Goal: Information Seeking & Learning: Learn about a topic

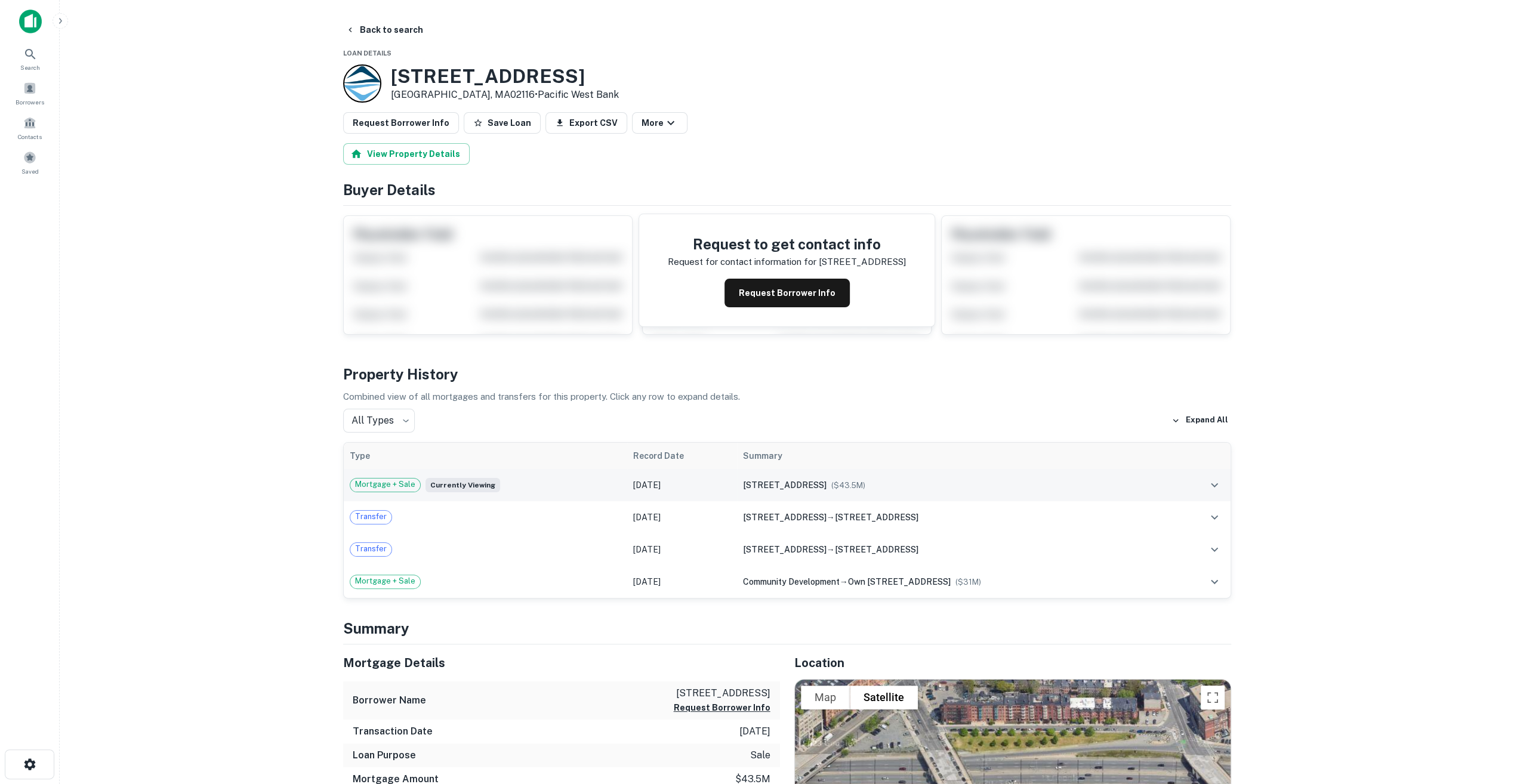
click at [395, 480] on span "Mortgage + Sale" at bounding box center [385, 484] width 70 height 12
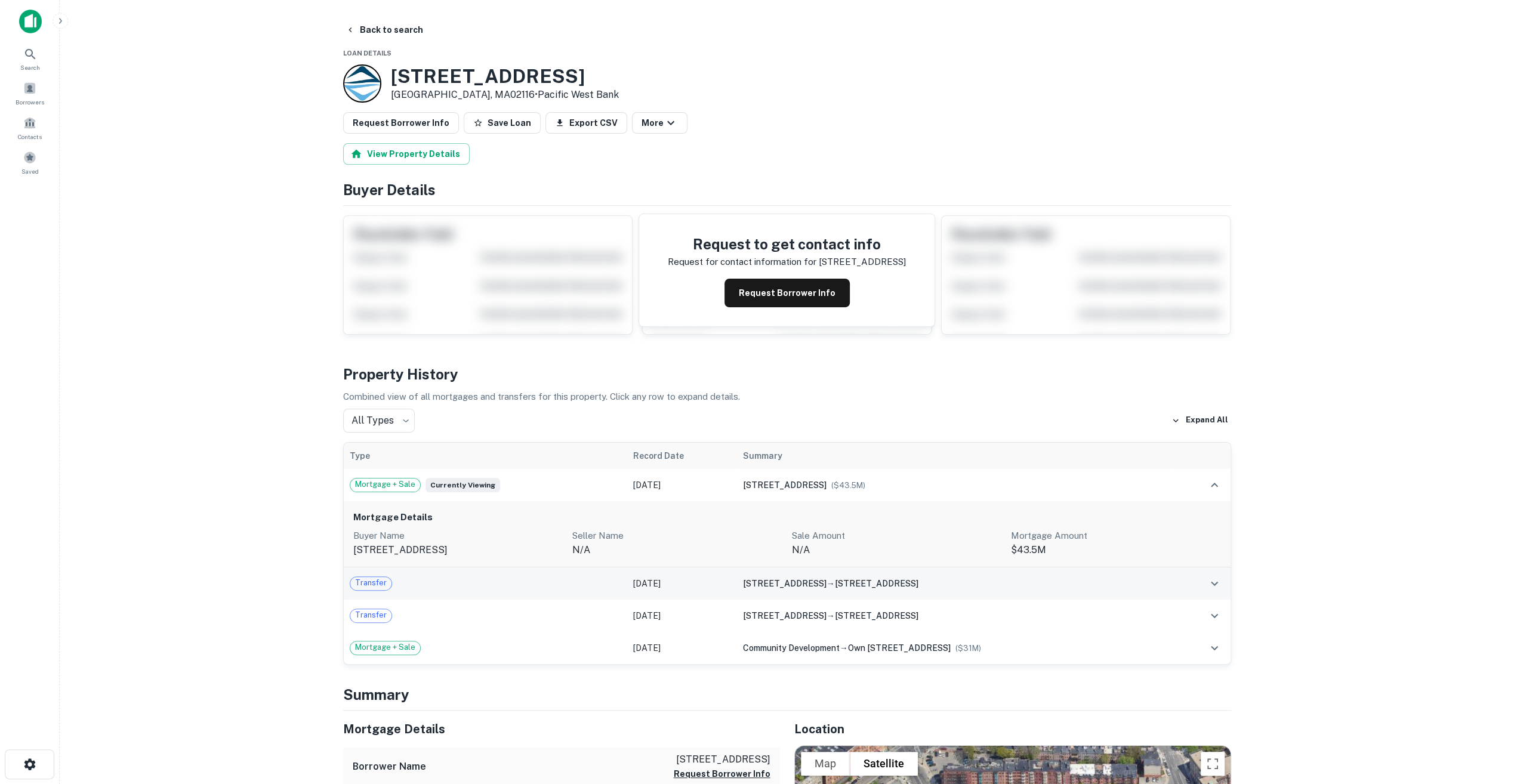
click at [561, 578] on div "Transfer" at bounding box center [486, 584] width 272 height 14
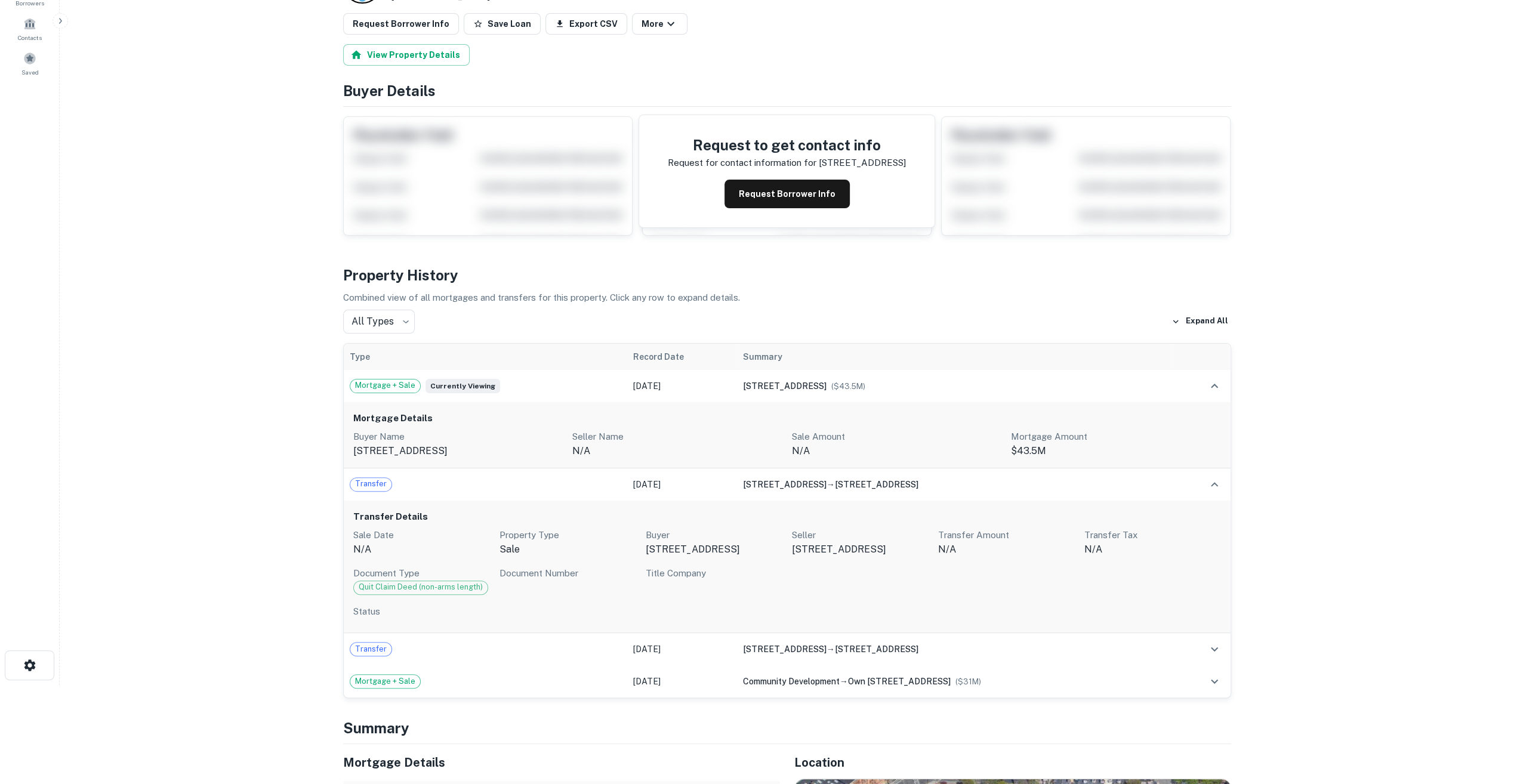
scroll to position [120, 0]
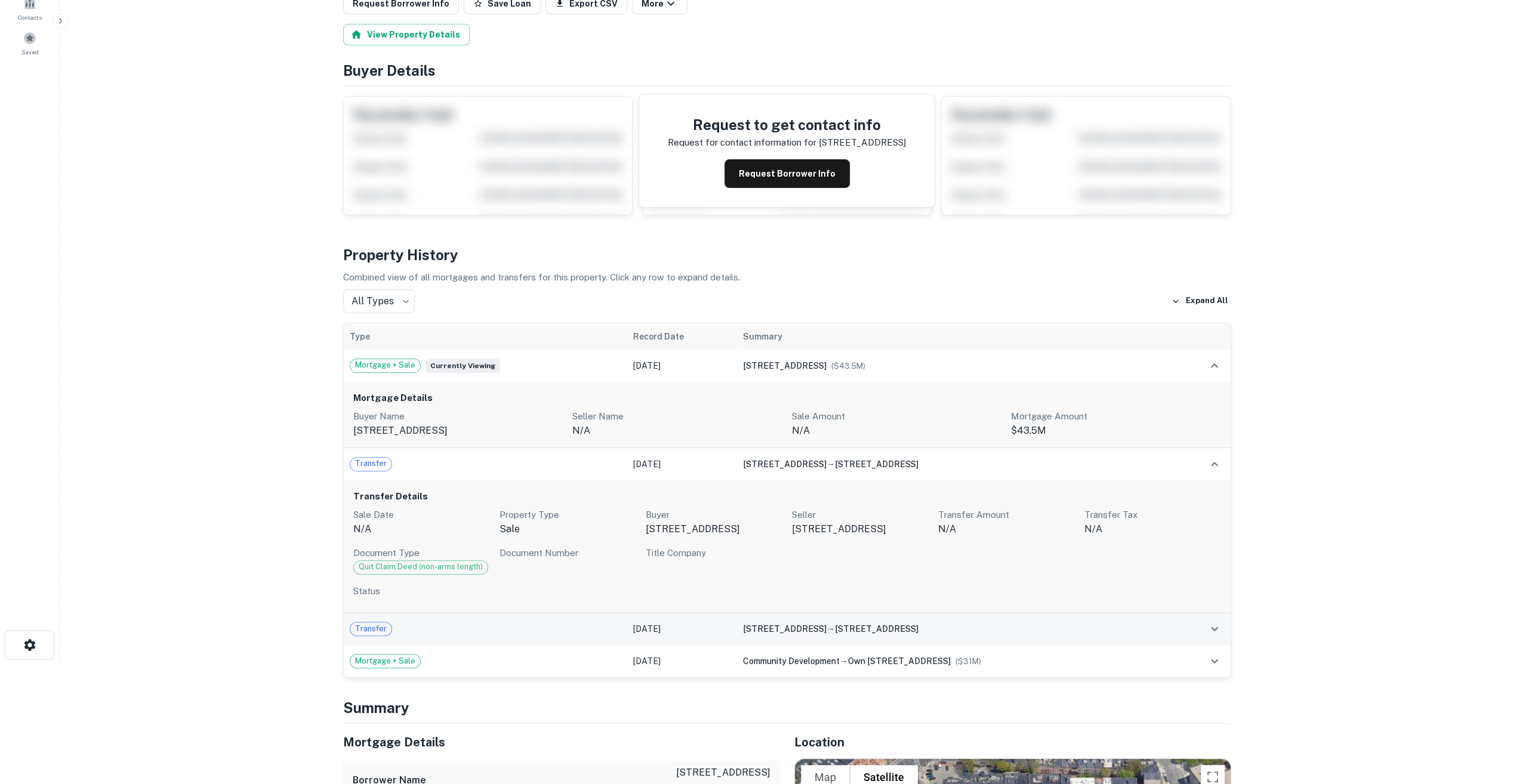
click at [524, 629] on div "Transfer" at bounding box center [486, 629] width 272 height 14
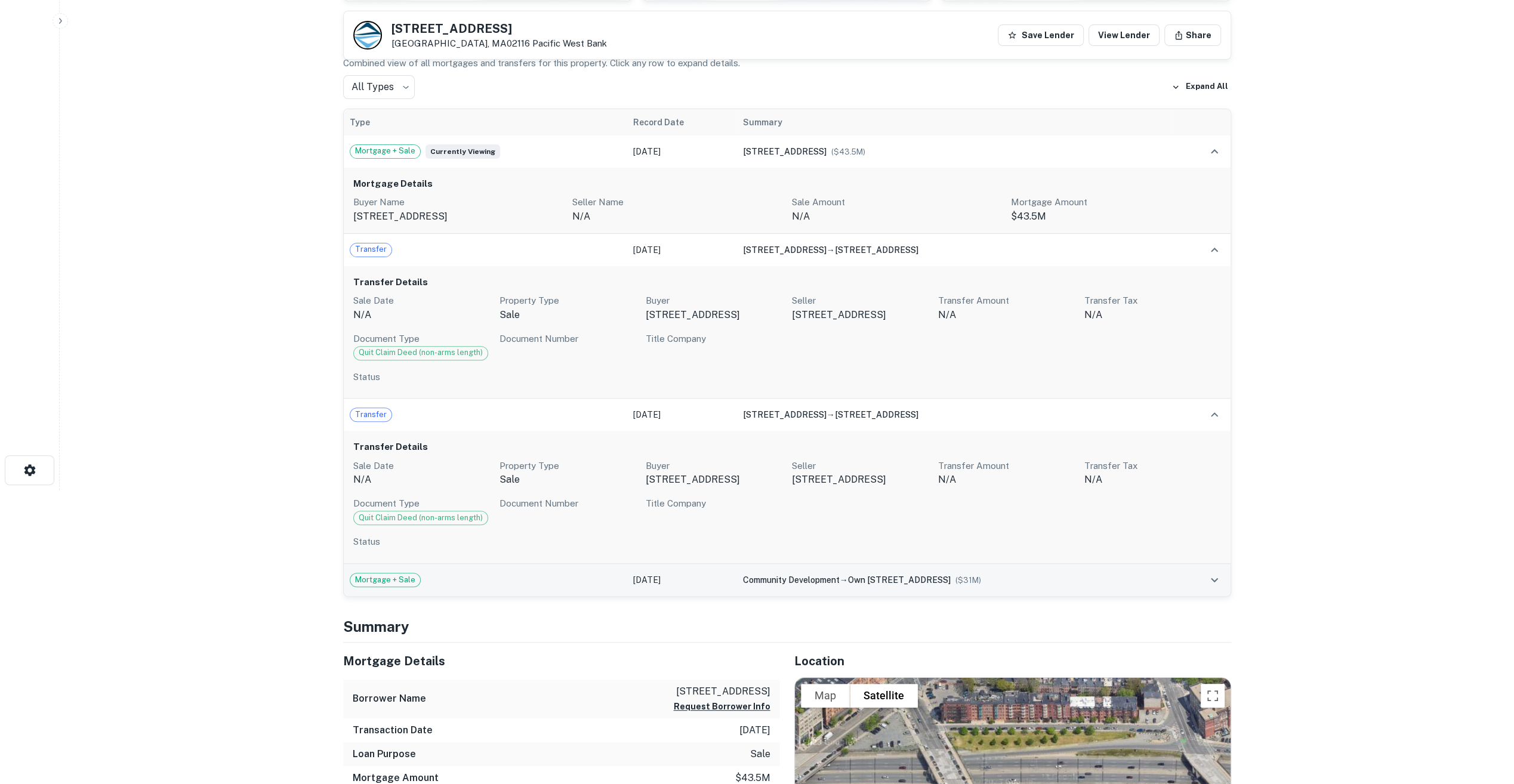
scroll to position [299, 0]
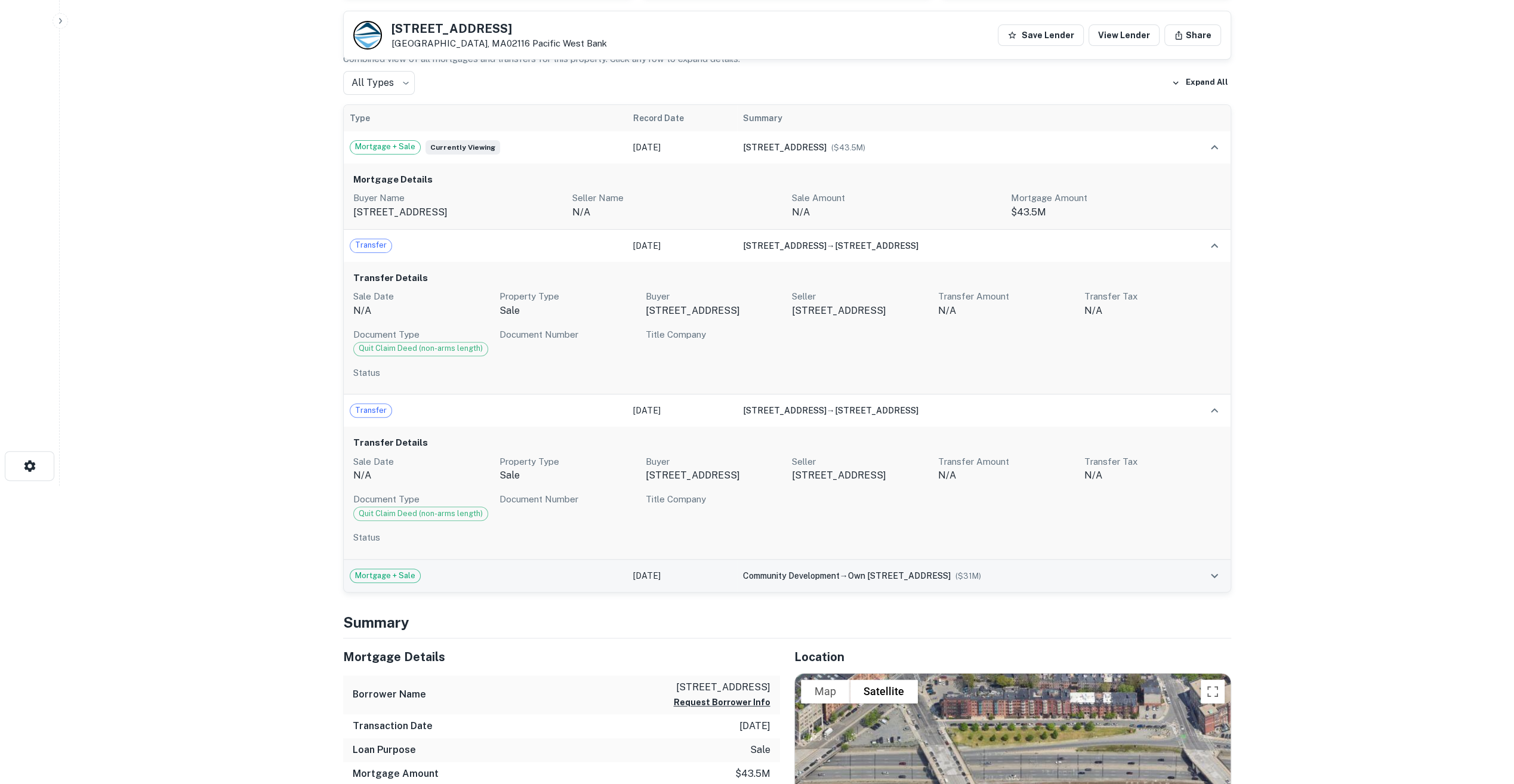
click at [532, 571] on div "Mortgage + Sale" at bounding box center [486, 576] width 272 height 14
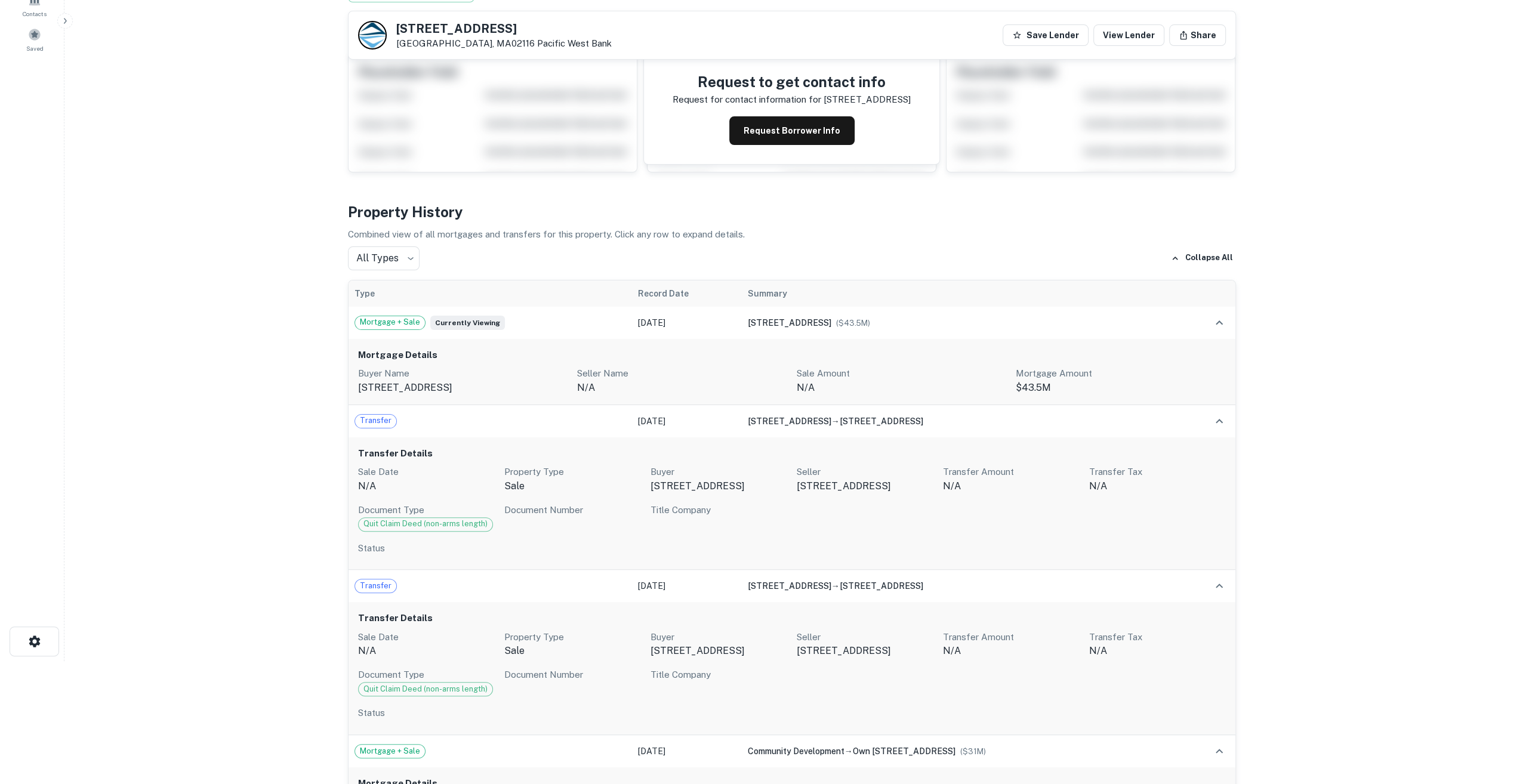
scroll to position [0, 0]
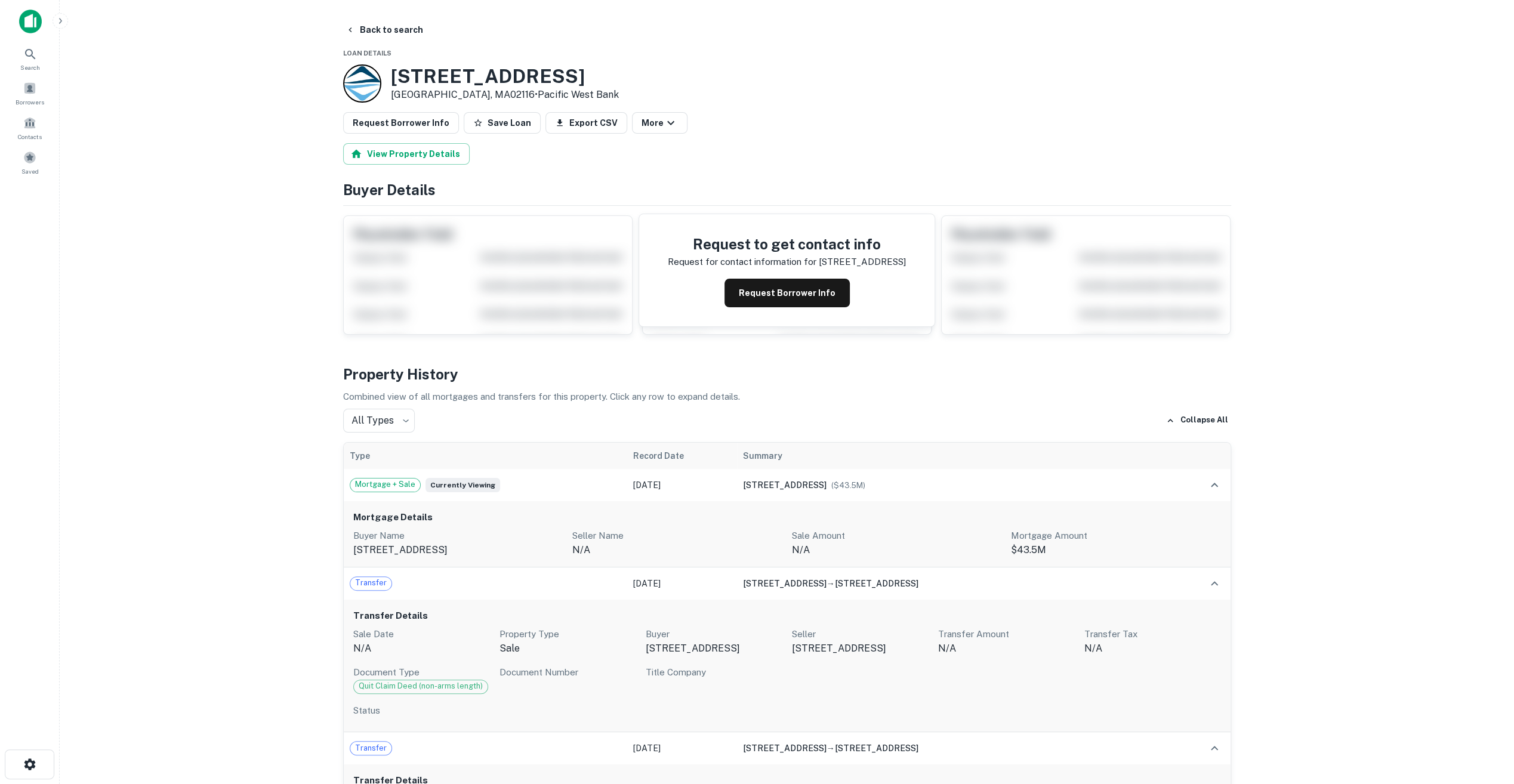
click at [664, 118] on icon "button" at bounding box center [671, 123] width 14 height 14
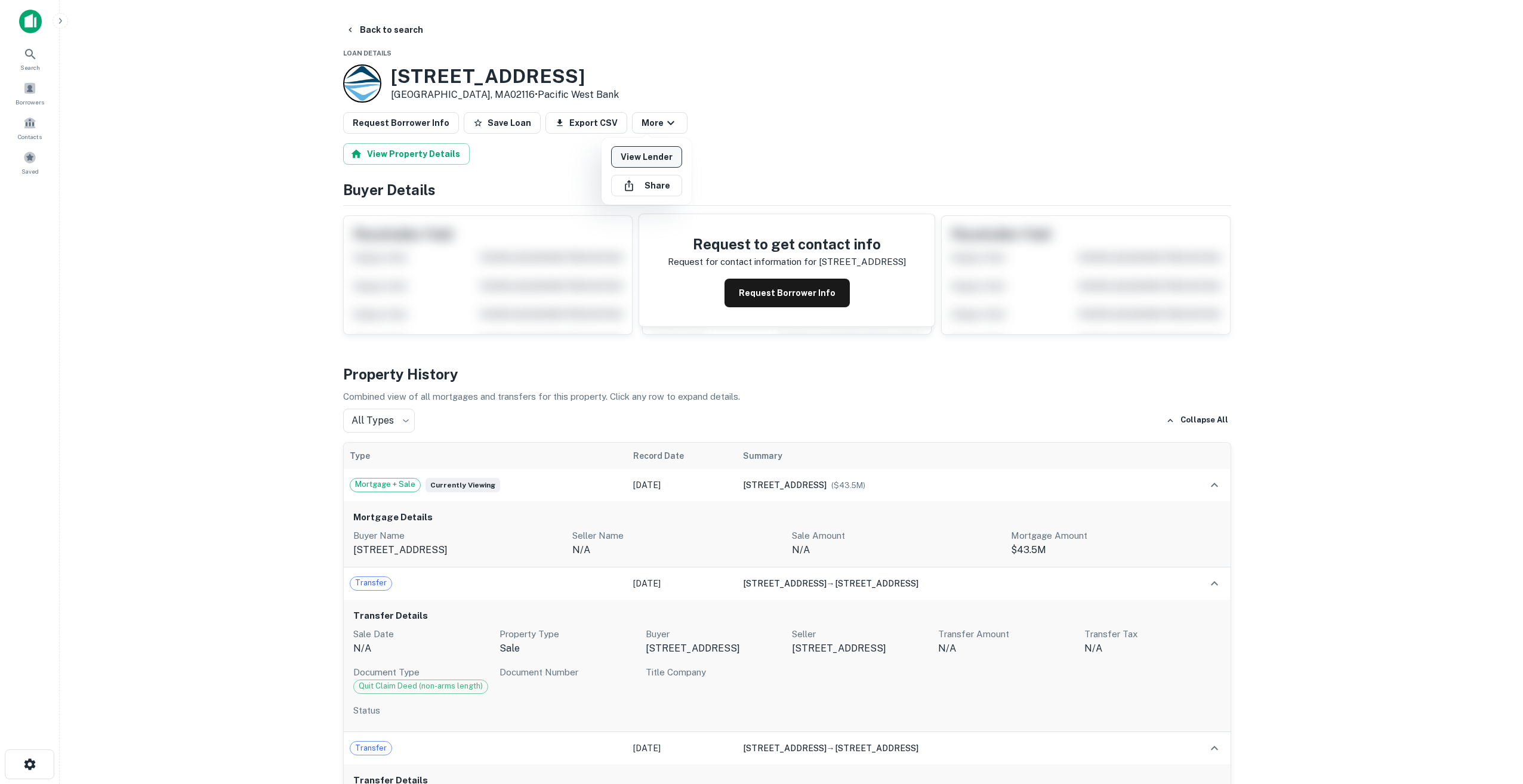
click at [655, 151] on link "View Lender" at bounding box center [647, 157] width 71 height 21
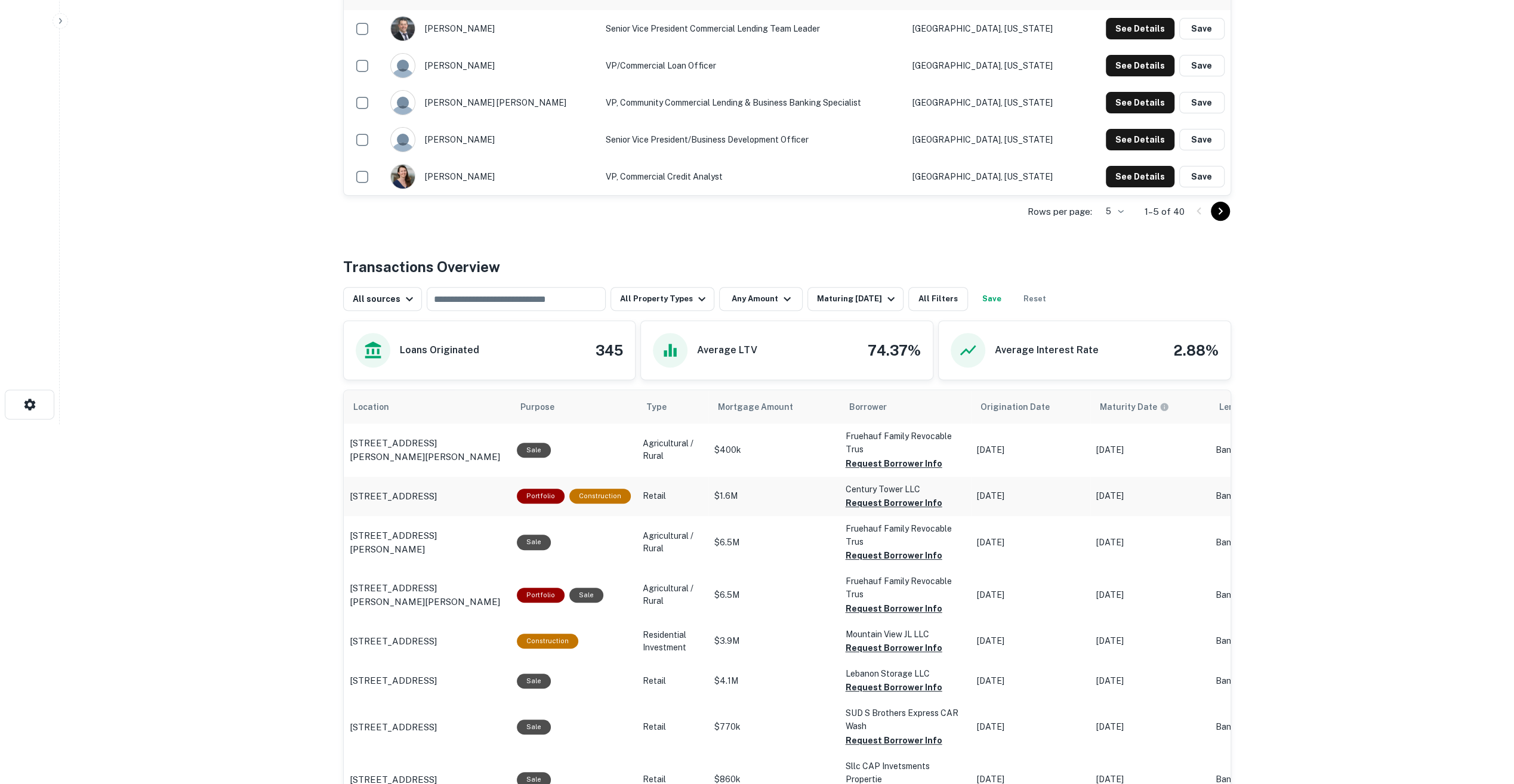
scroll to position [417, 0]
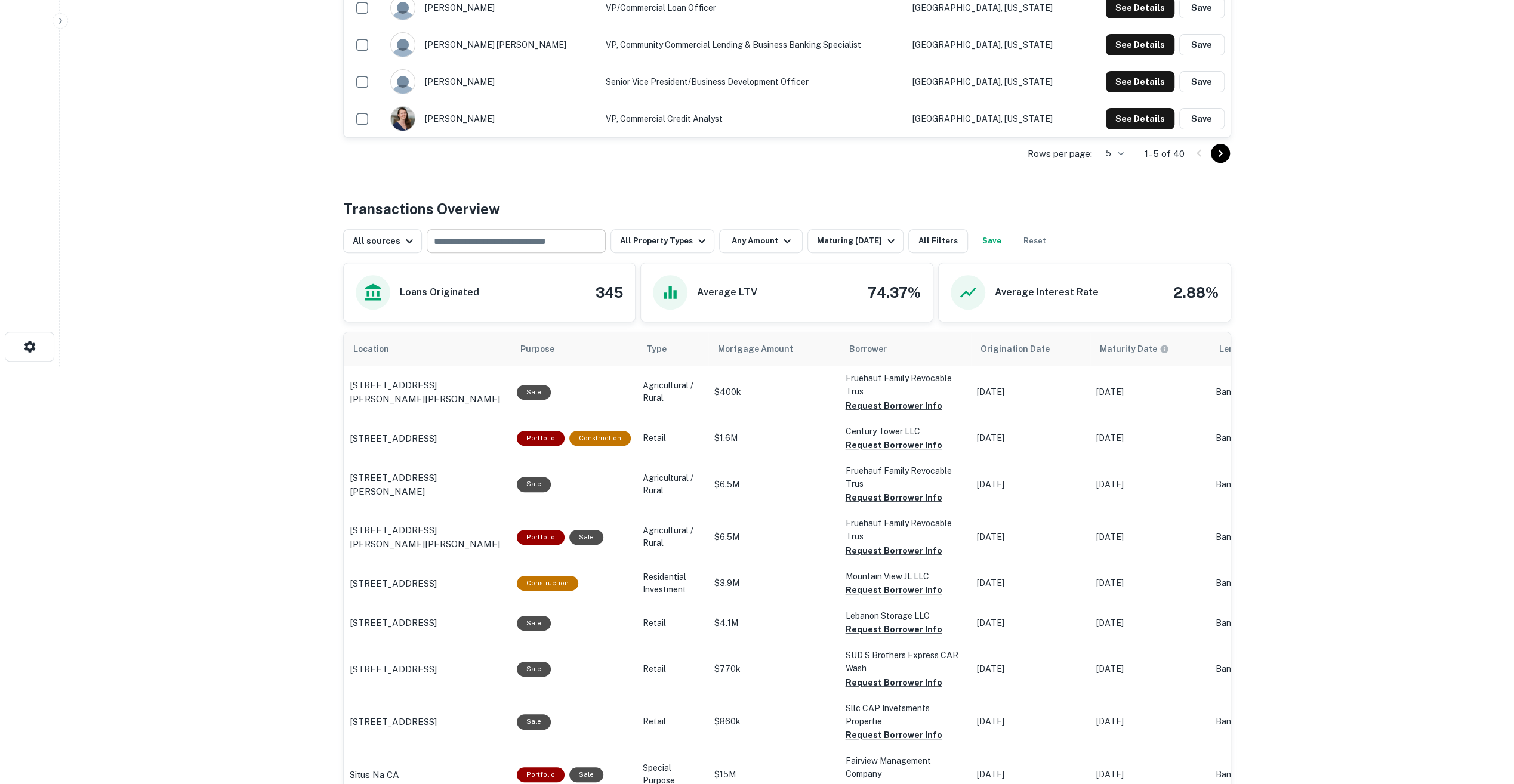
click at [499, 238] on input "text" at bounding box center [516, 241] width 170 height 17
type input "**********"
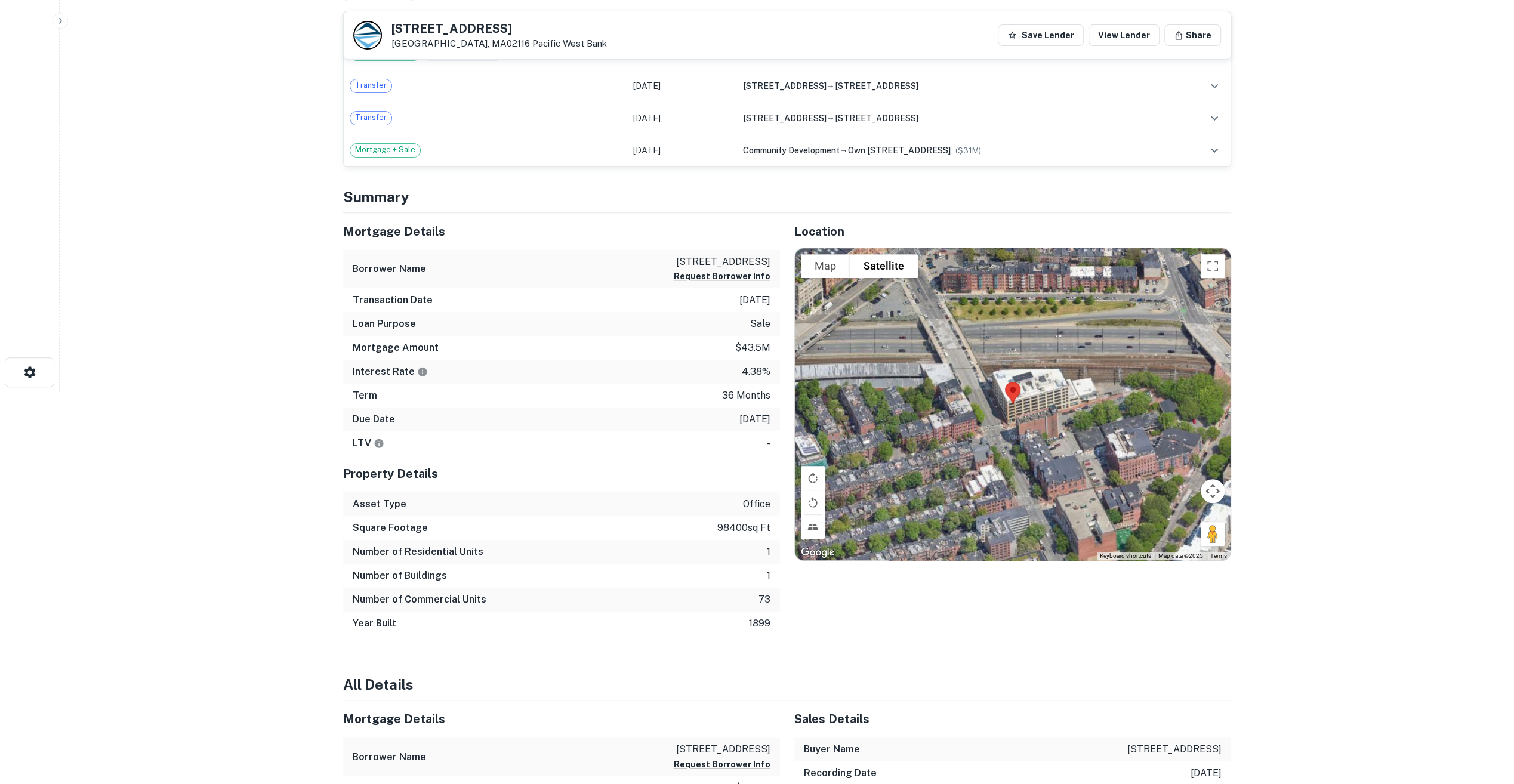
scroll to position [417, 0]
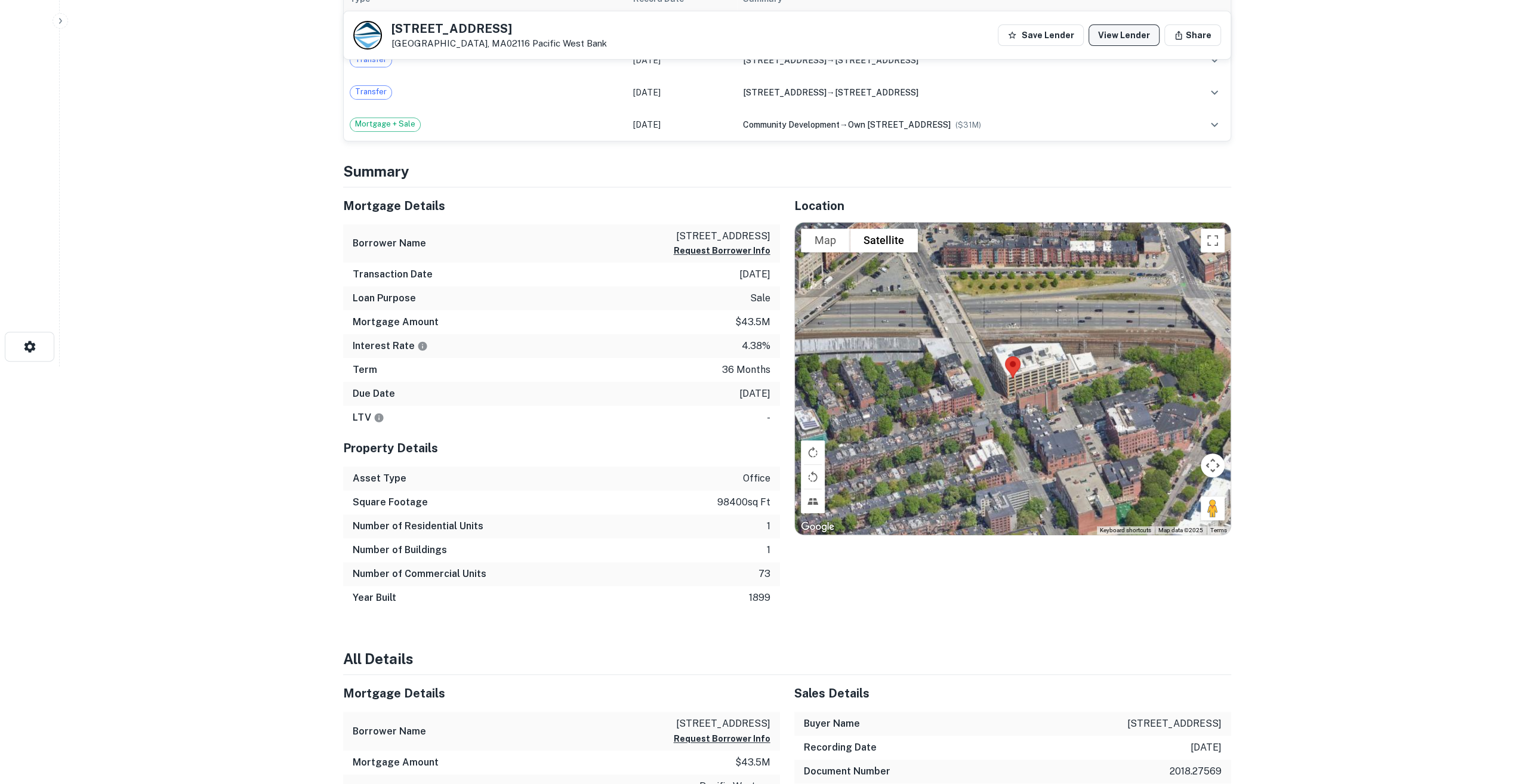
click at [1143, 38] on link "View Lender" at bounding box center [1124, 35] width 71 height 21
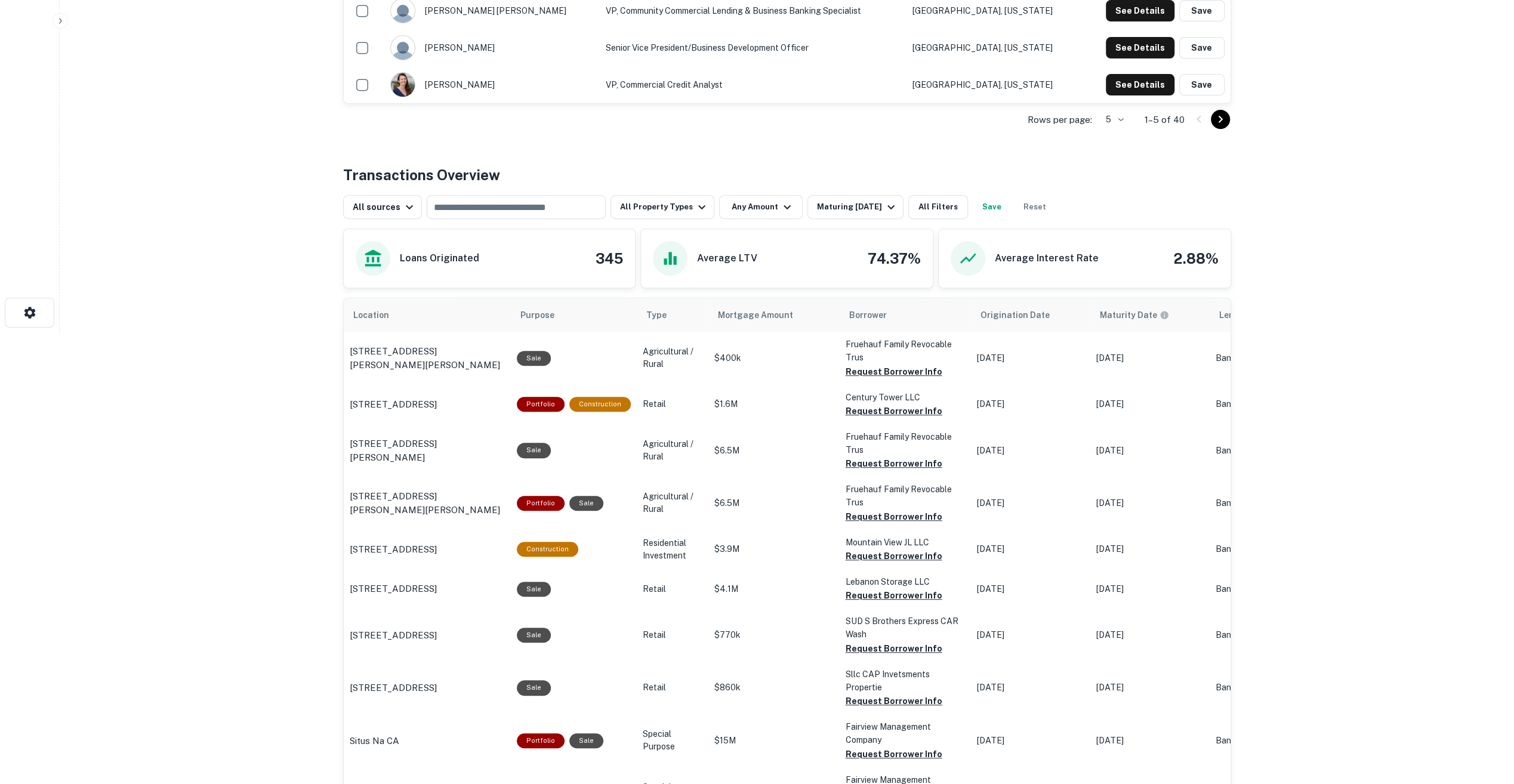
scroll to position [537, 0]
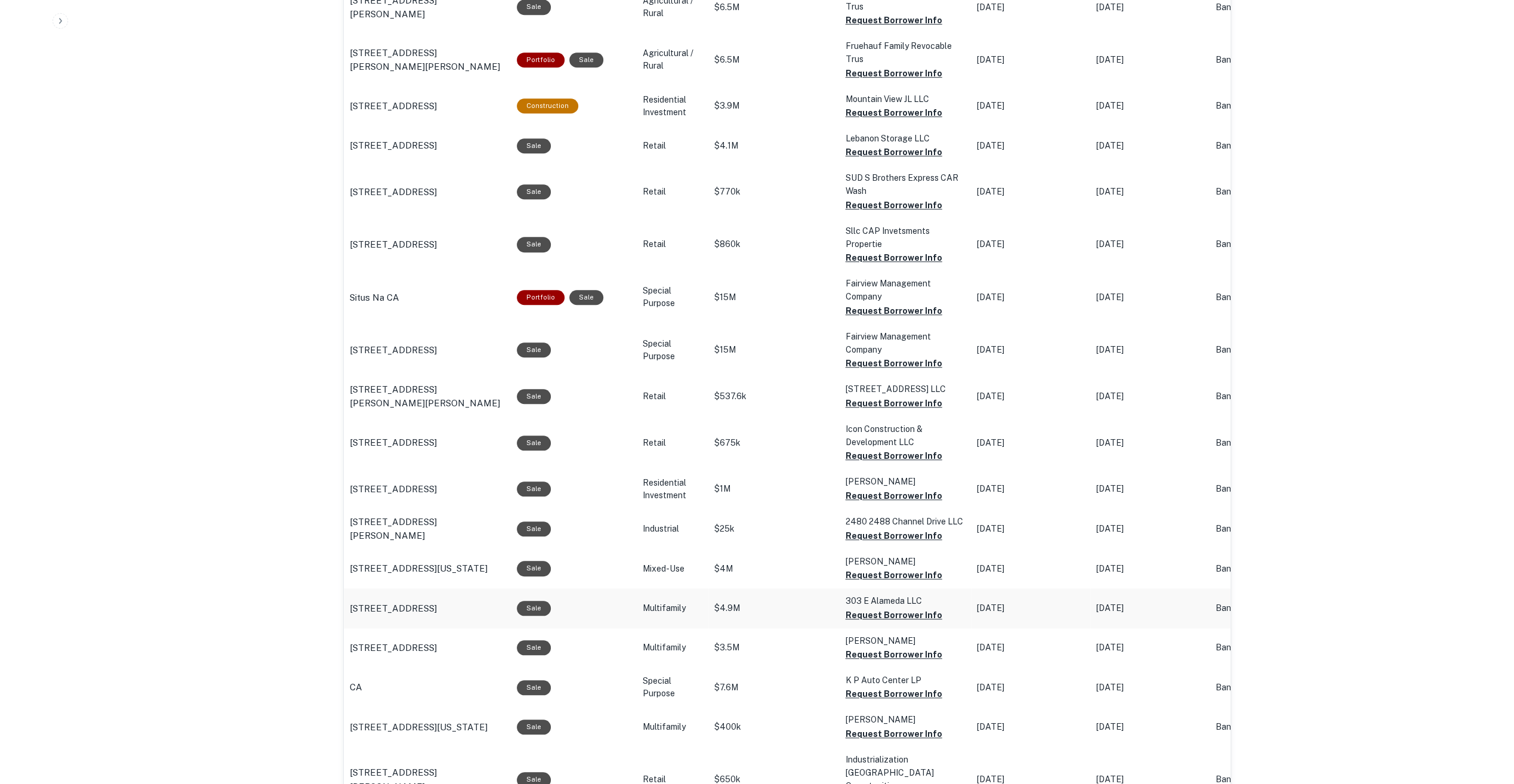
scroll to position [1070, 0]
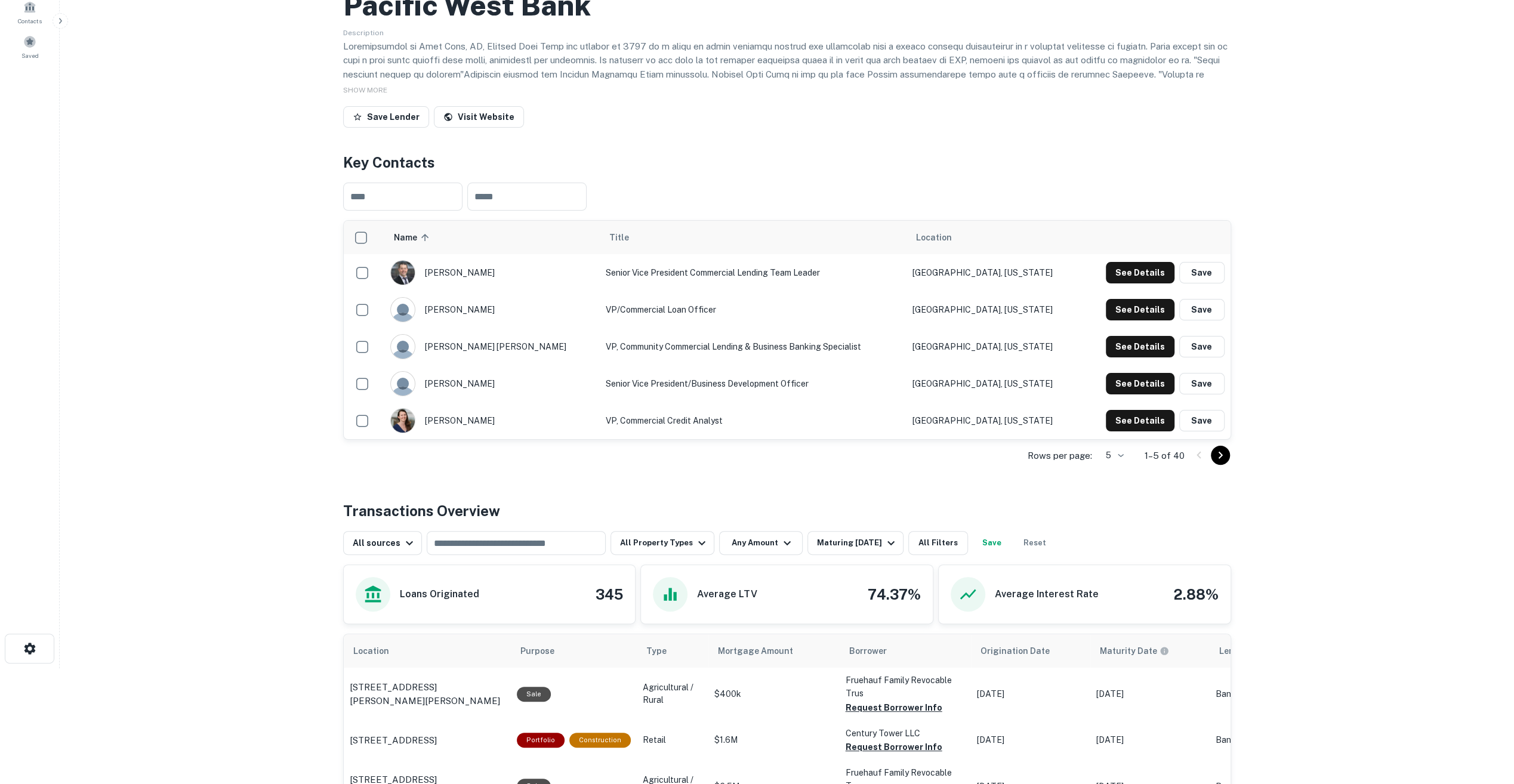
scroll to position [120, 0]
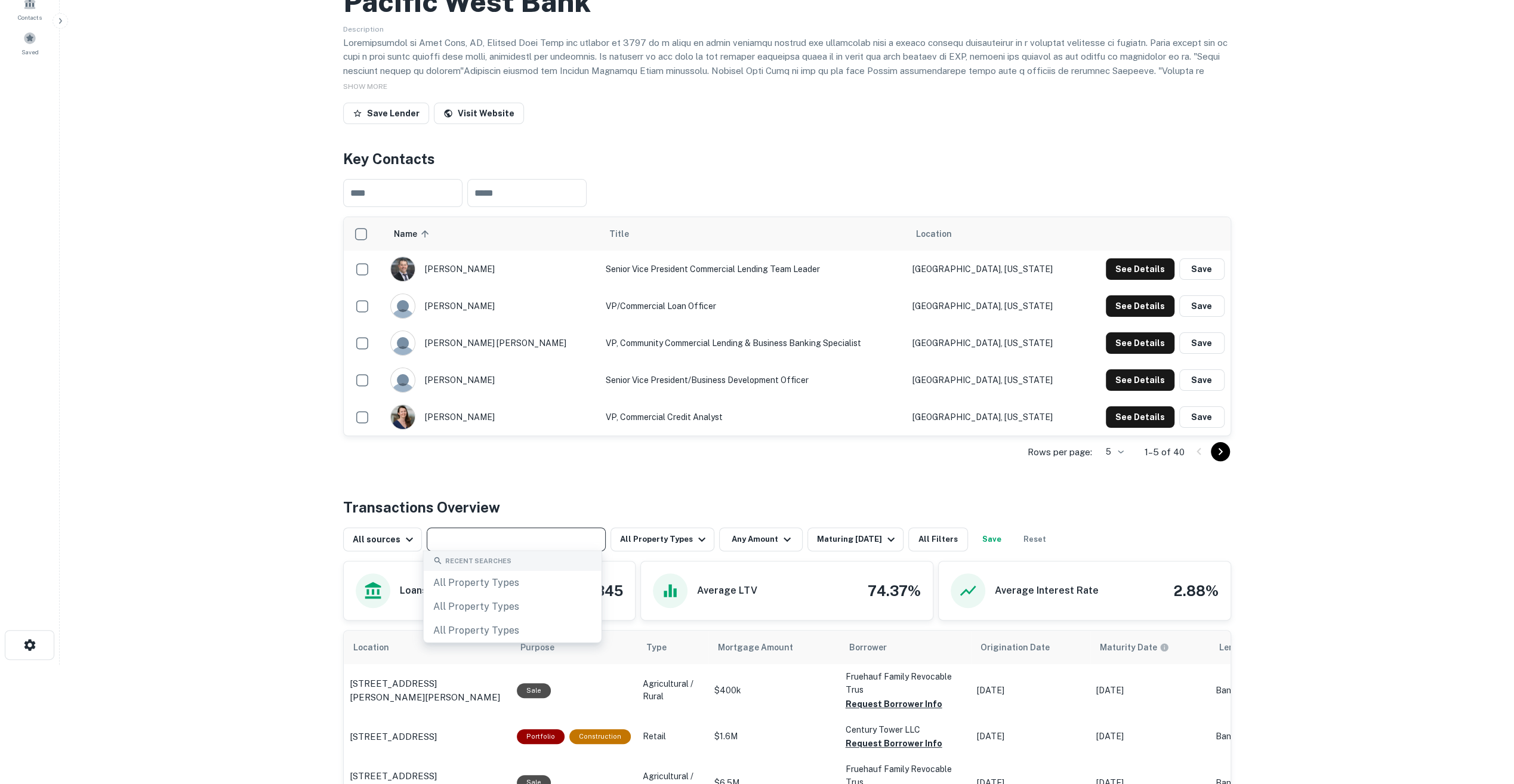
click at [548, 538] on input "text" at bounding box center [516, 539] width 170 height 17
click at [825, 540] on div "Maturing [DATE]" at bounding box center [858, 539] width 82 height 14
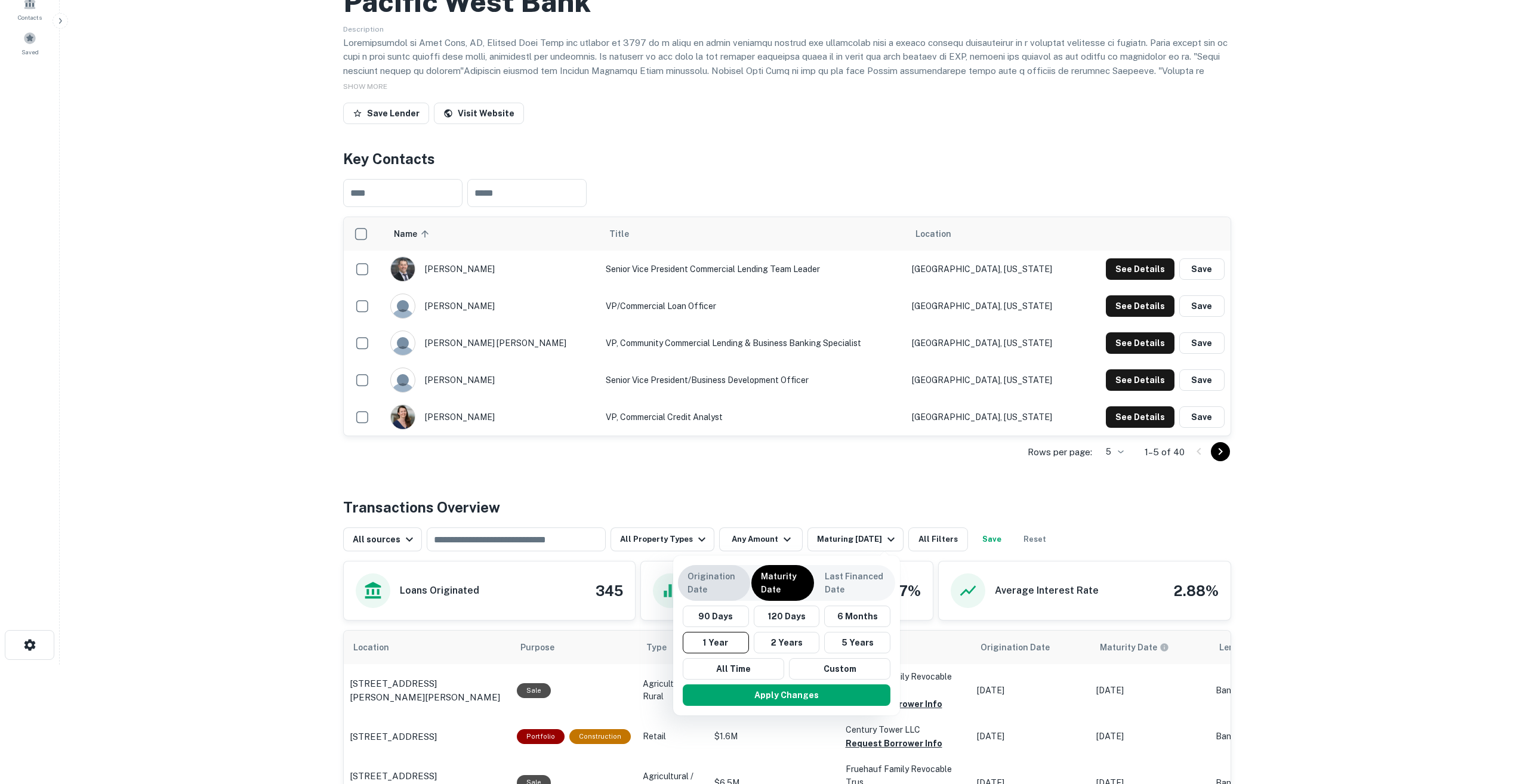
click at [713, 591] on p "Origination Date" at bounding box center [714, 583] width 53 height 27
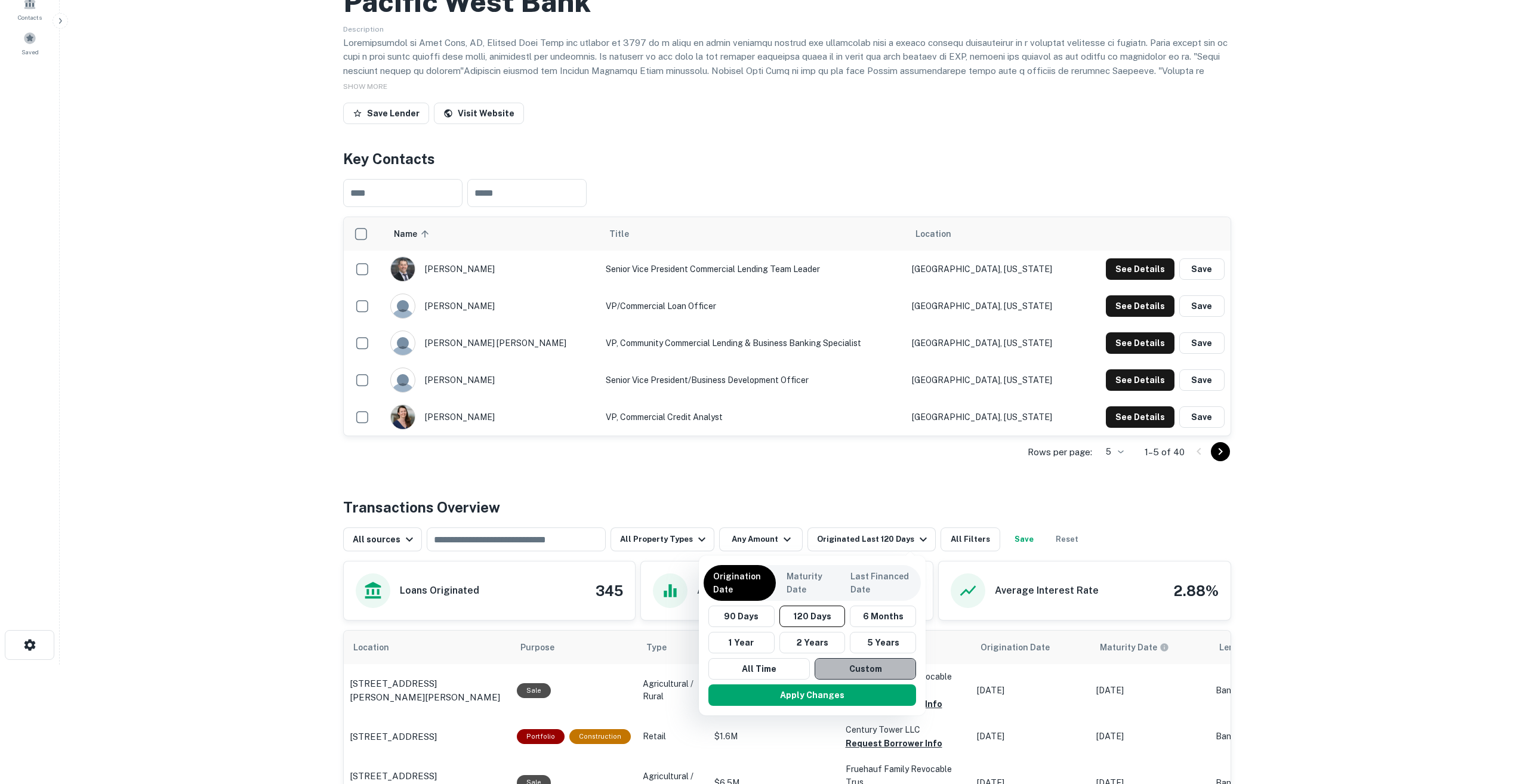
click at [847, 667] on button "Custom" at bounding box center [865, 669] width 101 height 21
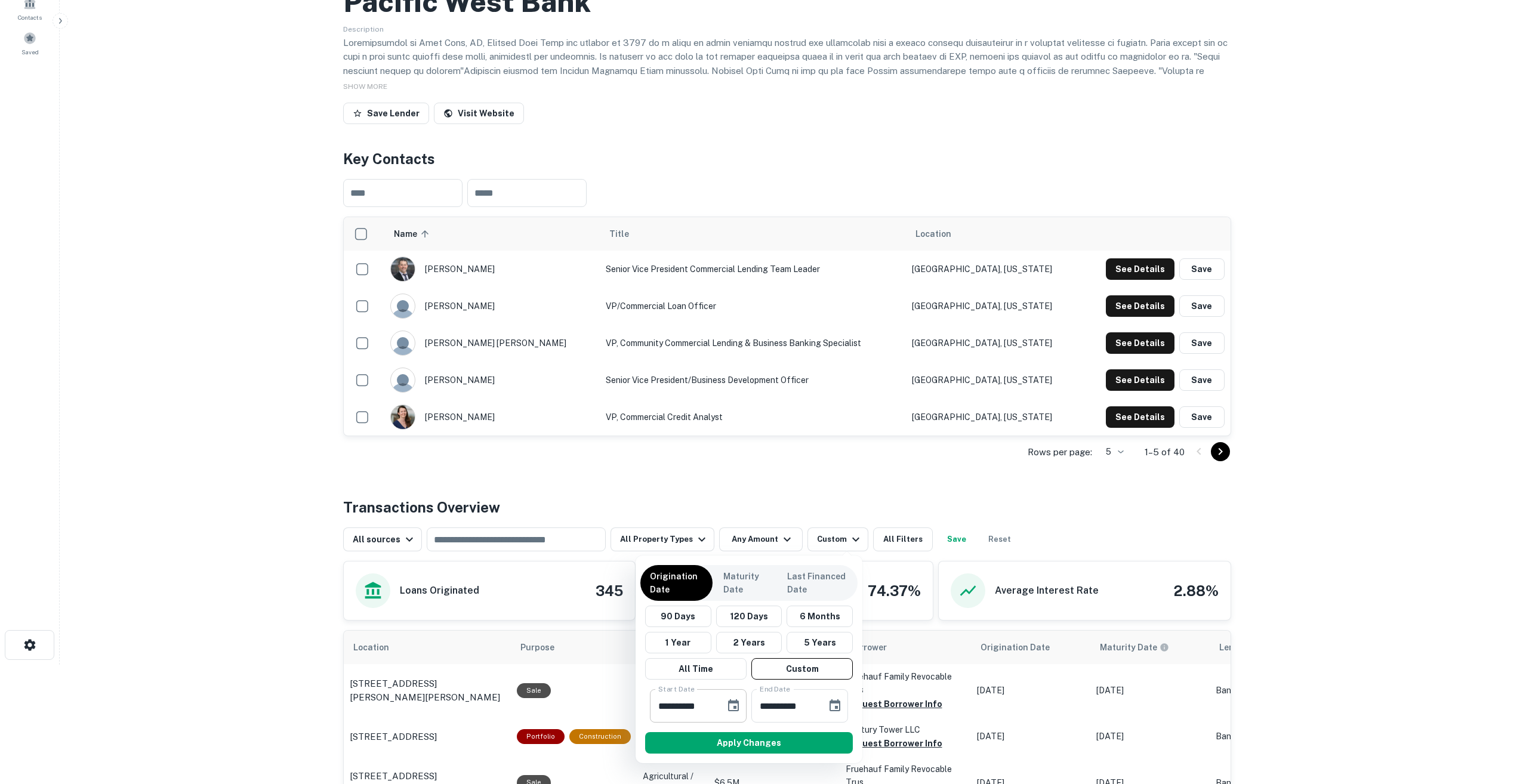
click at [708, 706] on input "**********" at bounding box center [682, 706] width 66 height 34
type input "**********"
click at [725, 760] on div "**********" at bounding box center [749, 659] width 227 height 207
click at [736, 752] on div "Apply Changes" at bounding box center [749, 742] width 217 height 31
click at [728, 742] on button "Apply Changes" at bounding box center [749, 742] width 207 height 21
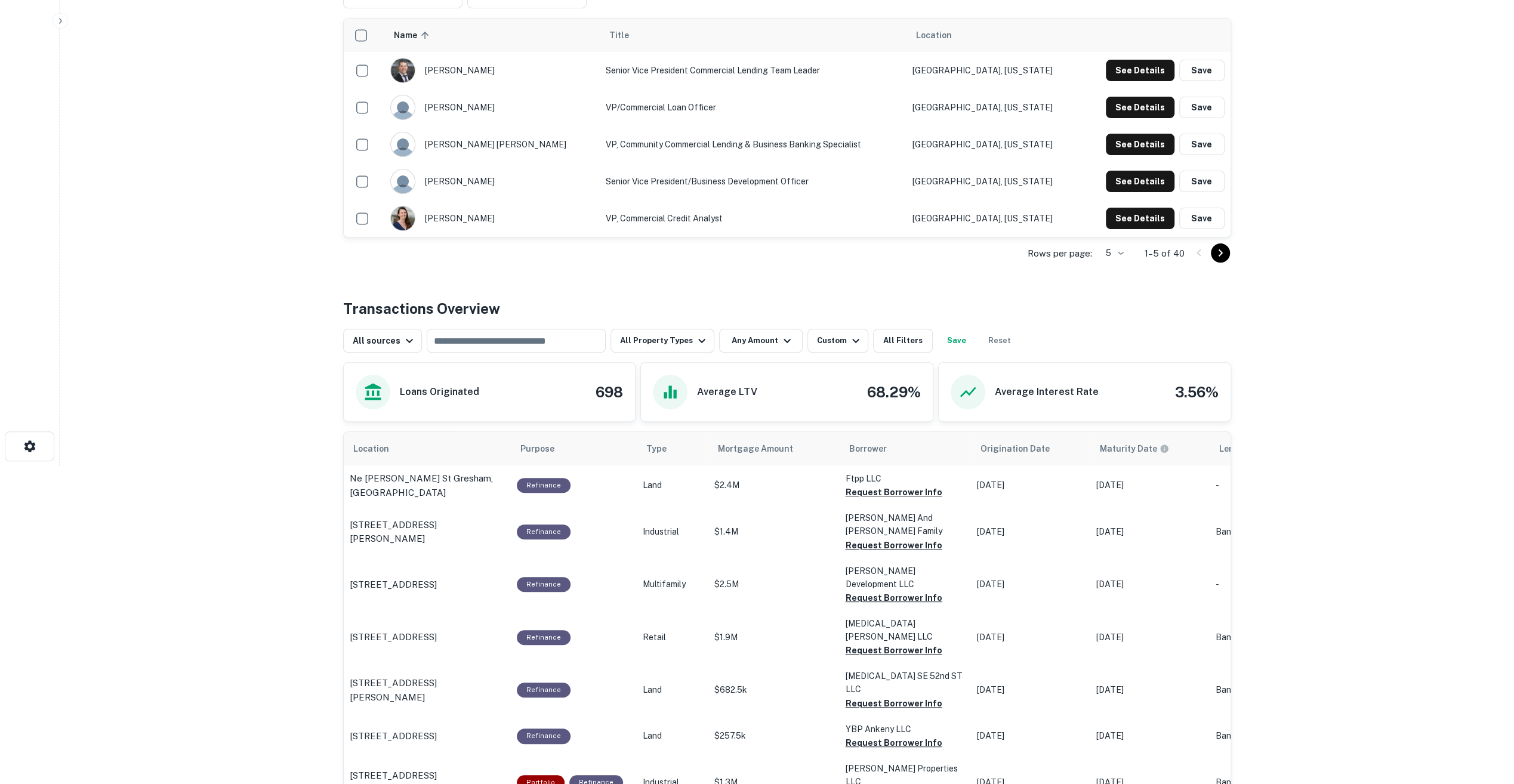
scroll to position [358, 0]
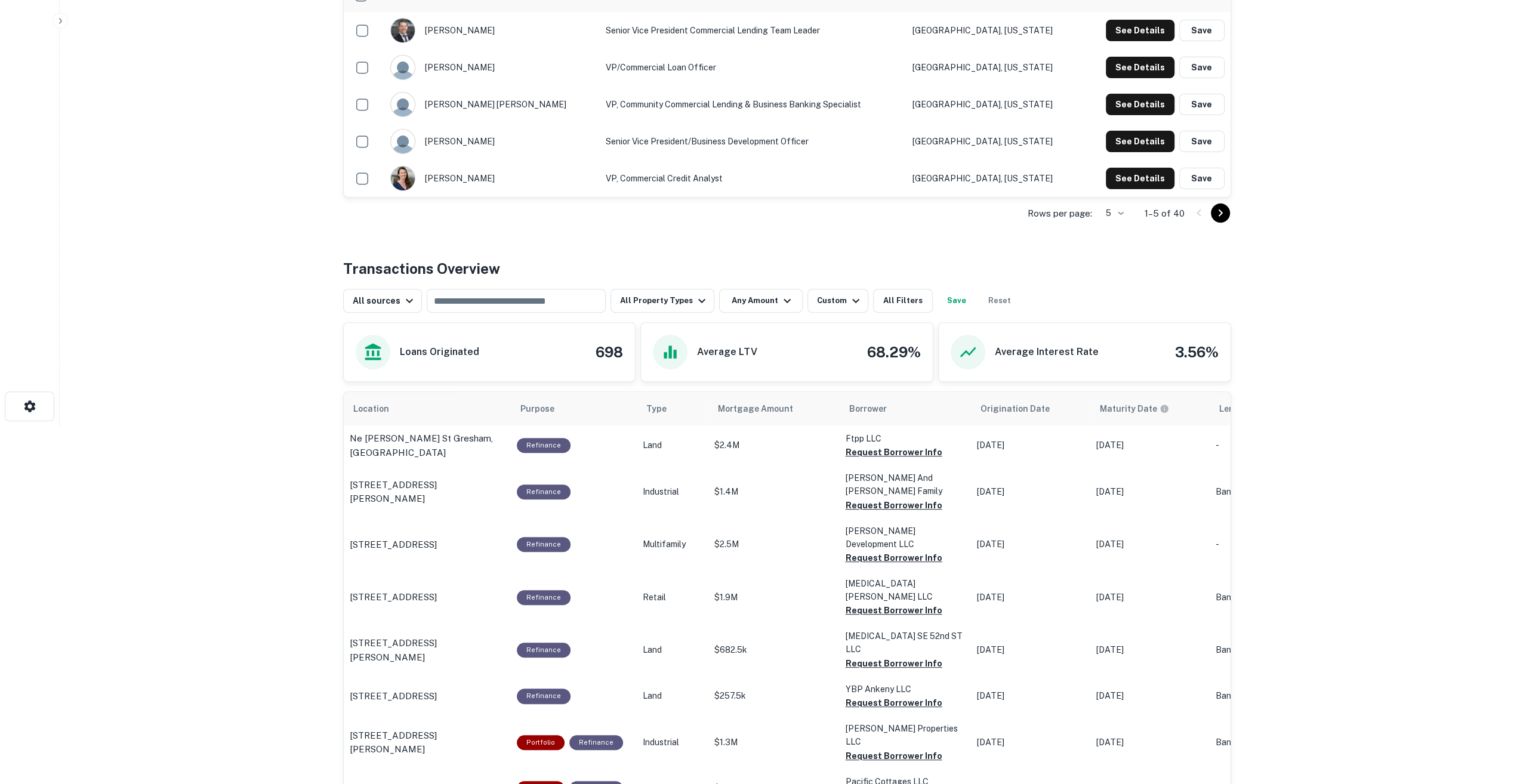
click at [273, 426] on html "Search Borrowers Contacts Saved Back to search Pacific West Bank Description SH…" at bounding box center [757, 34] width 1514 height 784
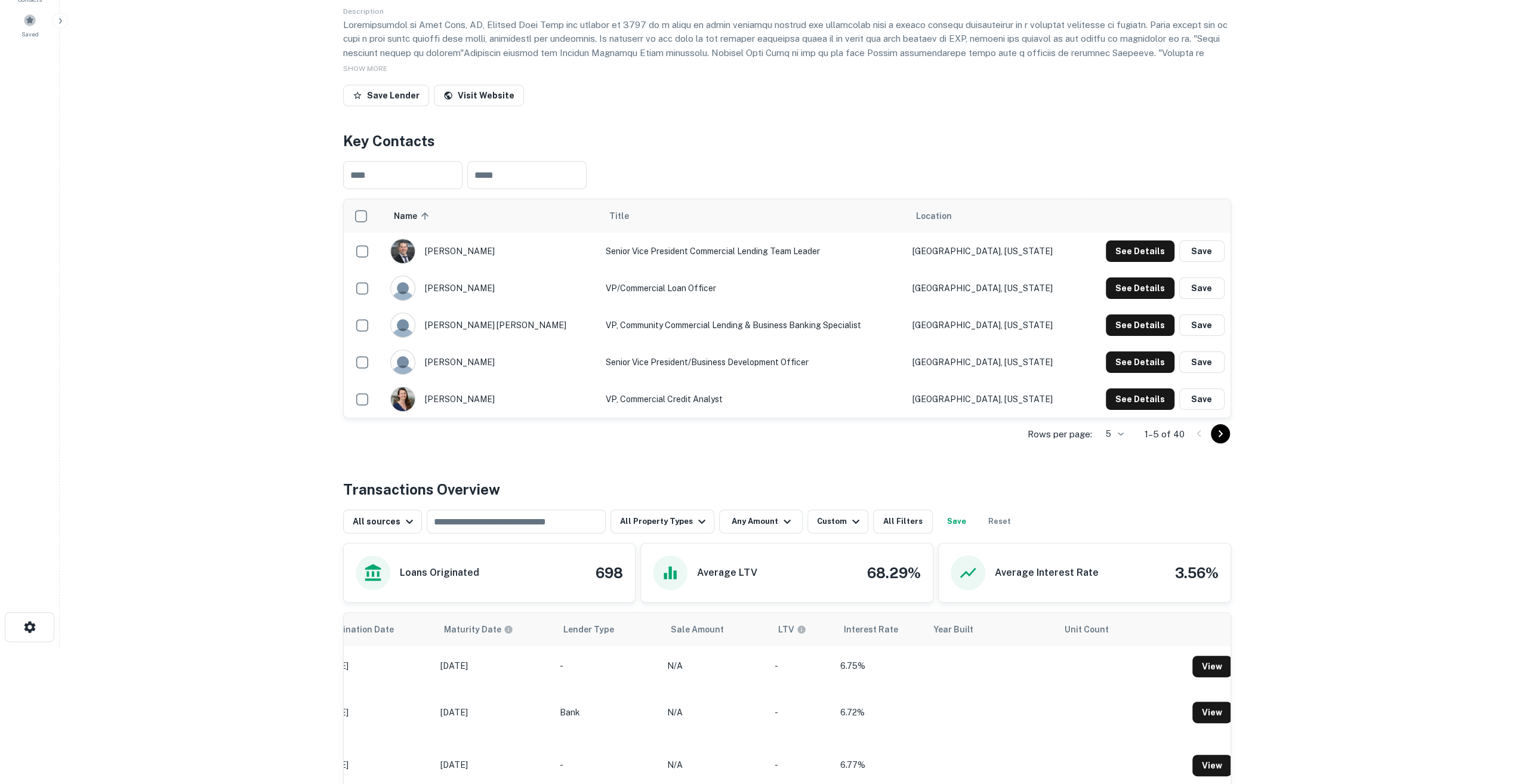
scroll to position [0, 0]
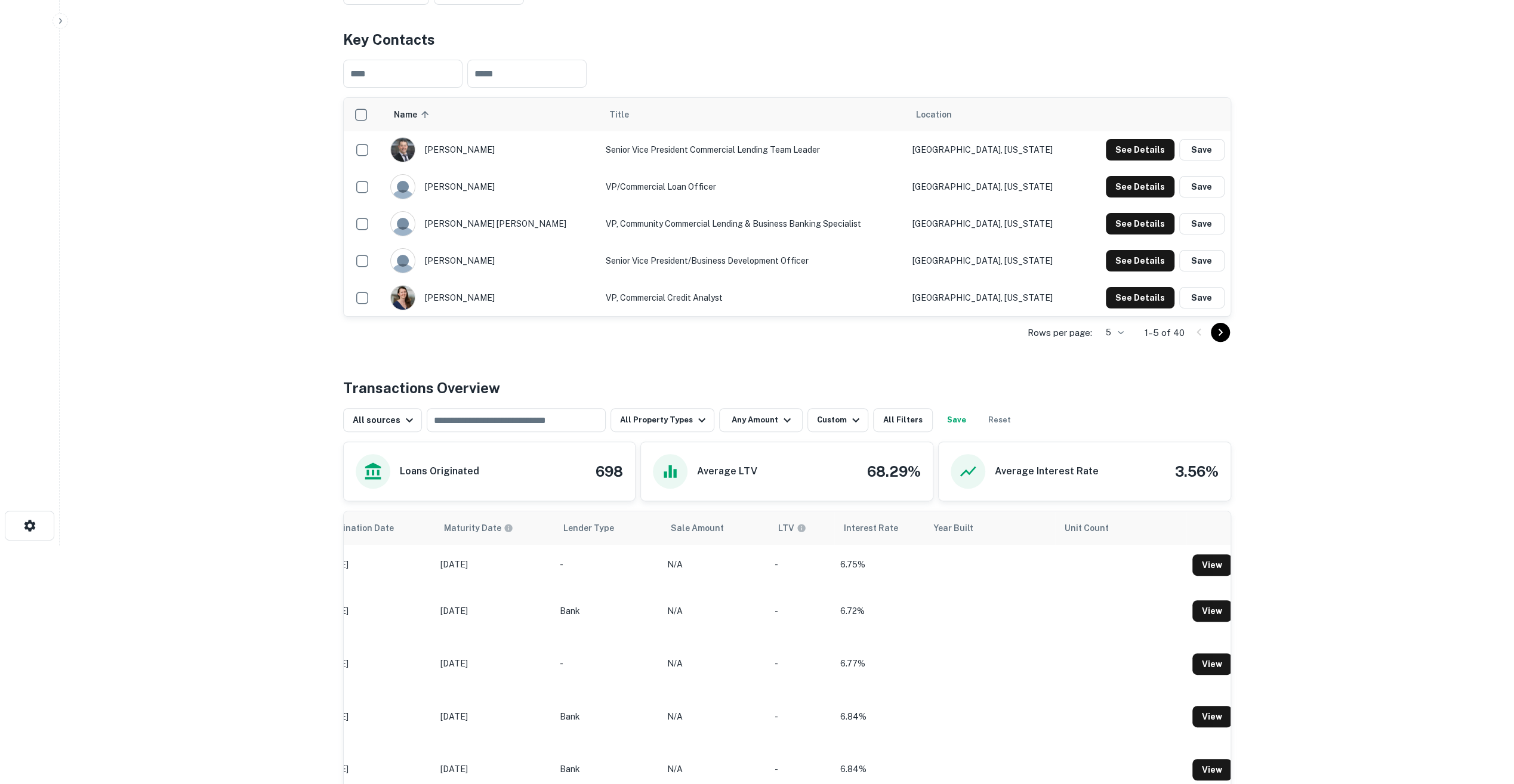
click at [314, 452] on main "Back to search Pacific West Bank Description SHOW MORE Save Lender Visit Websit…" at bounding box center [786, 153] width 1455 height 784
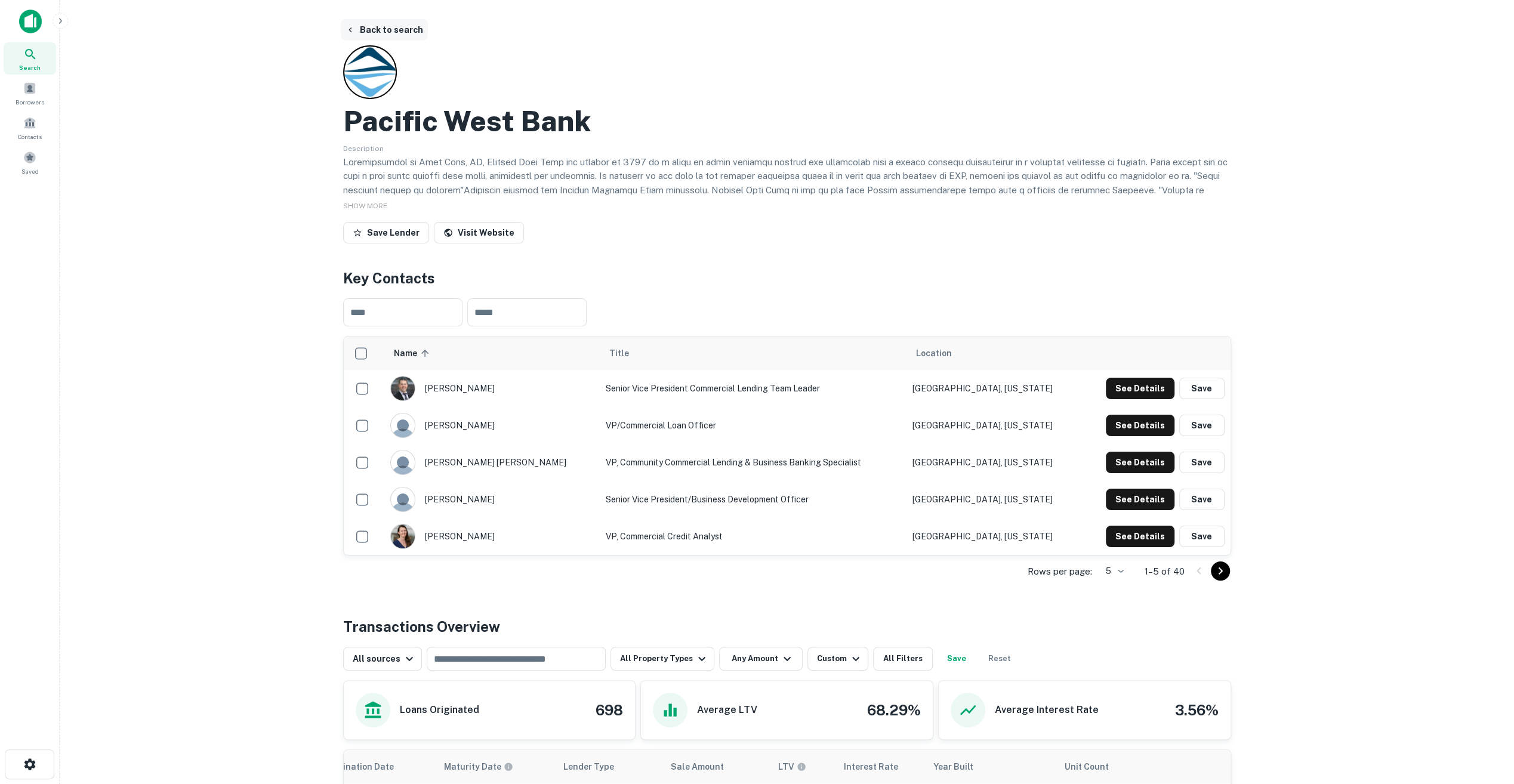
click at [381, 27] on button "Back to search" at bounding box center [385, 30] width 87 height 21
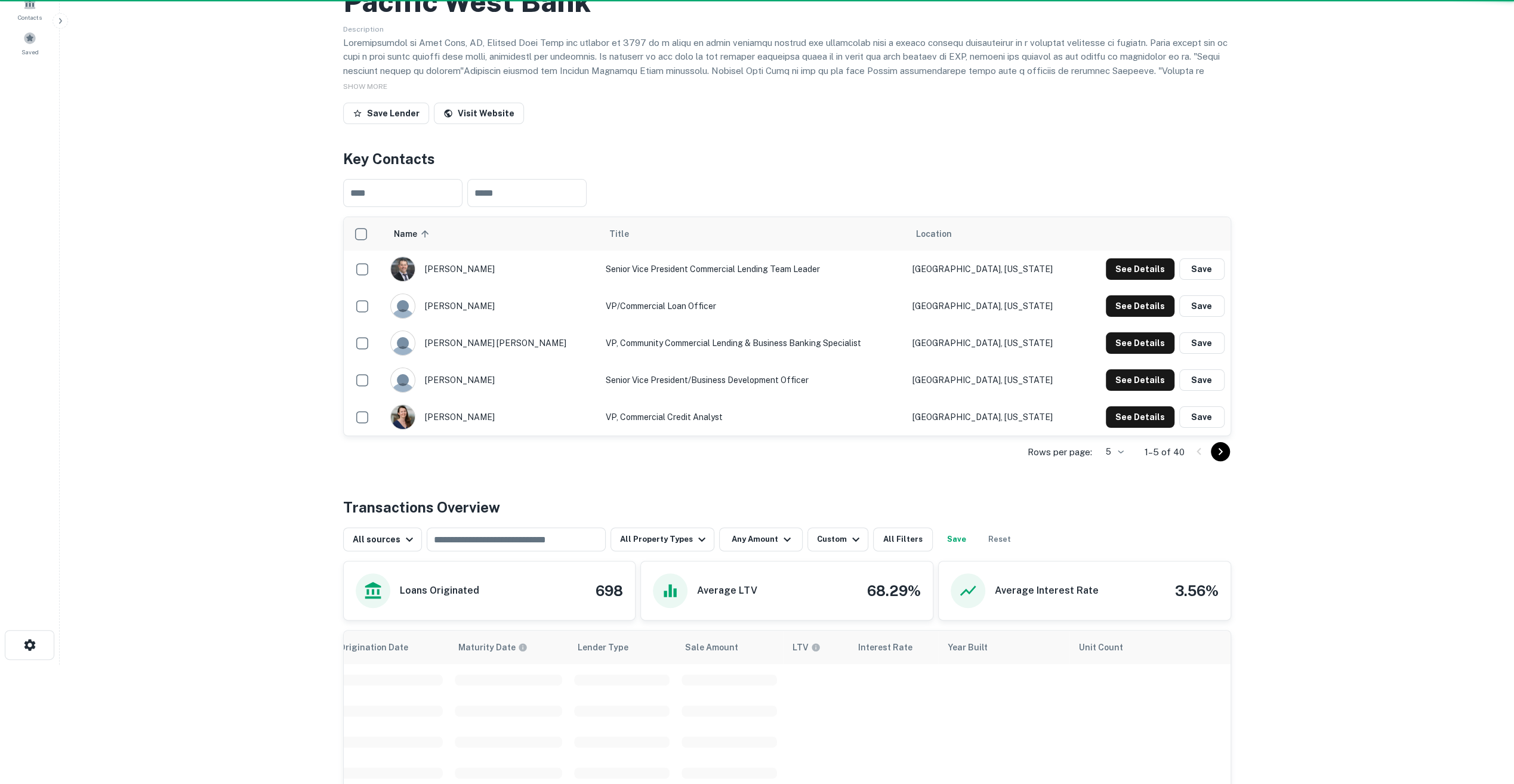
scroll to position [0, 582]
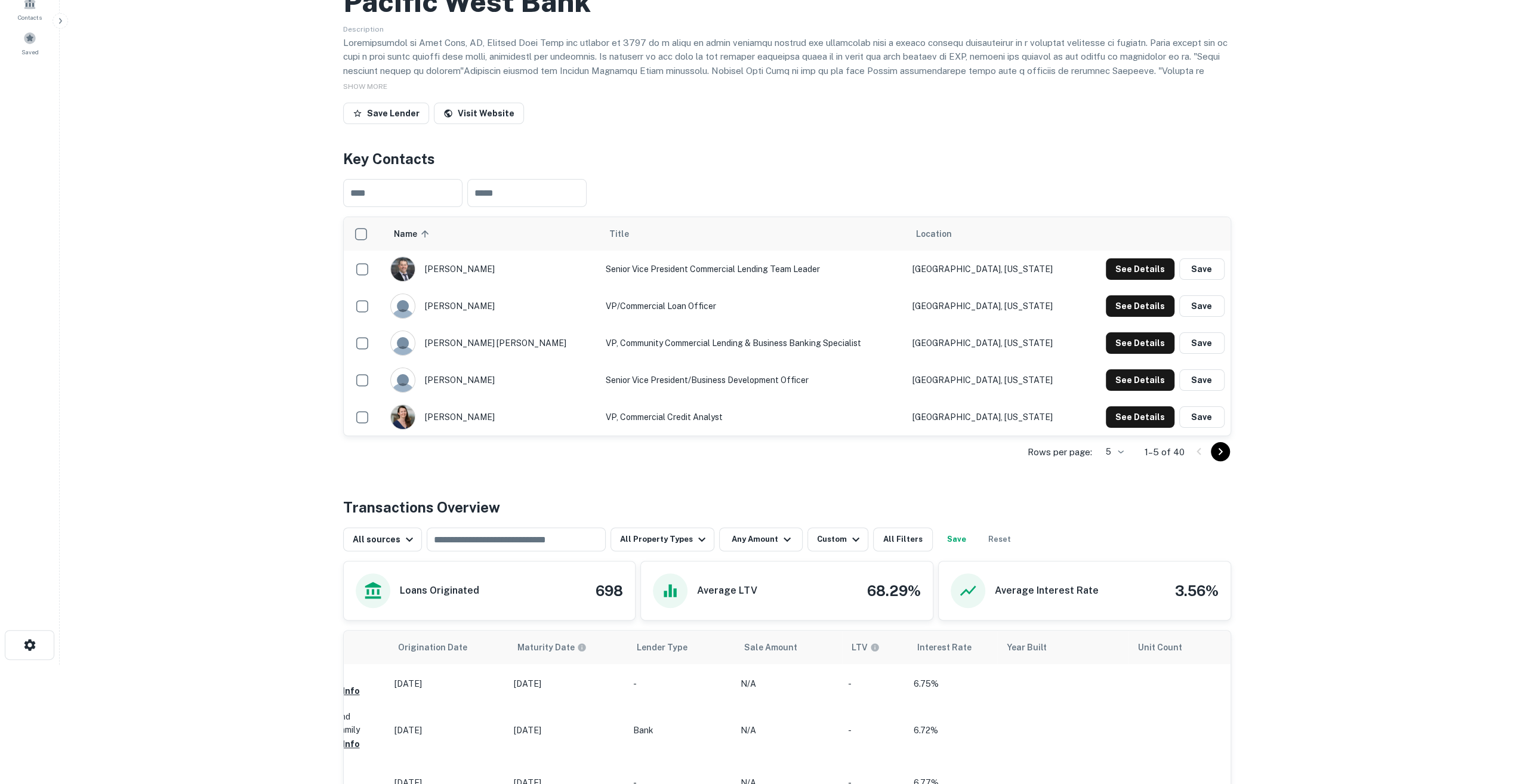
click at [341, 539] on div "Back to search Pacific West Bank Description SHOW MORE Save Lender Visit Websit…" at bounding box center [787, 786] width 917 height 1772
click at [404, 548] on button "All sources" at bounding box center [382, 539] width 79 height 24
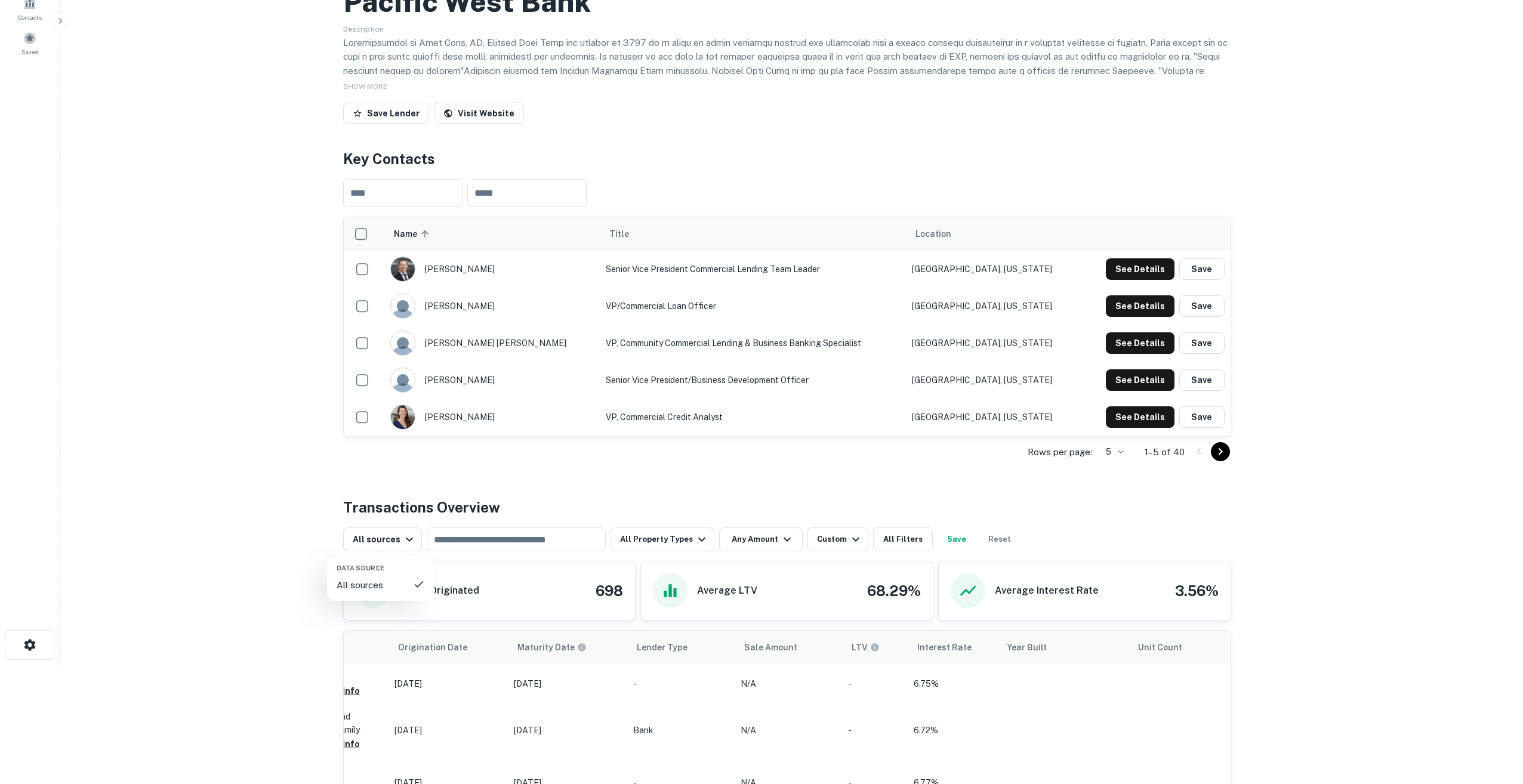
click at [462, 552] on div at bounding box center [761, 392] width 1523 height 784
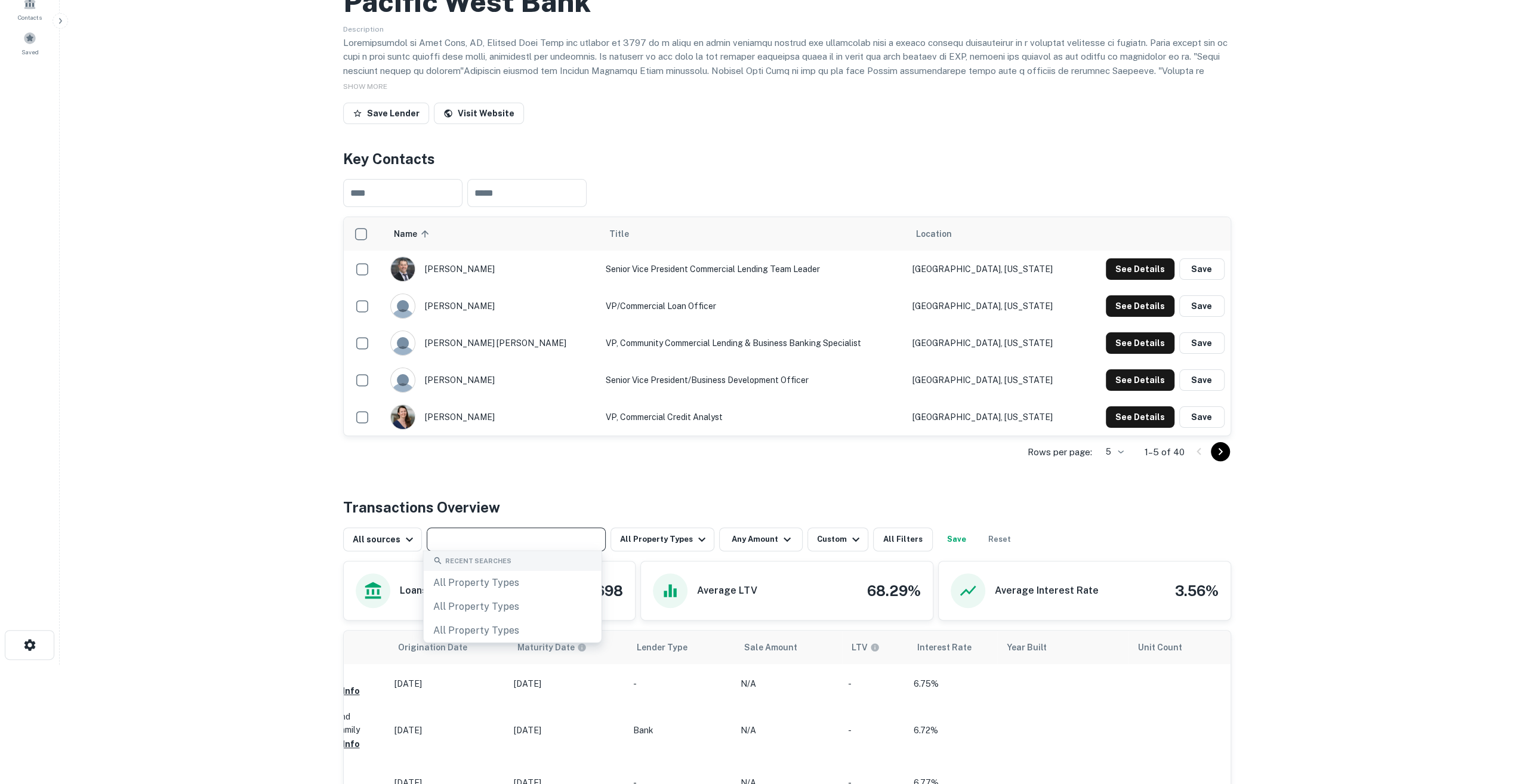
click at [468, 539] on input "text" at bounding box center [516, 539] width 170 height 17
click at [644, 547] on button "All Property Types" at bounding box center [662, 539] width 104 height 24
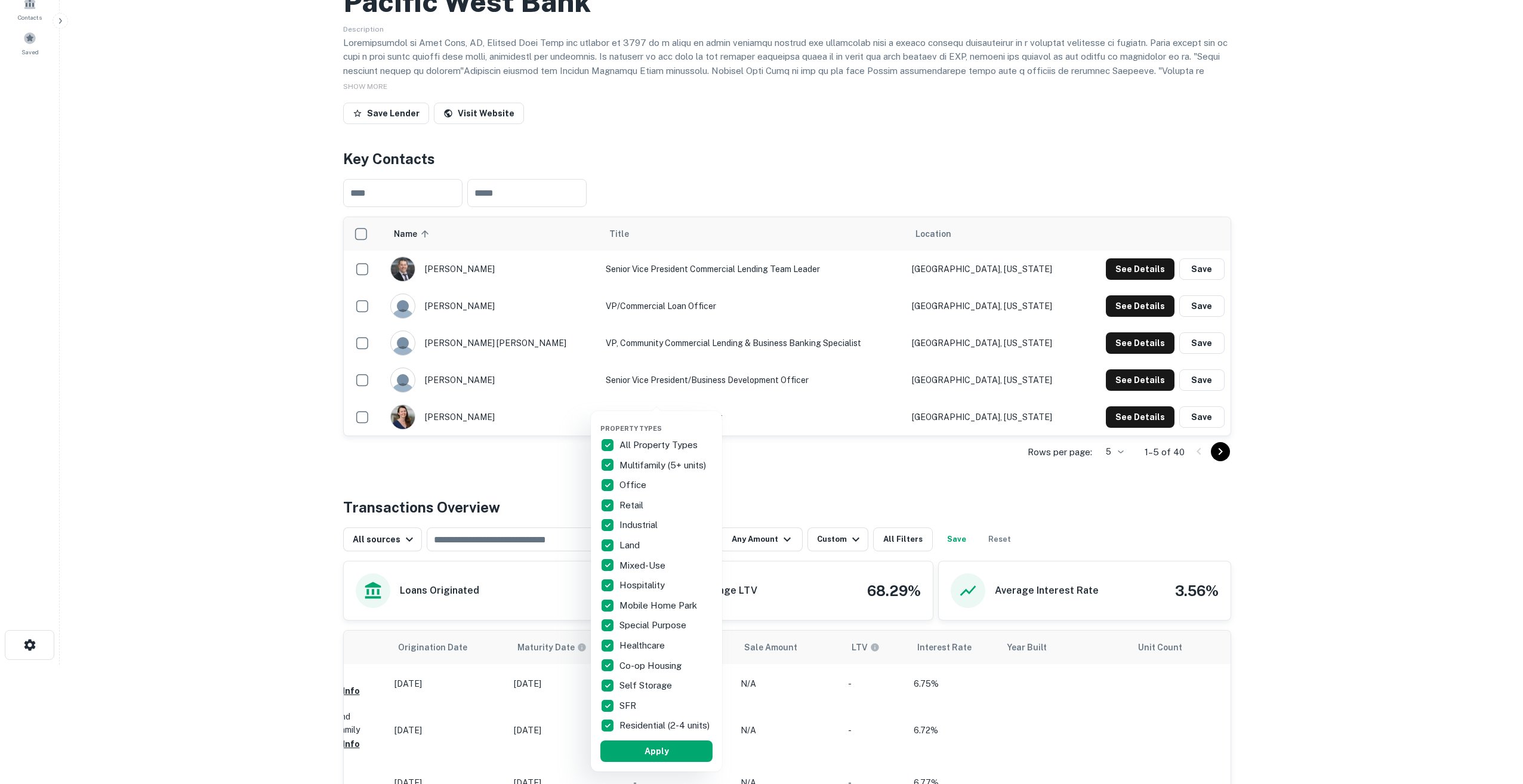
drag, startPoint x: 804, startPoint y: 532, endPoint x: 802, endPoint y: 538, distance: 6.3
click at [803, 537] on div at bounding box center [761, 392] width 1523 height 784
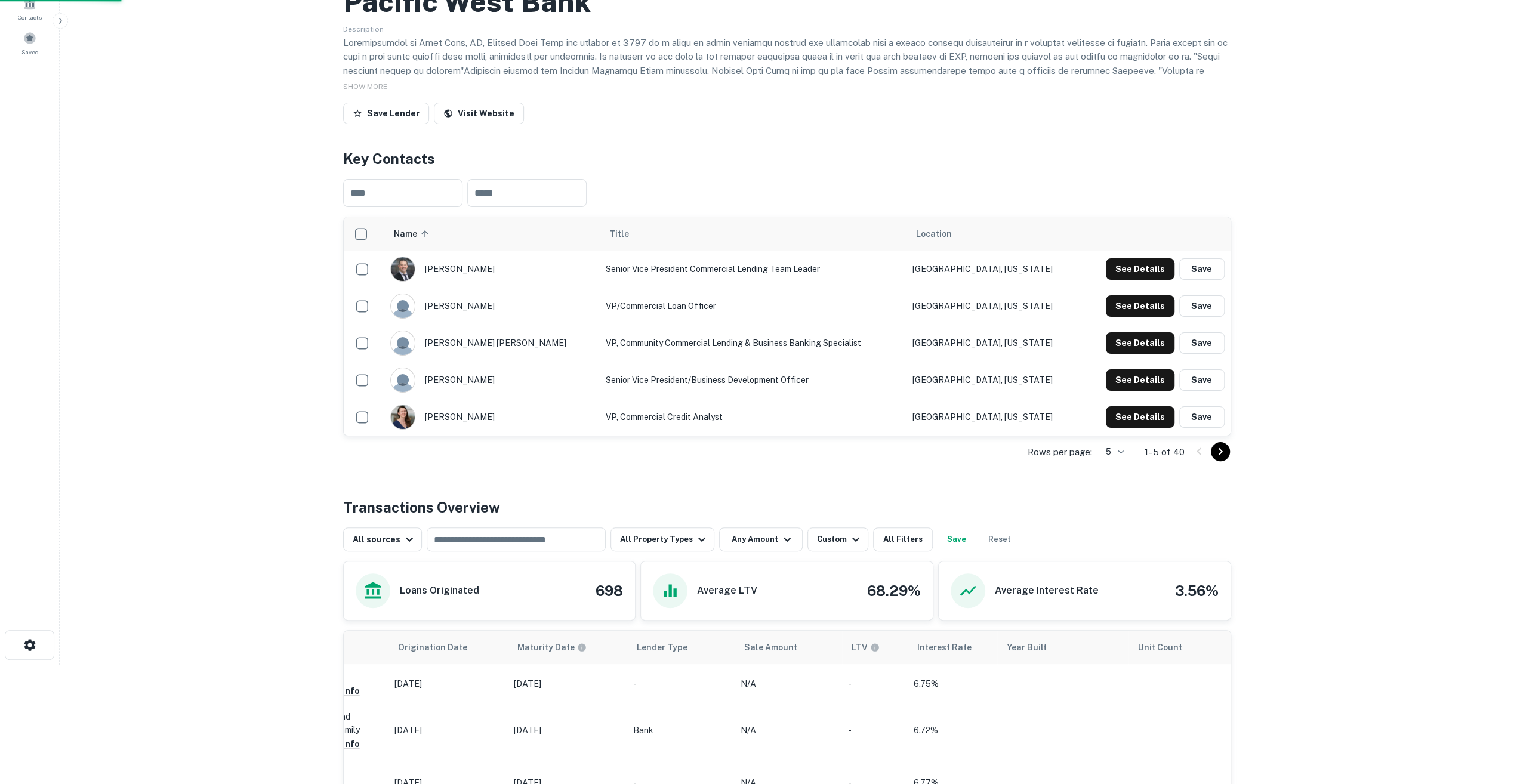
click at [777, 545] on div "Property Types All Property Types Multifamily (5+ units) Office Retail Industri…" at bounding box center [757, 392] width 1514 height 784
click at [770, 539] on button "Any Amount" at bounding box center [761, 539] width 83 height 24
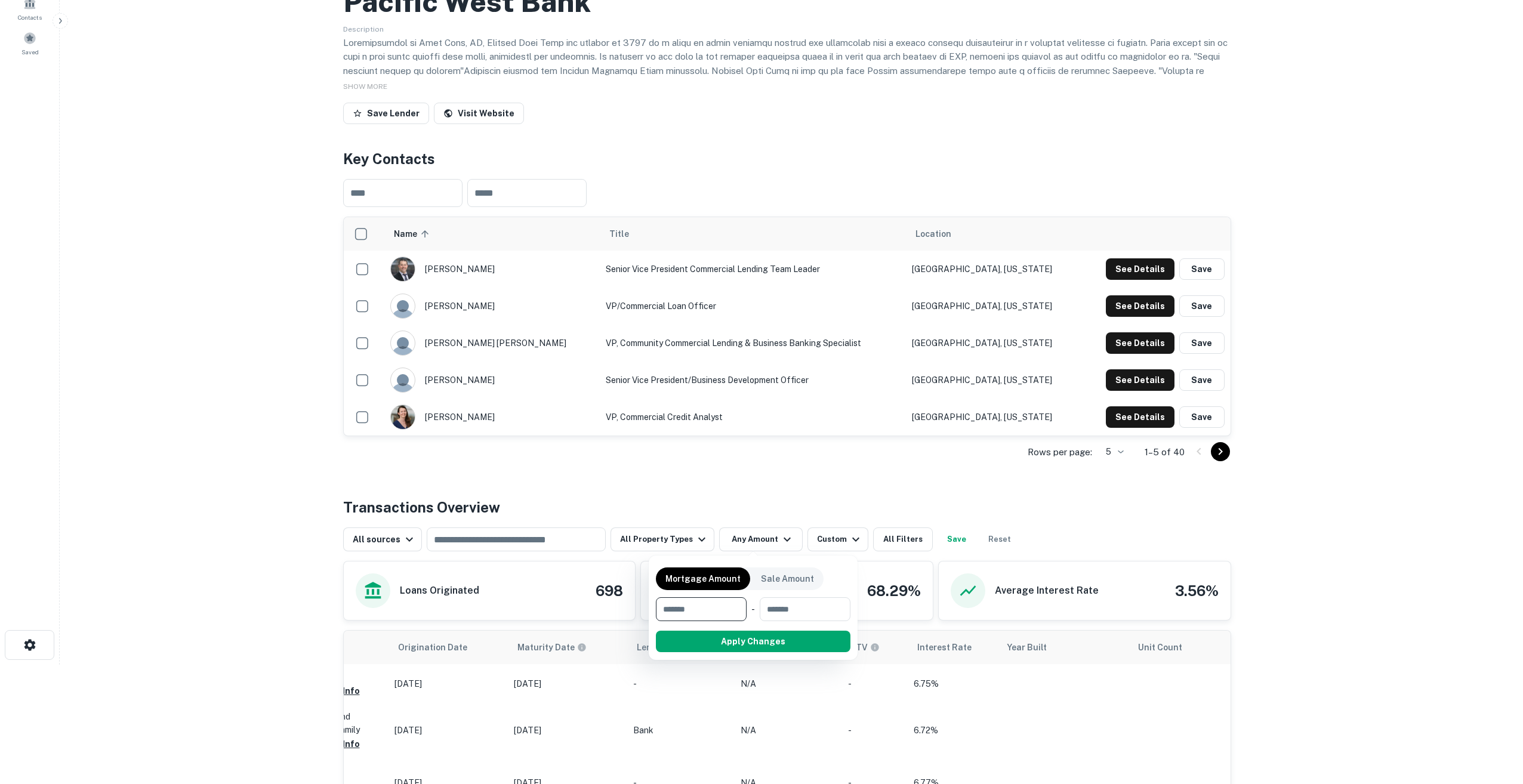
click at [818, 535] on div at bounding box center [761, 392] width 1523 height 784
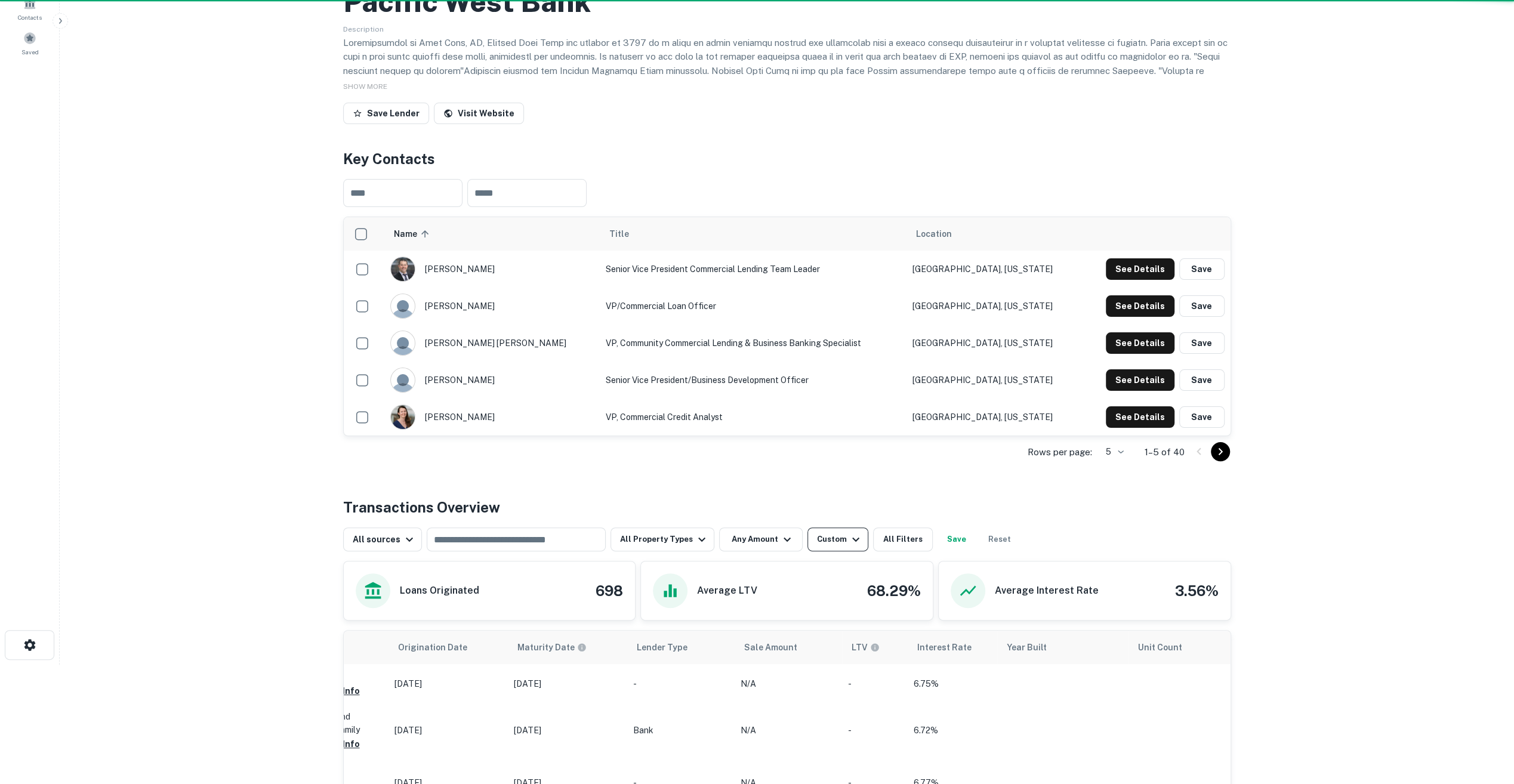
click at [832, 539] on div "Custom" at bounding box center [840, 539] width 46 height 14
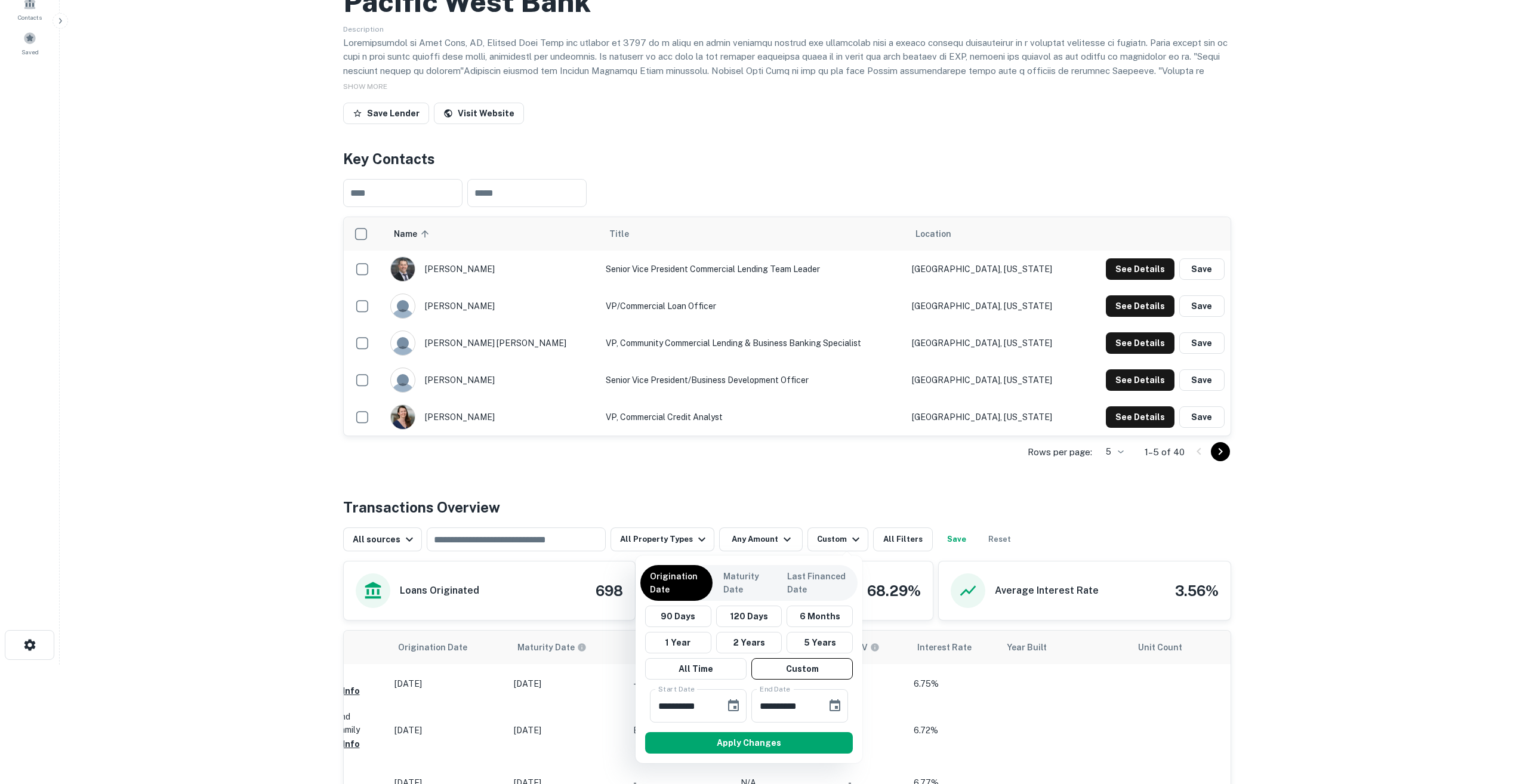
click at [688, 516] on div at bounding box center [761, 392] width 1523 height 784
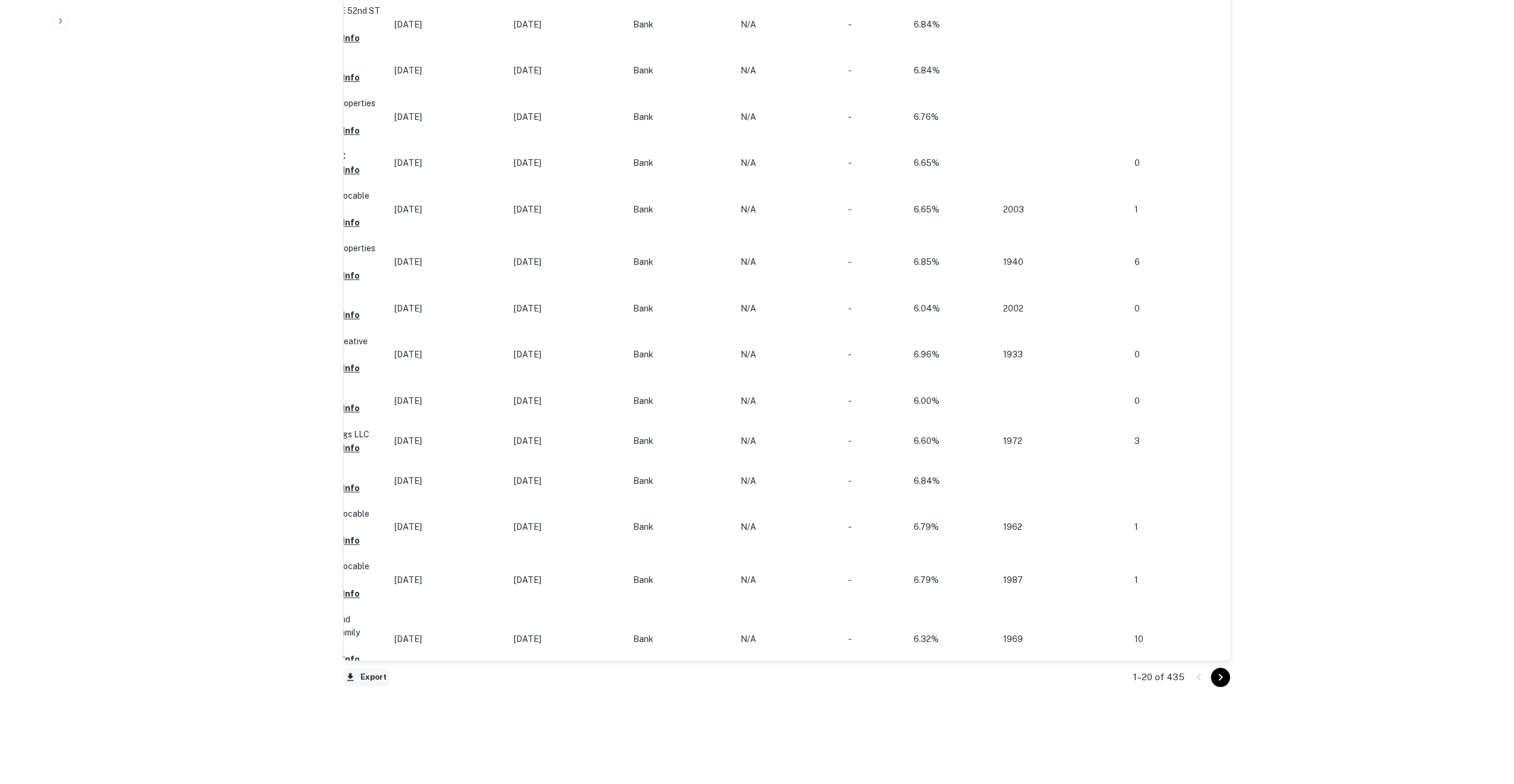
scroll to position [1005, 0]
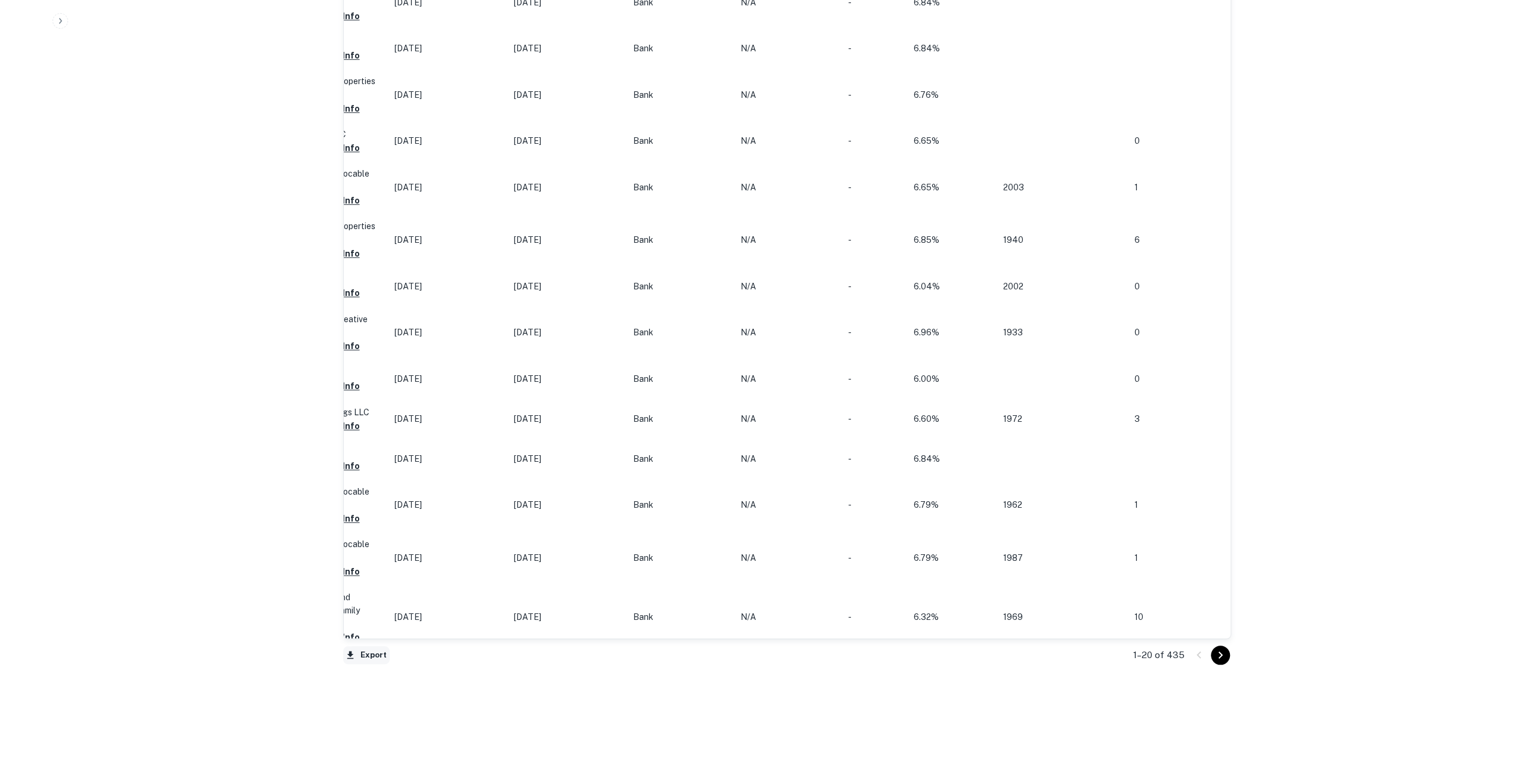
click at [378, 649] on button "Export" at bounding box center [366, 655] width 47 height 18
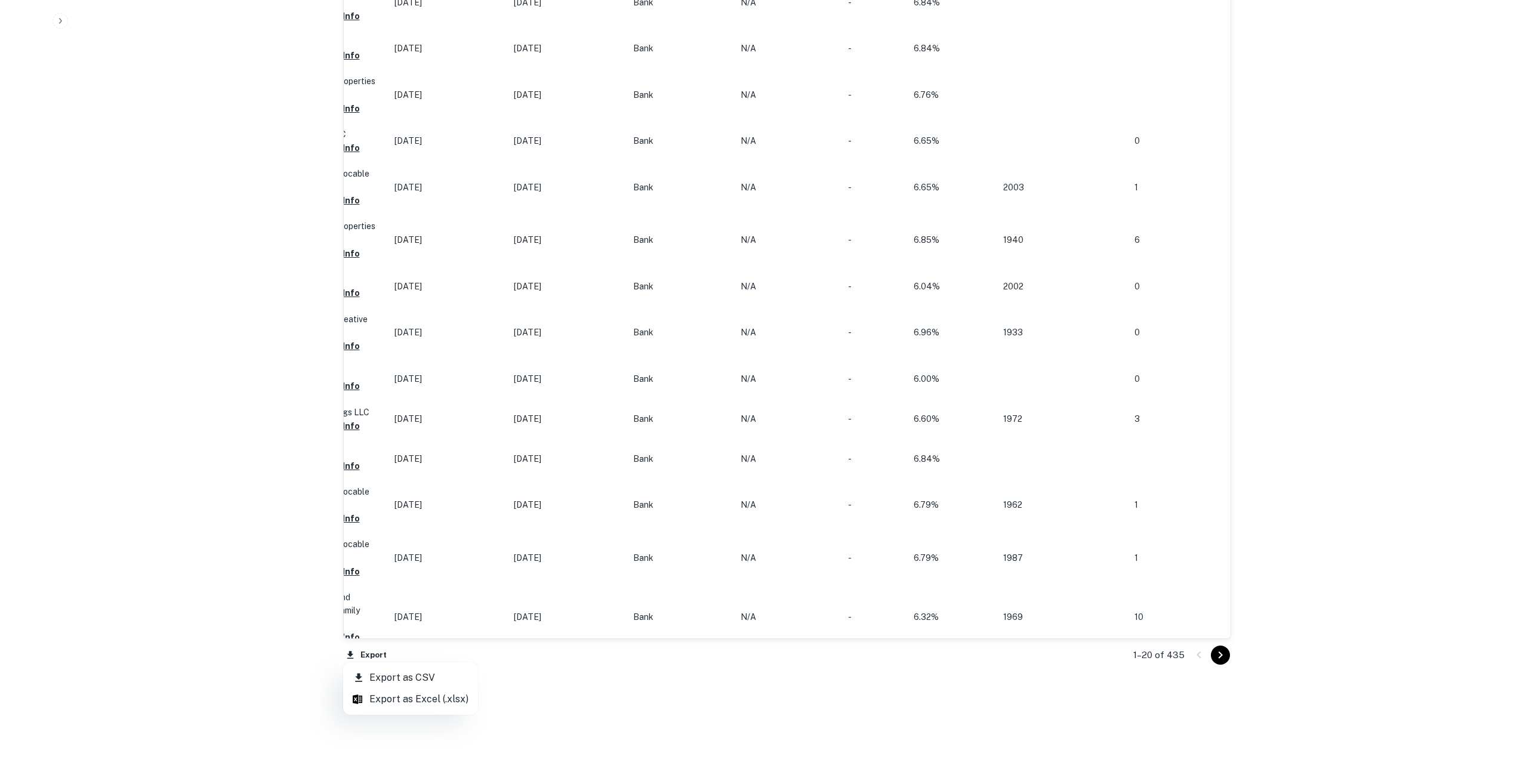
click at [401, 697] on li "Export as Excel (.xlsx)" at bounding box center [410, 699] width 135 height 21
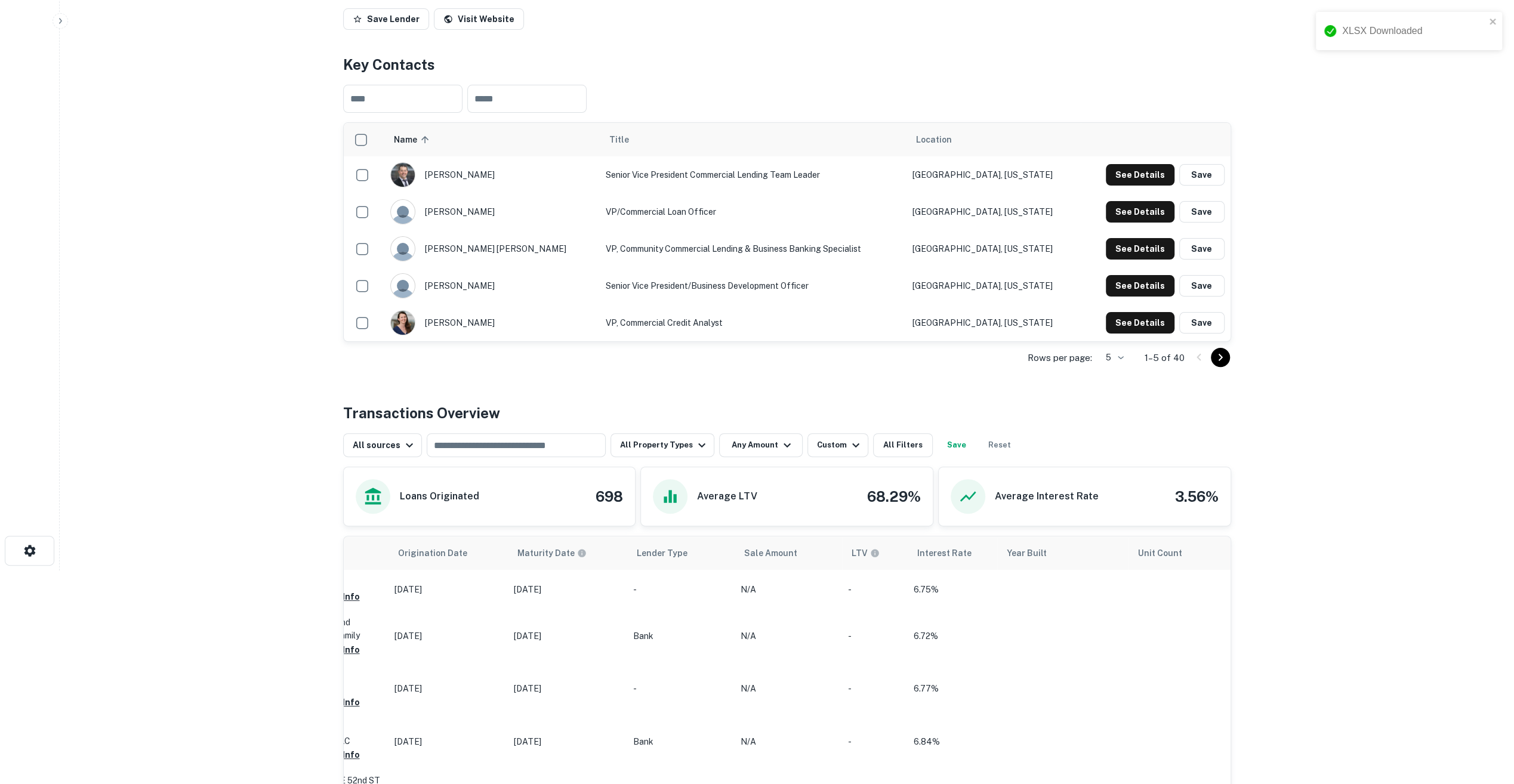
scroll to position [50, 0]
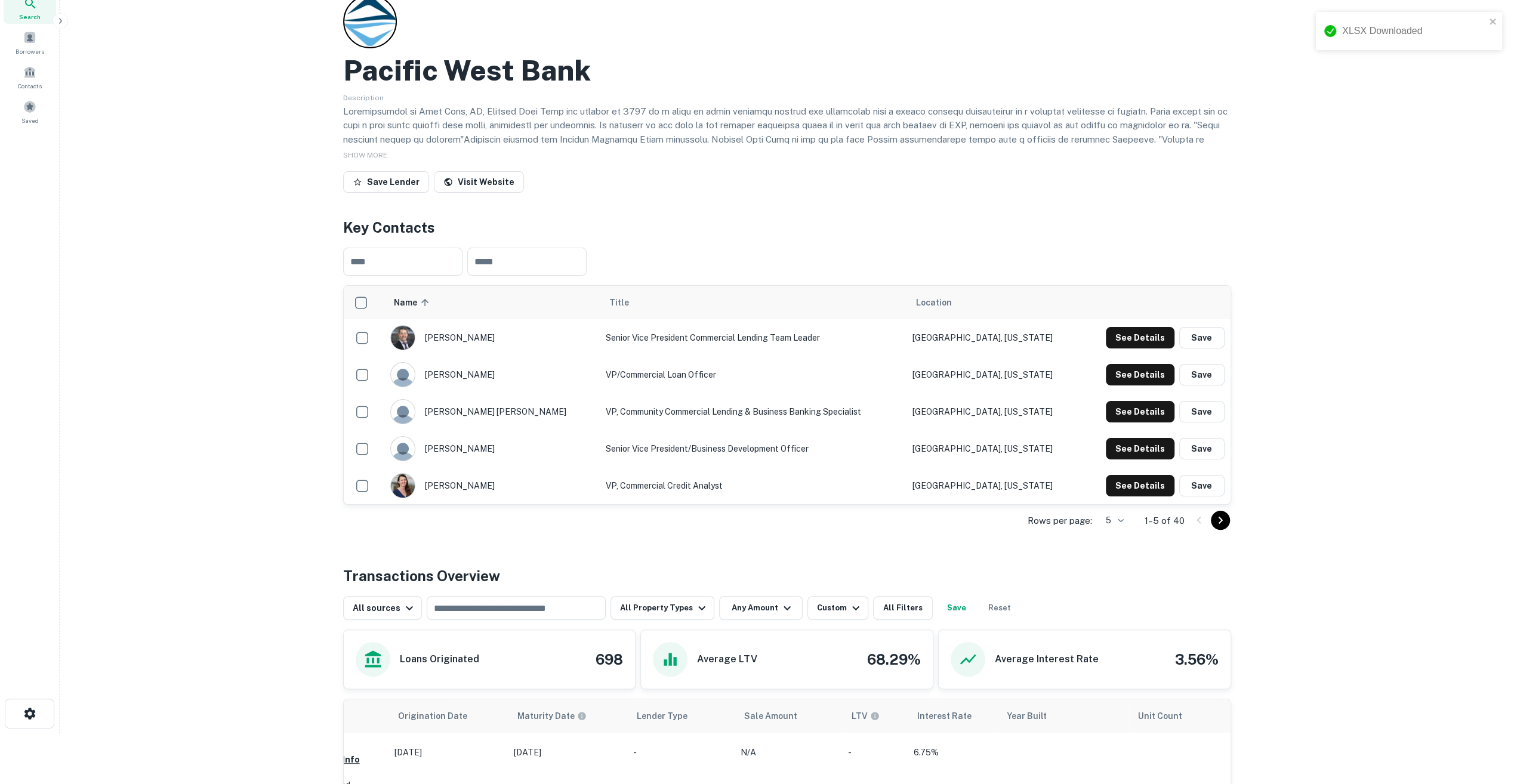
drag, startPoint x: 1370, startPoint y: 553, endPoint x: 1363, endPoint y: 539, distance: 15.7
click at [1370, 553] on main "Back to search Pacific West Bank Description SHOW MORE Save Lender Visit Websit…" at bounding box center [786, 341] width 1455 height 784
click at [1492, 20] on icon "close" at bounding box center [1493, 21] width 6 height 6
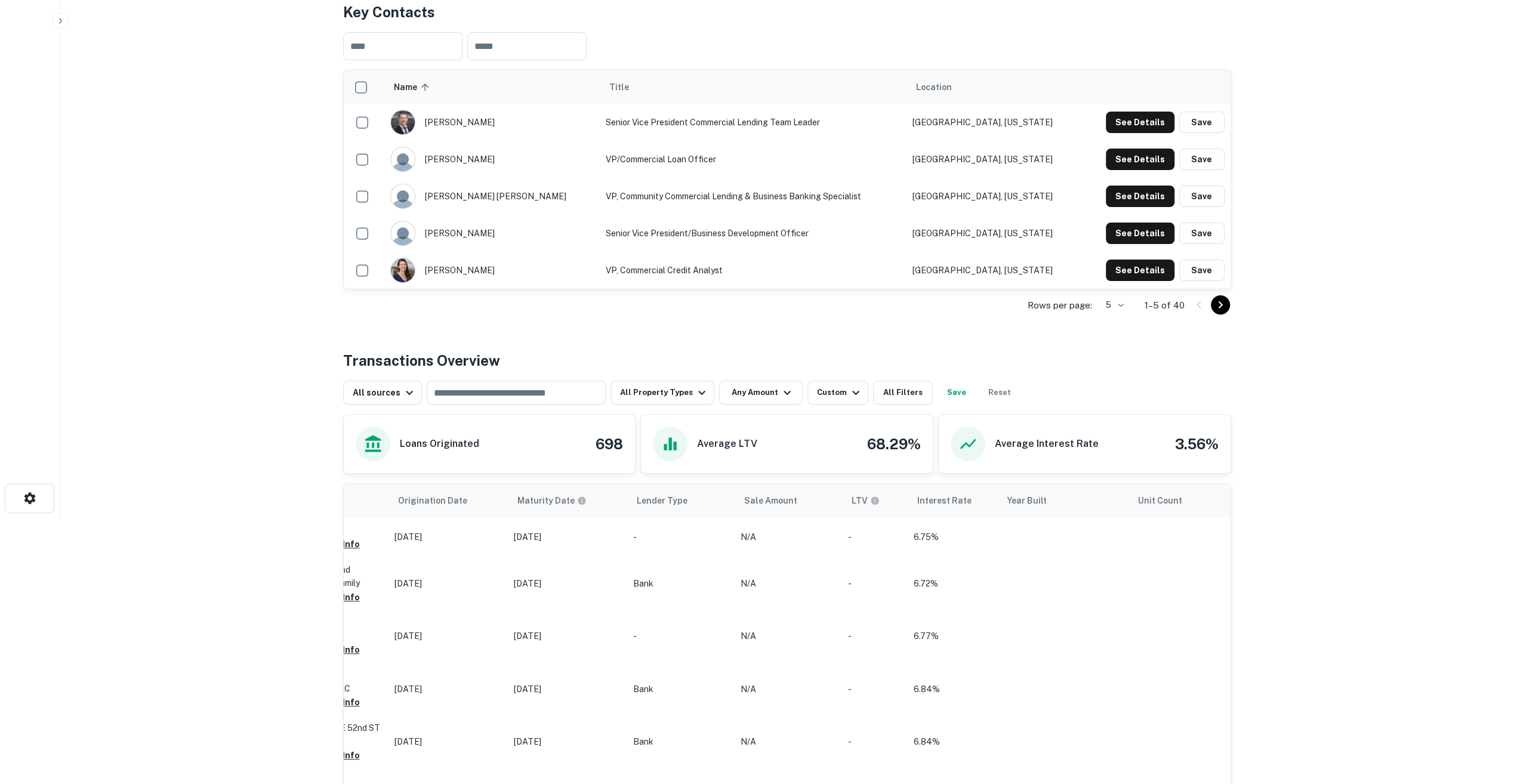
scroll to position [349, 0]
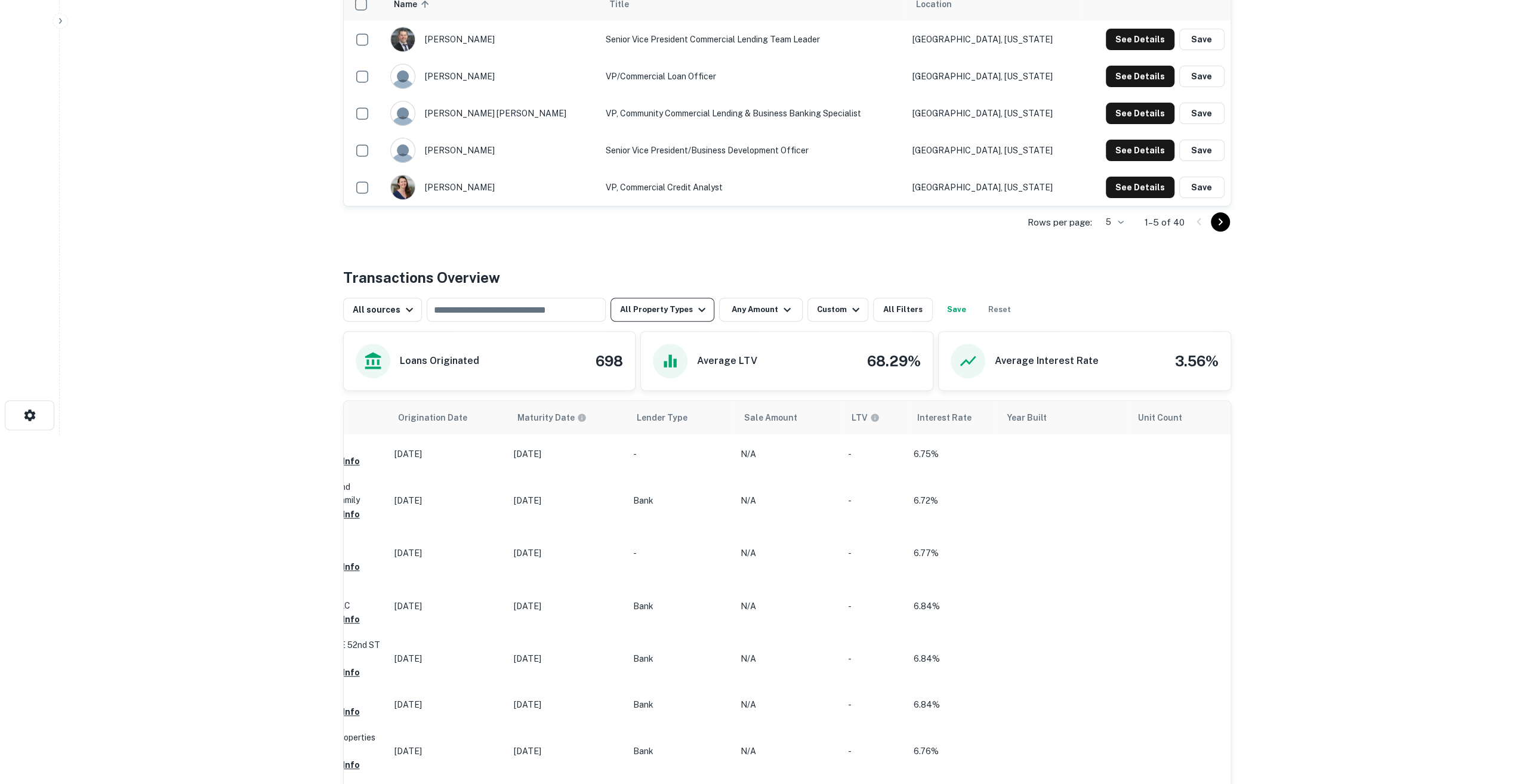
click at [649, 306] on button "All Property Types" at bounding box center [662, 309] width 104 height 24
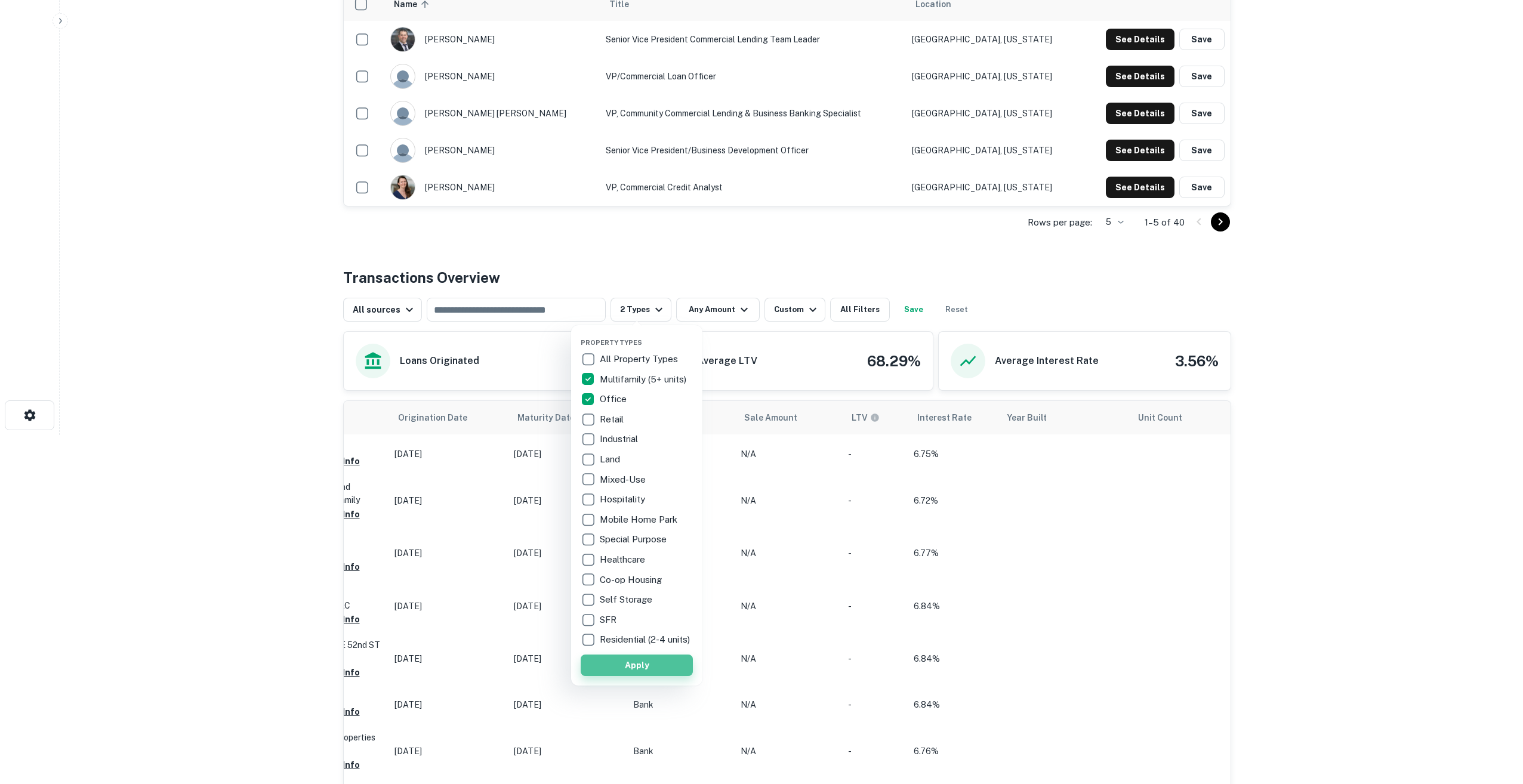
click at [620, 676] on button "Apply" at bounding box center [636, 665] width 113 height 21
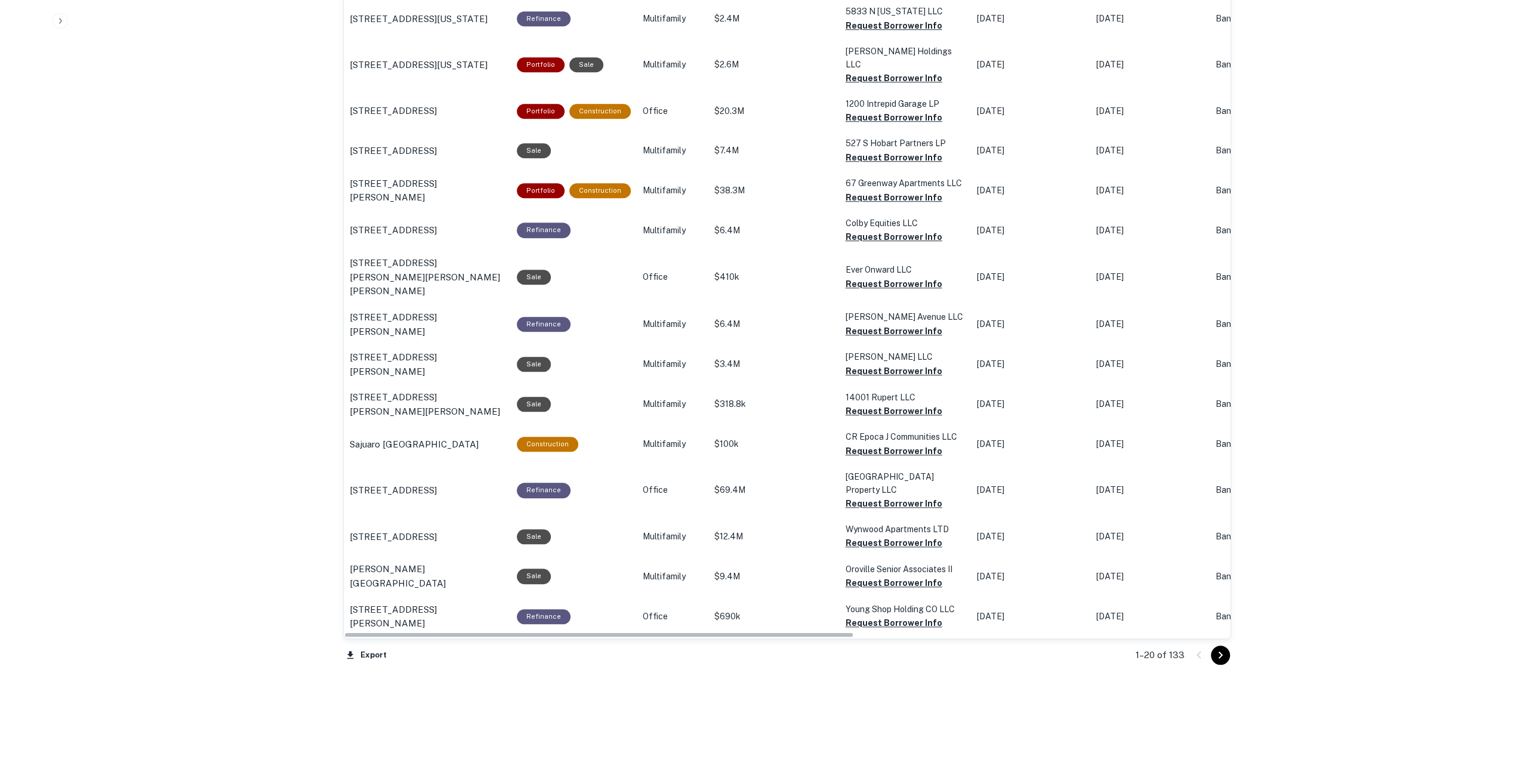
drag, startPoint x: 752, startPoint y: 632, endPoint x: 417, endPoint y: 626, distance: 335.1
click at [391, 637] on div "Location Purpose Type Mortgage Amount Borrower Origination Date Maturity Date L…" at bounding box center [787, 232] width 888 height 878
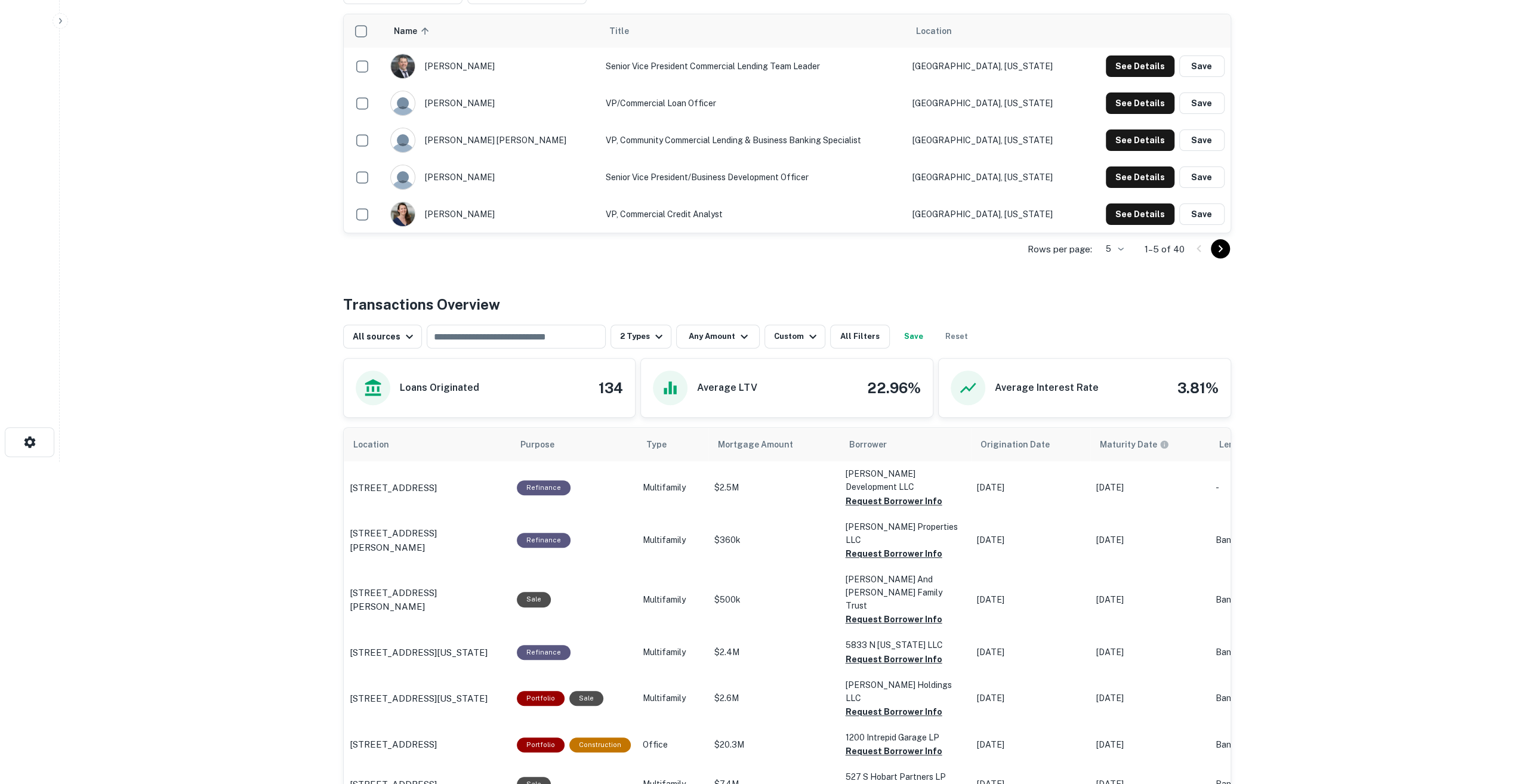
scroll to position [180, 0]
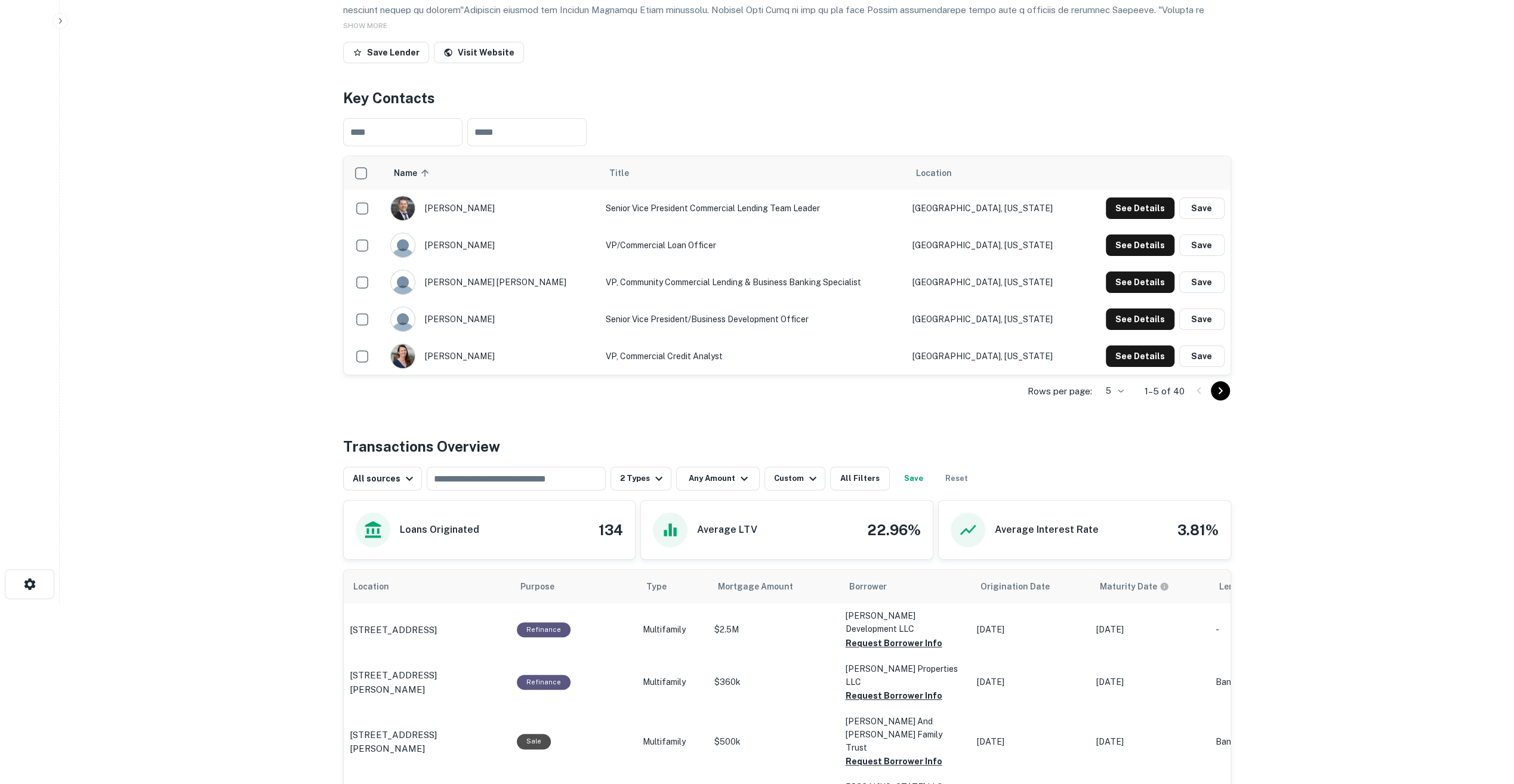
click at [476, 477] on input "text" at bounding box center [516, 478] width 170 height 17
type input "*******"
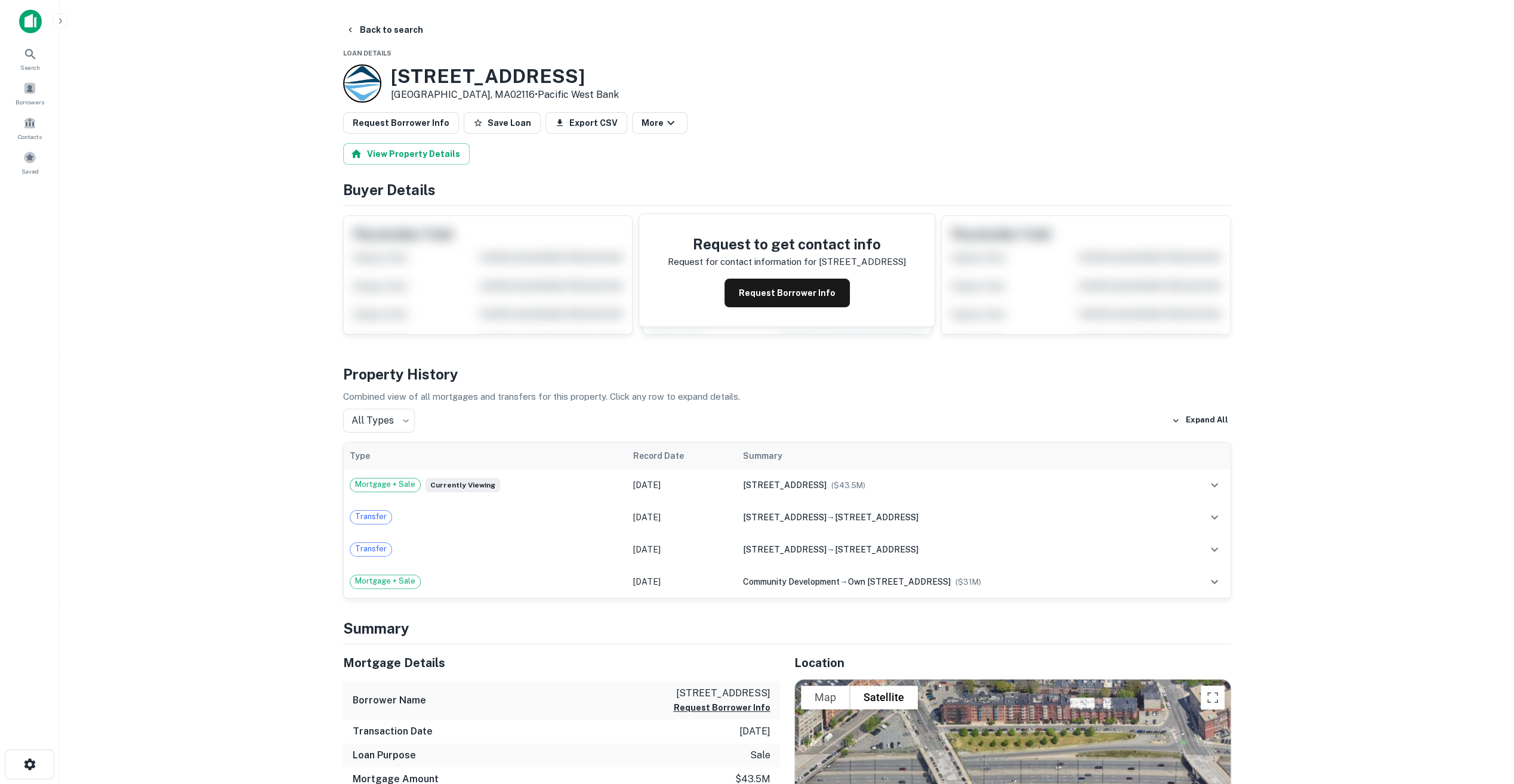
click at [217, 471] on main "Back to search Loan Details 95 Berkeley St Boston, MA02116 • Pacific West Bank …" at bounding box center [786, 392] width 1455 height 784
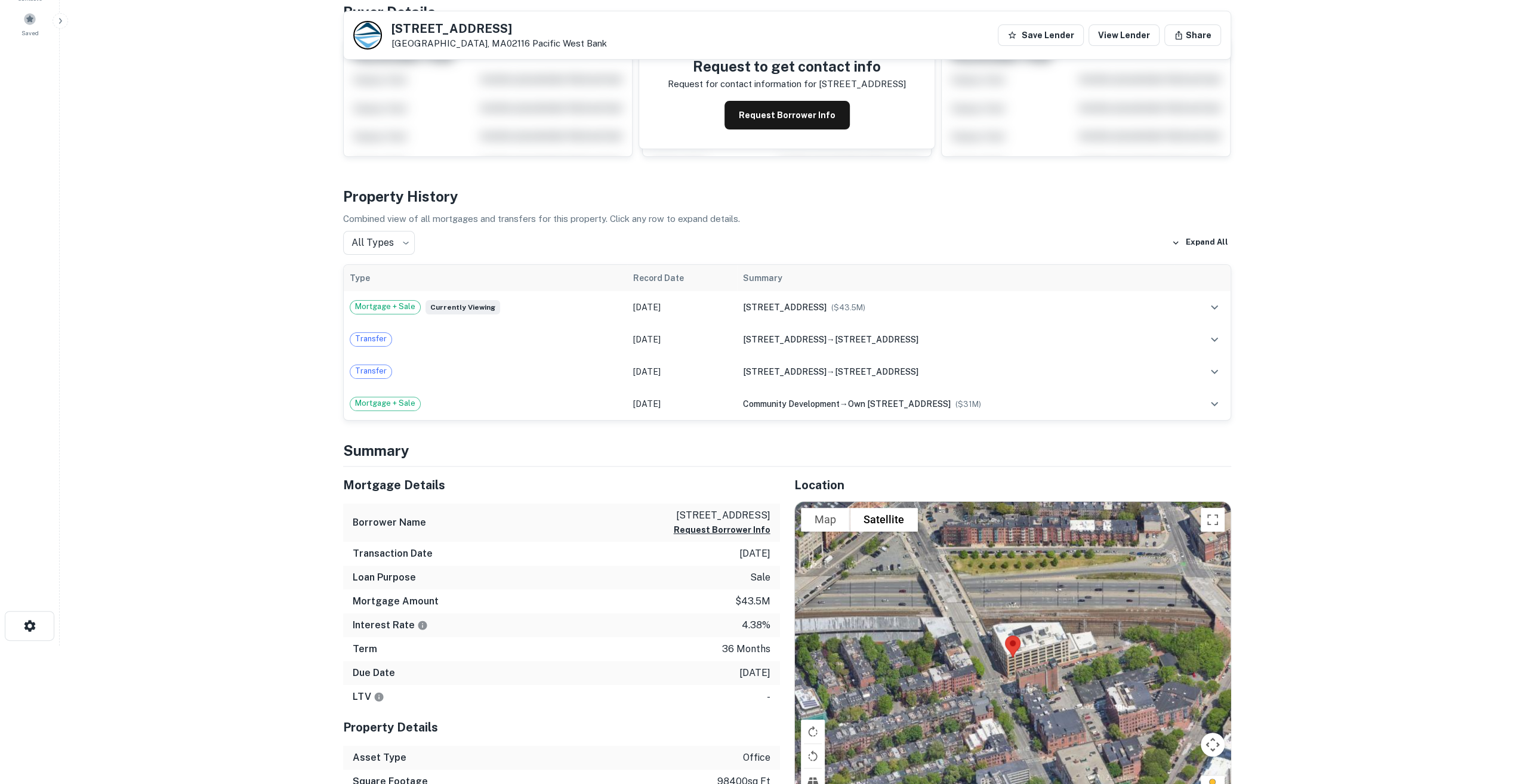
scroll to position [120, 0]
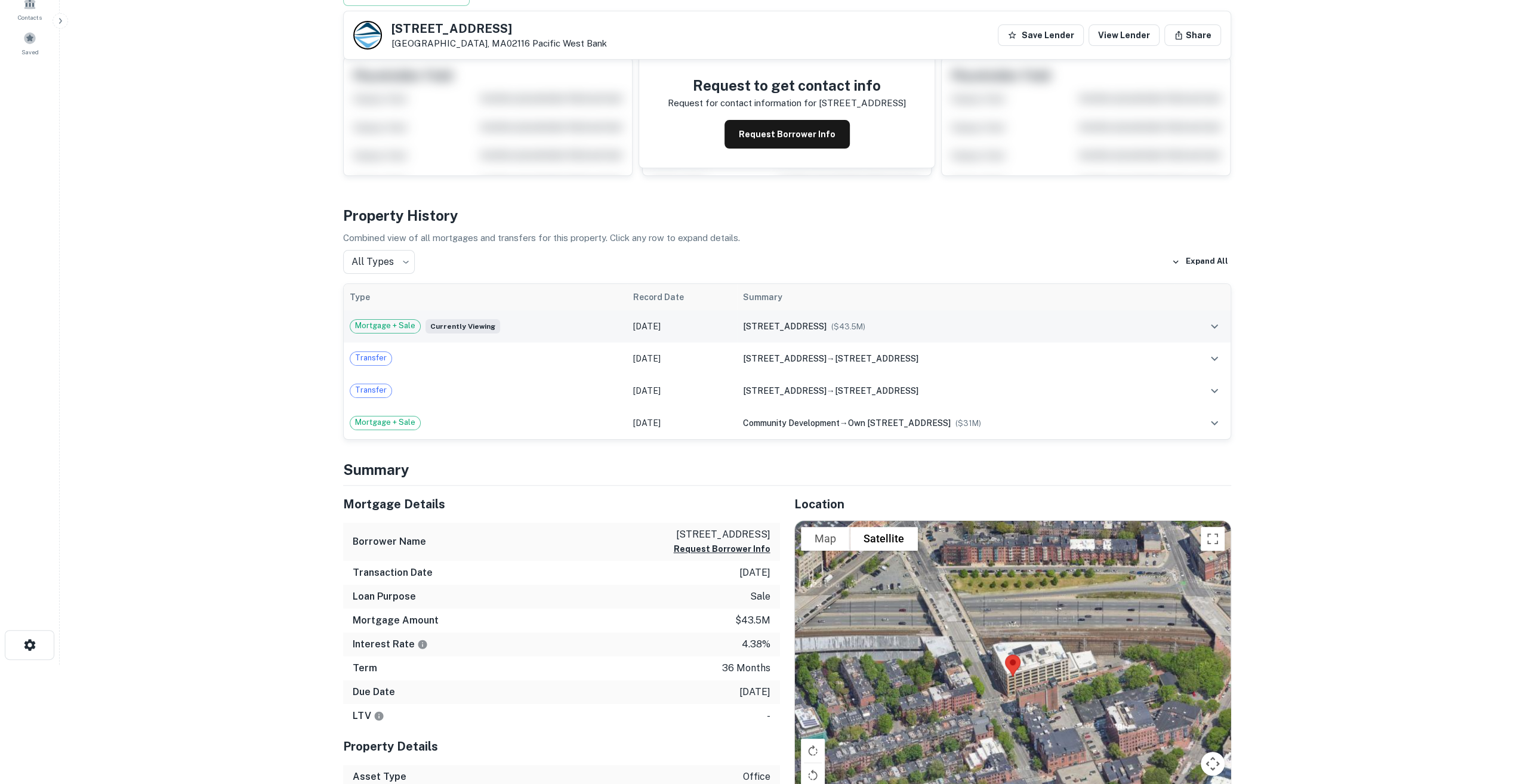
click at [675, 320] on td "Apr 02, 2018" at bounding box center [683, 326] width 110 height 32
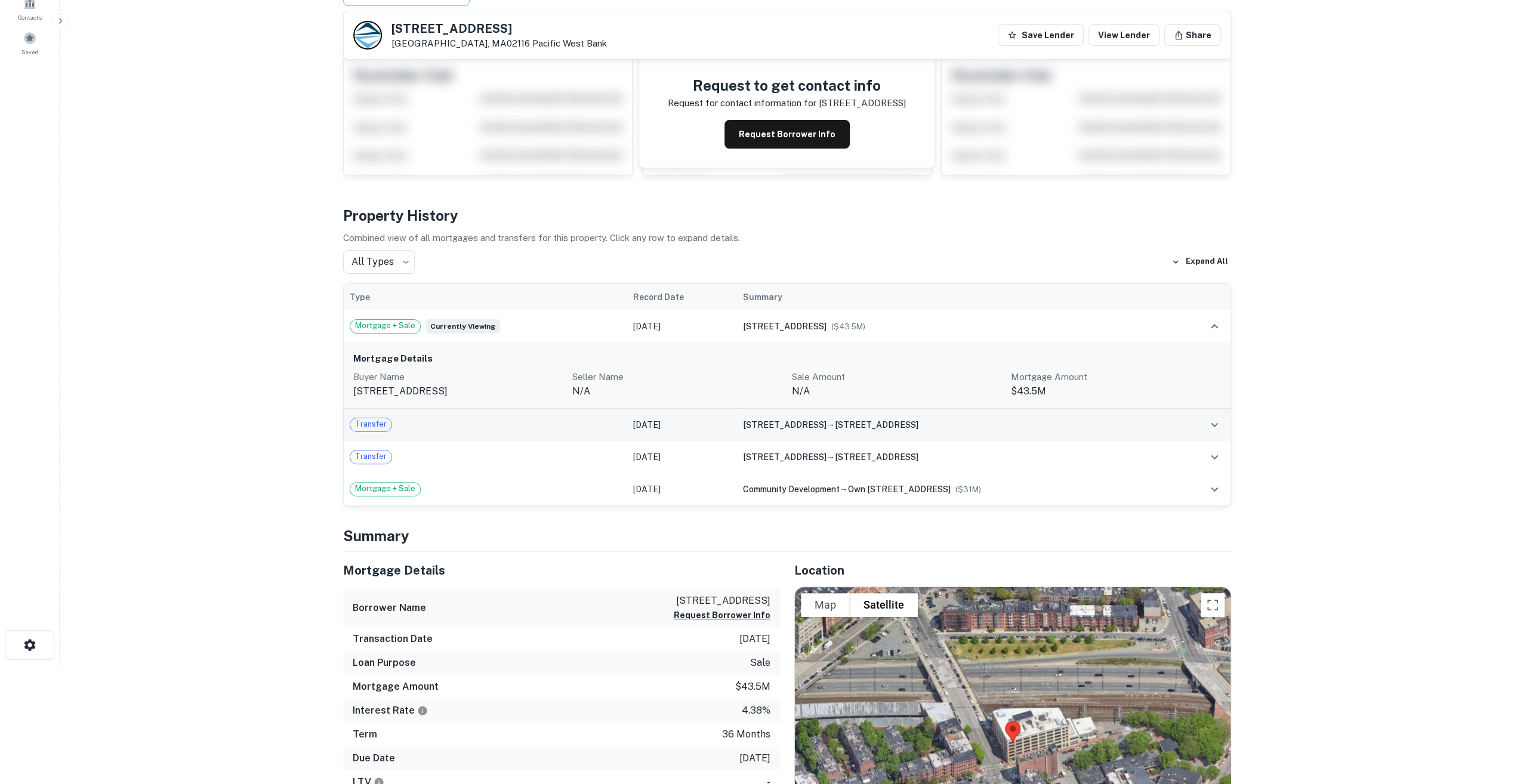
click at [503, 431] on td "Transfer" at bounding box center [486, 424] width 285 height 32
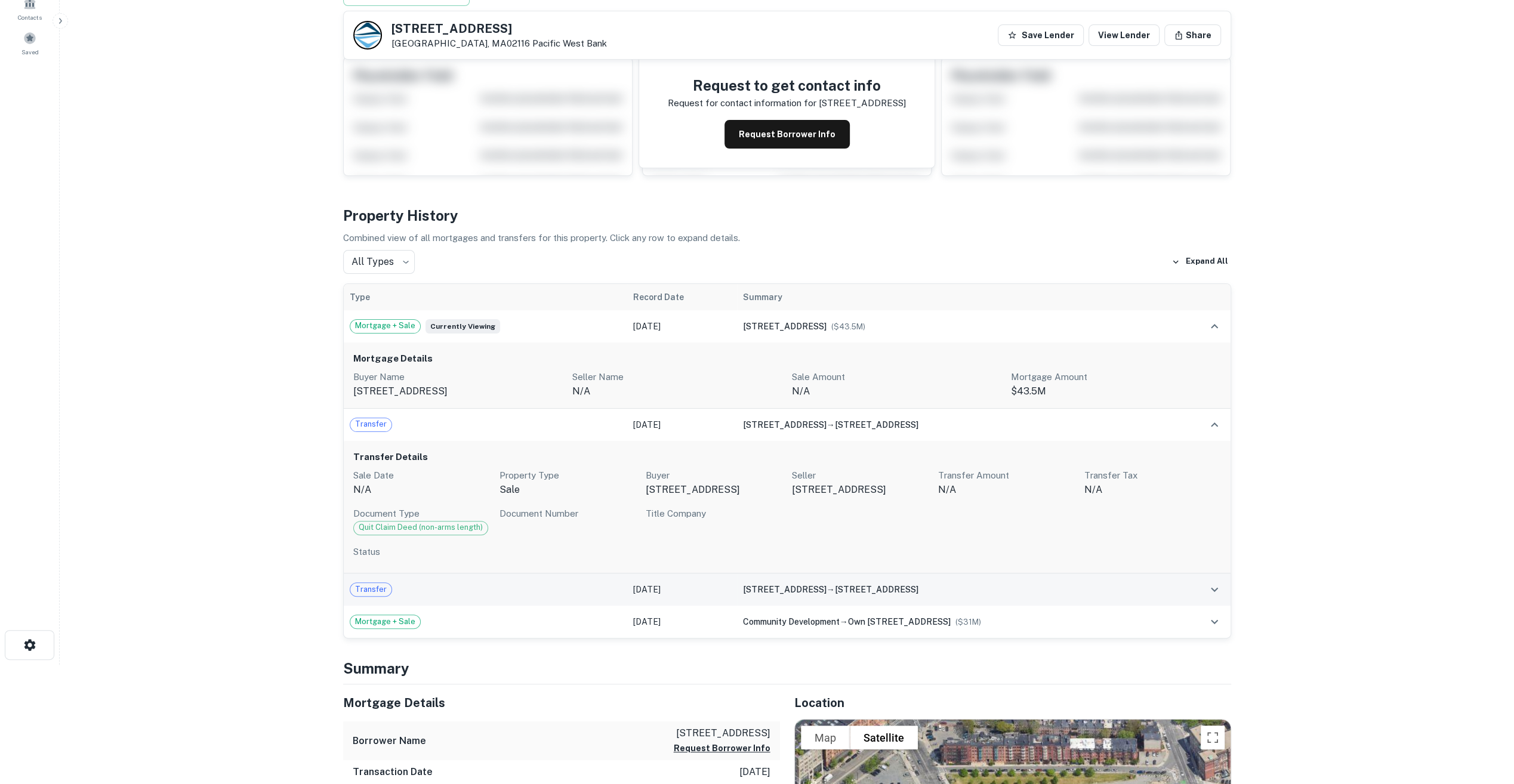
click at [496, 592] on div "Transfer" at bounding box center [486, 589] width 272 height 14
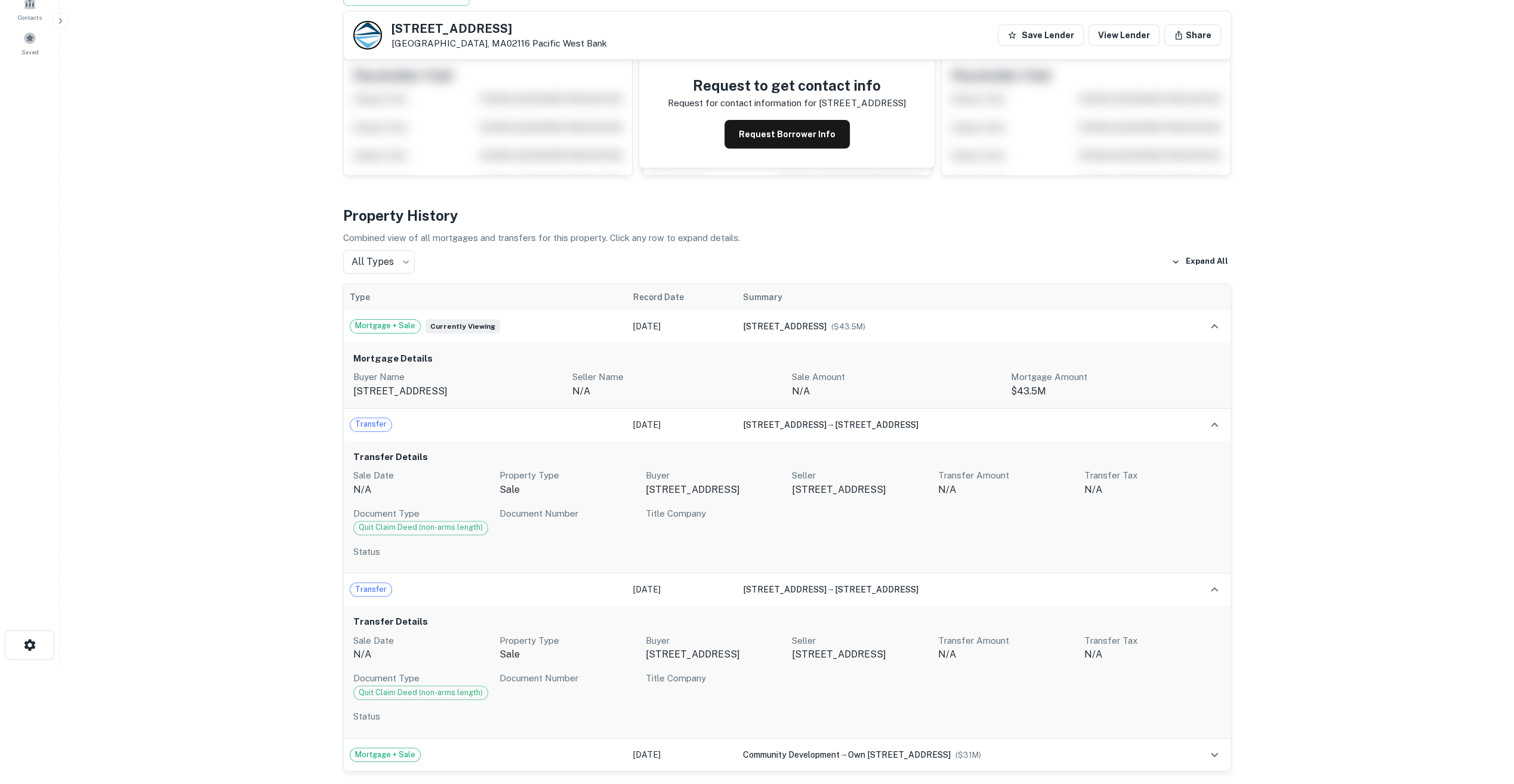
click at [197, 480] on main "Back to search 95 Berkeley St Boston, MA02116 Pacific West Bank Save Lender Vie…" at bounding box center [786, 272] width 1455 height 784
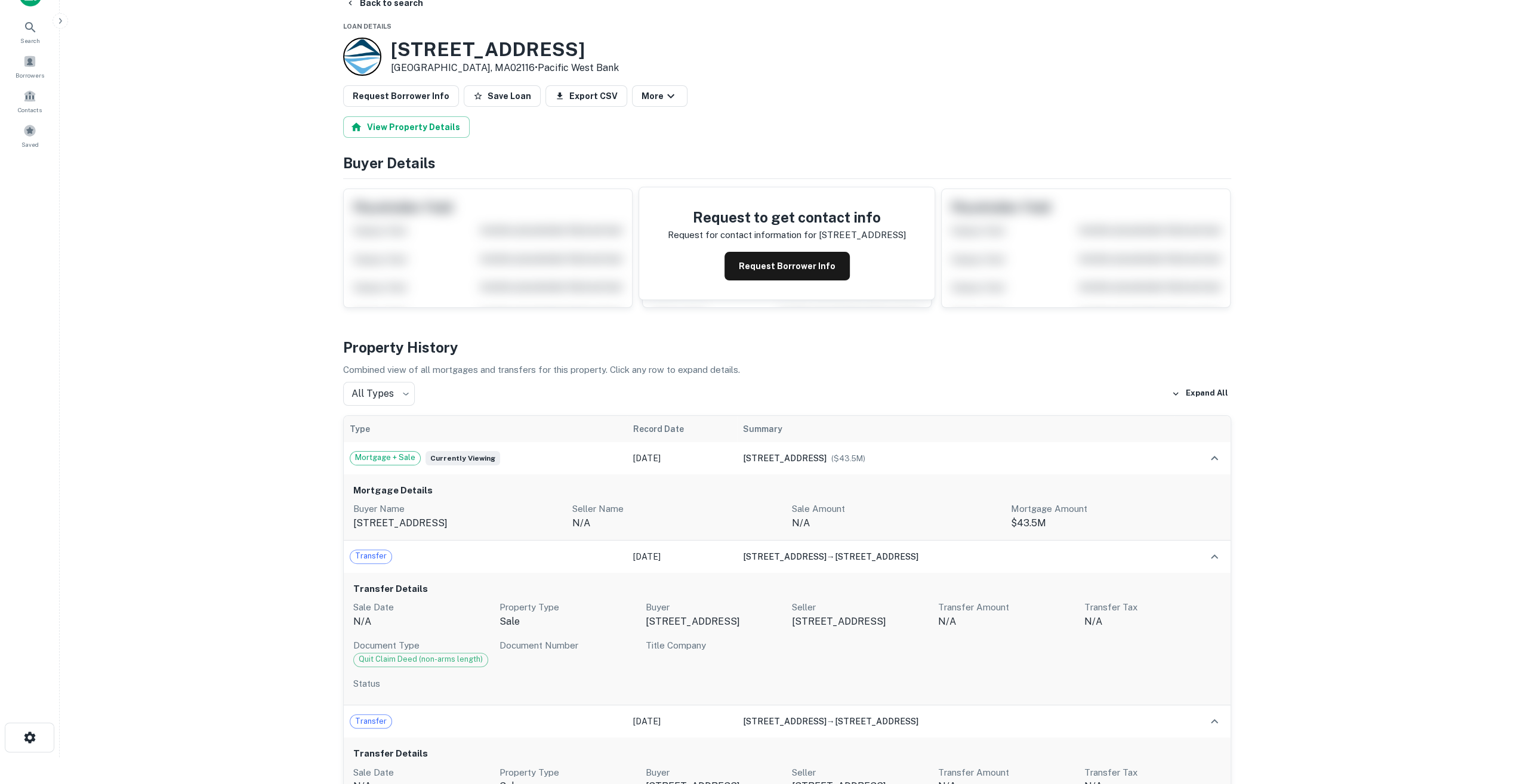
scroll to position [0, 0]
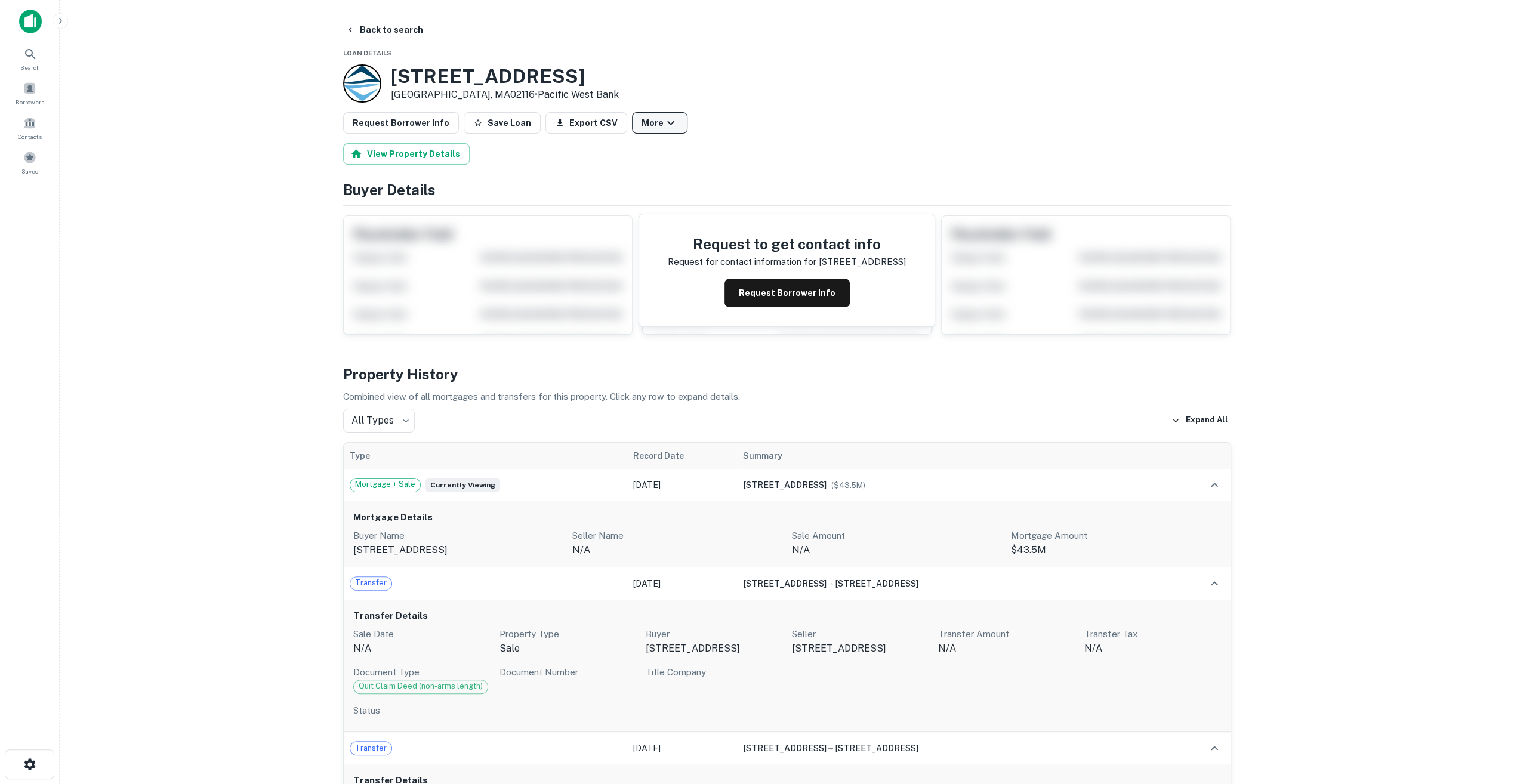
click at [651, 113] on button "More" at bounding box center [659, 123] width 56 height 21
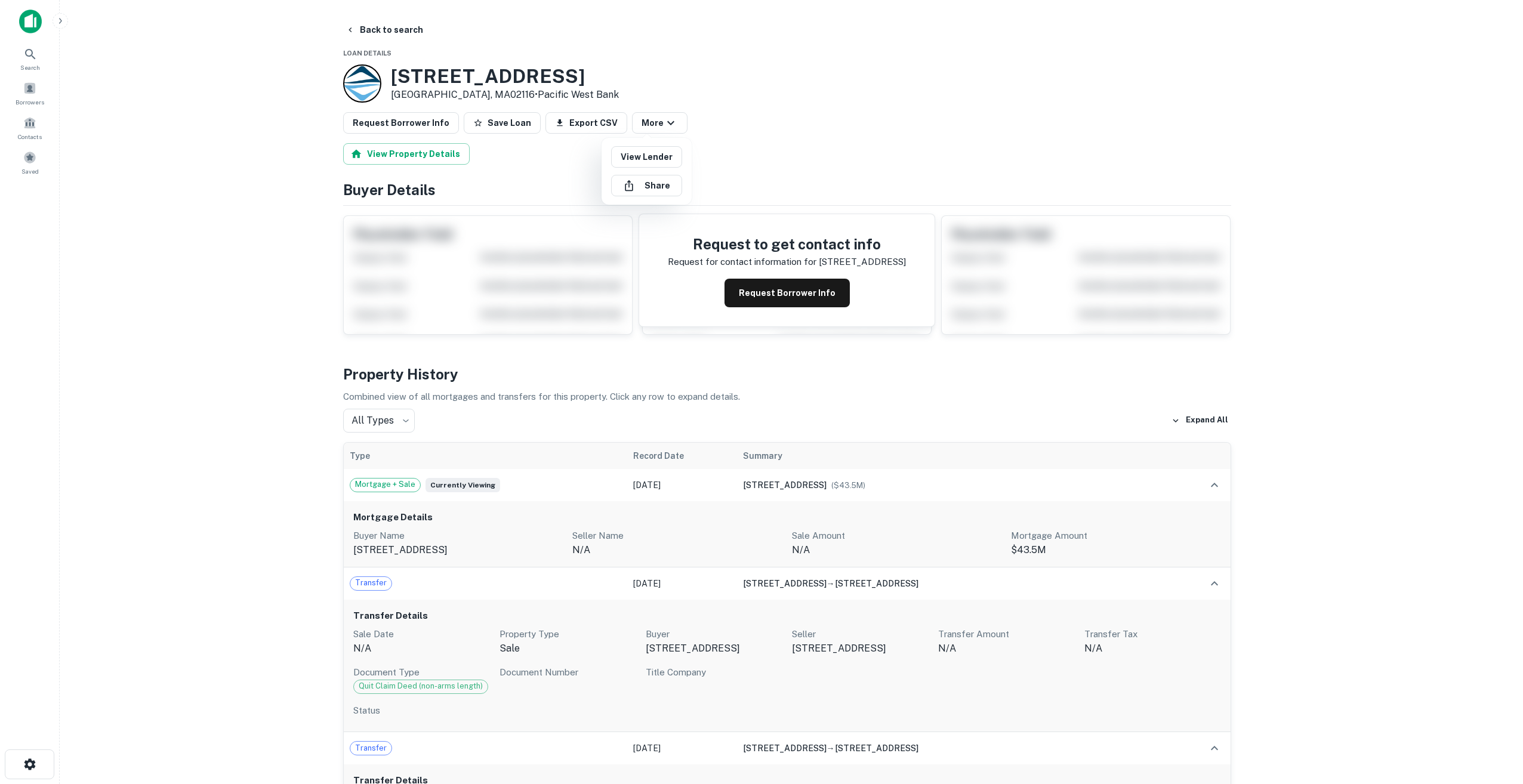
click at [706, 118] on div at bounding box center [761, 392] width 1523 height 784
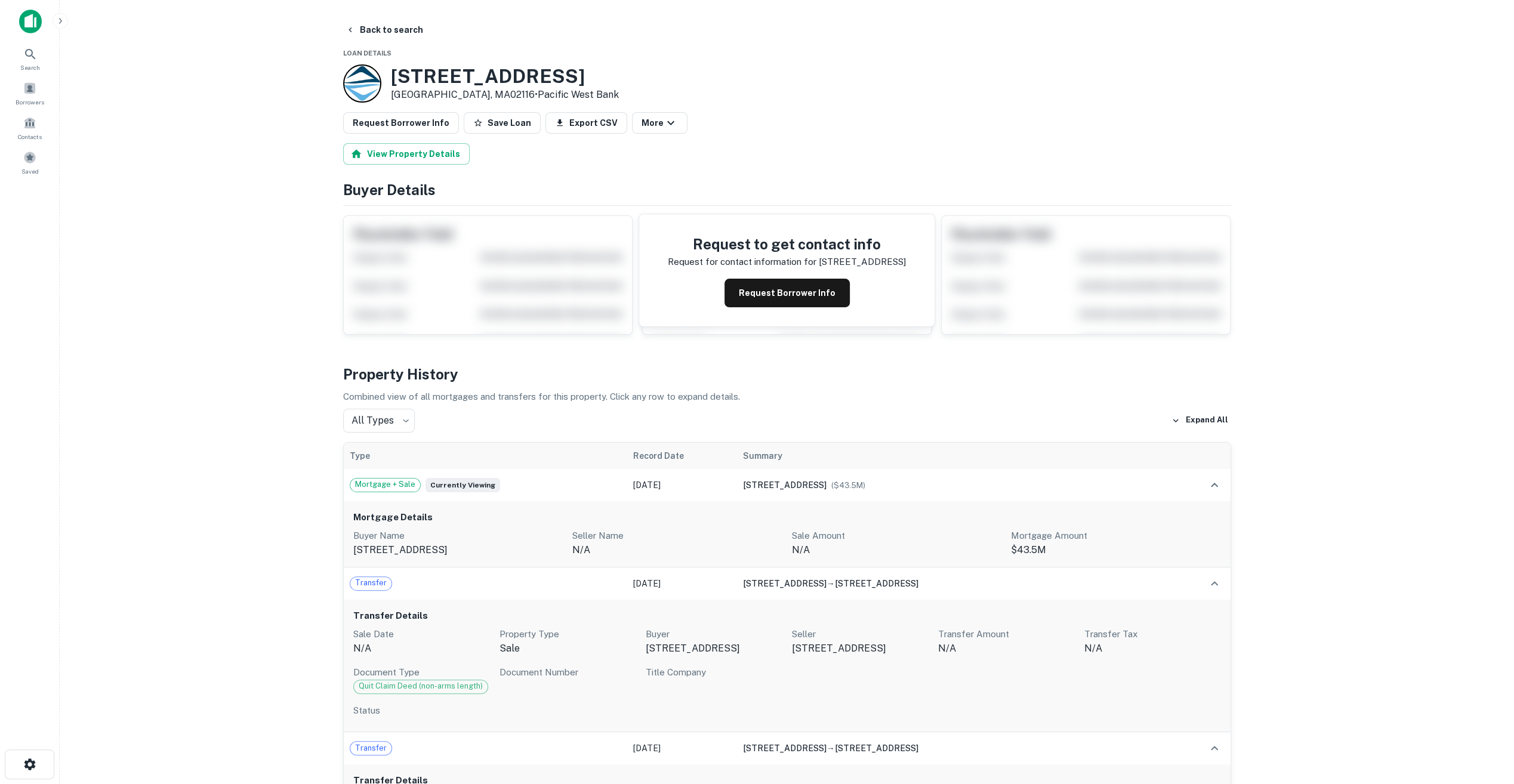
click at [396, 30] on button "Back to search" at bounding box center [385, 30] width 87 height 21
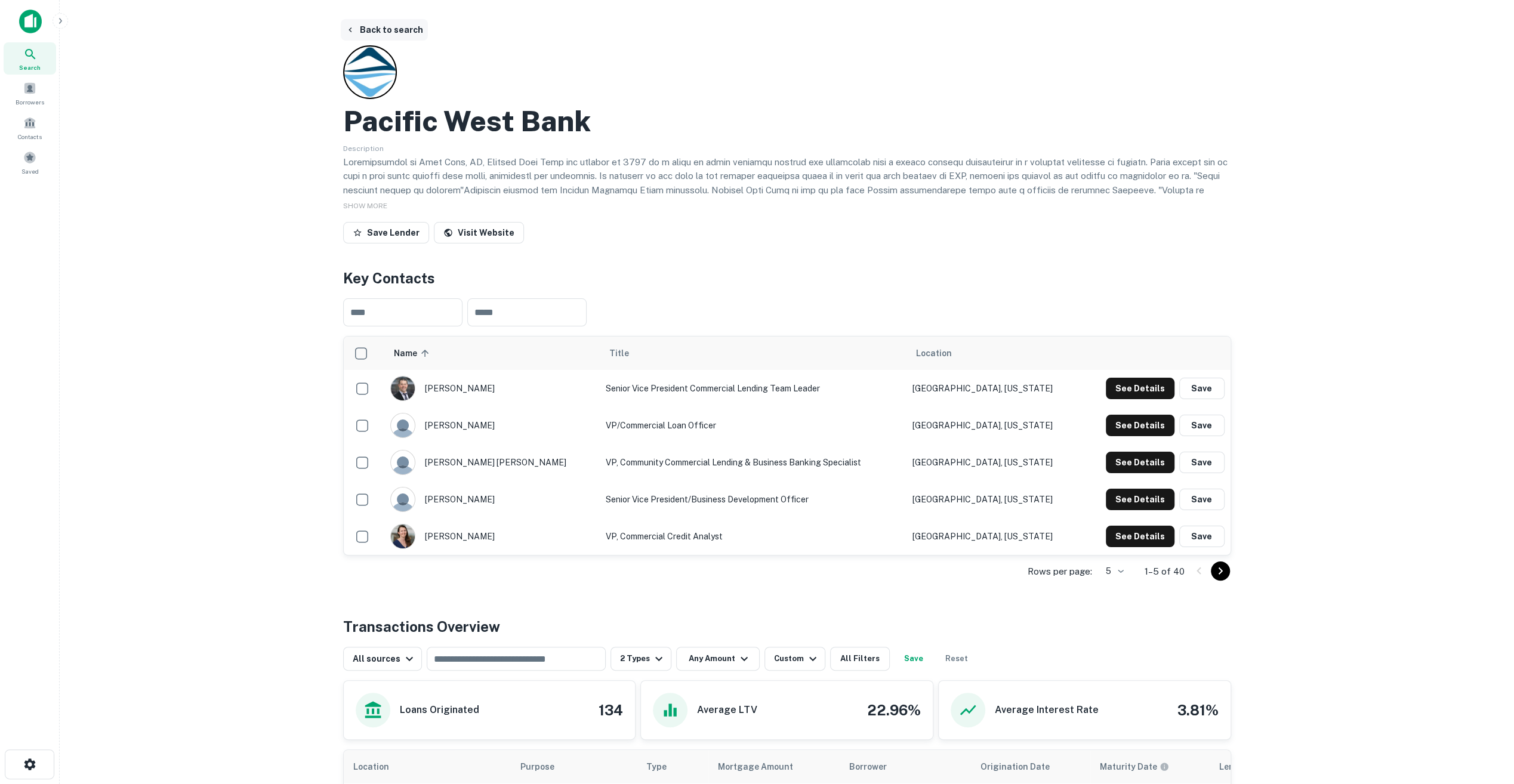
click at [374, 27] on button "Back to search" at bounding box center [385, 30] width 87 height 21
click at [380, 35] on button "Back to search" at bounding box center [385, 30] width 87 height 21
click at [381, 35] on button "Back to search" at bounding box center [385, 30] width 87 height 21
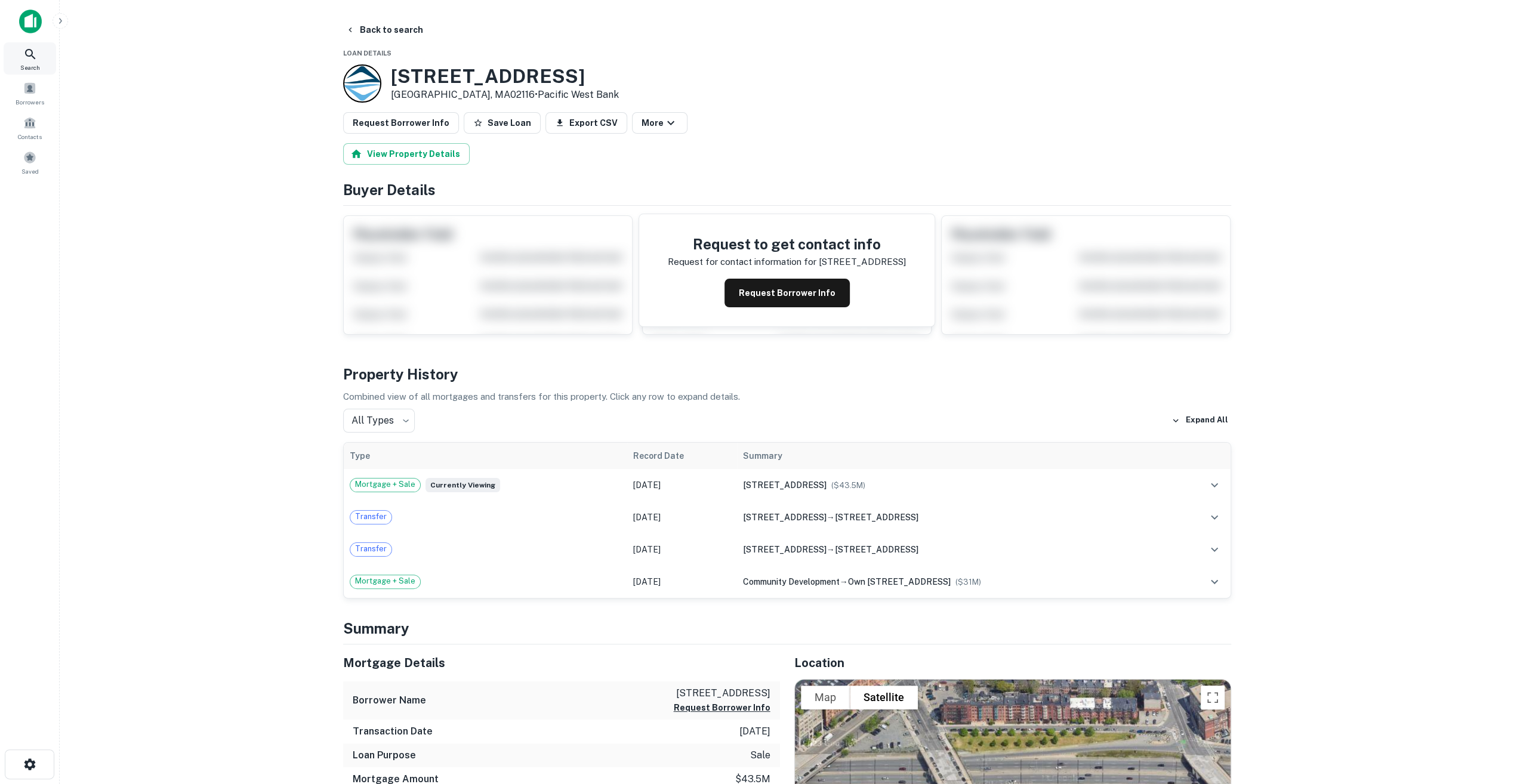
click at [34, 50] on icon at bounding box center [30, 54] width 14 height 14
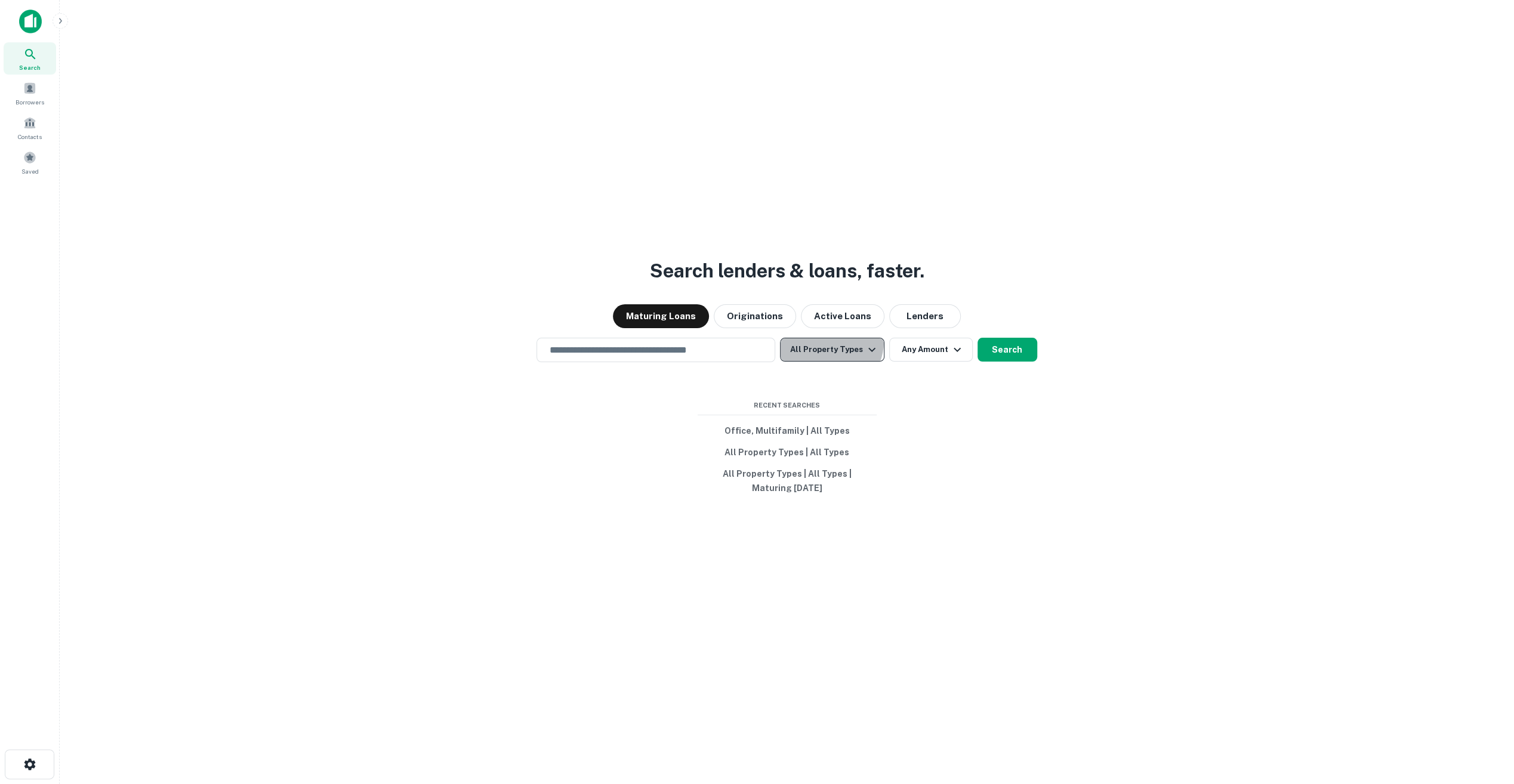
click at [827, 341] on button "All Property Types" at bounding box center [831, 349] width 104 height 24
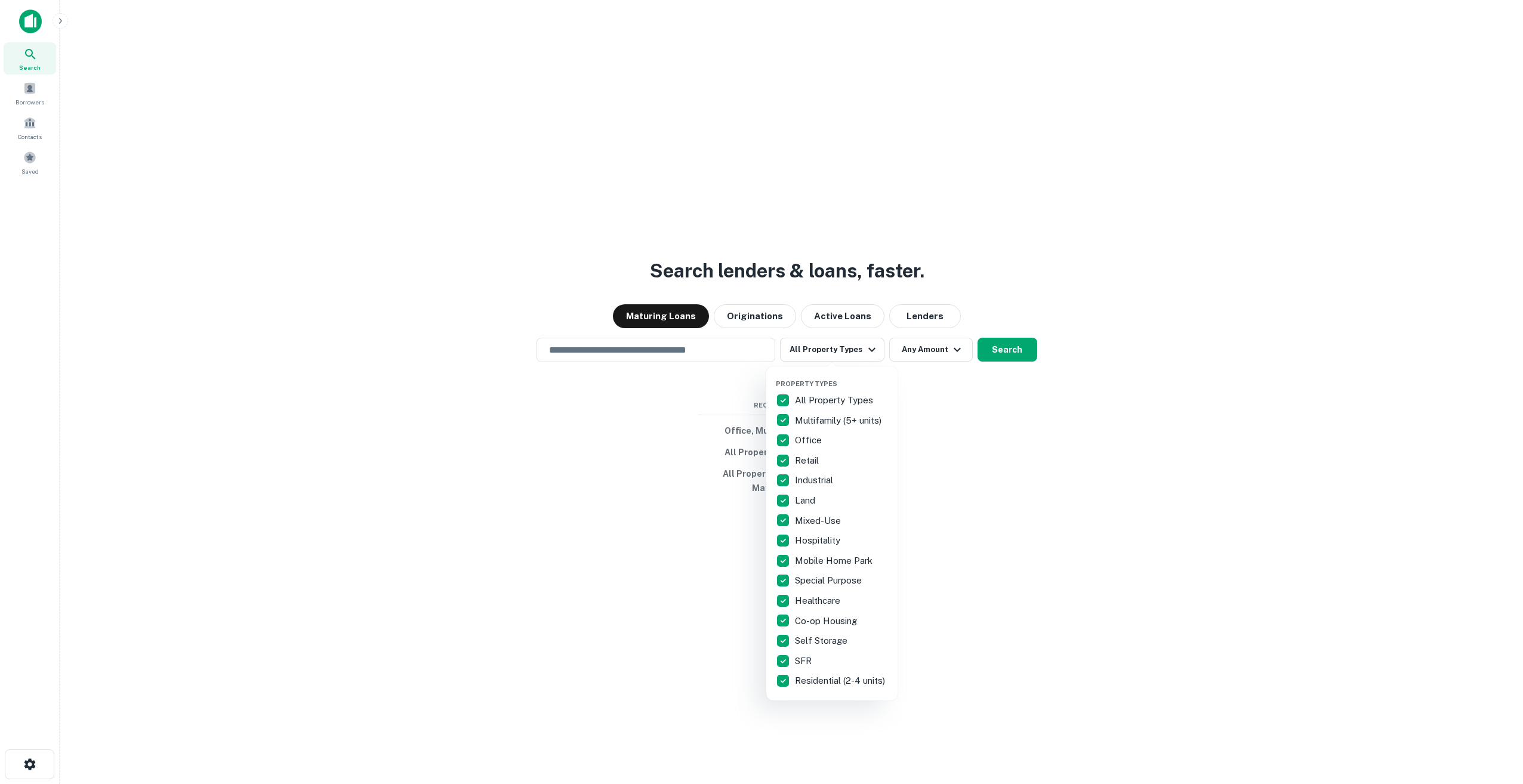
click at [913, 354] on div at bounding box center [761, 392] width 1523 height 784
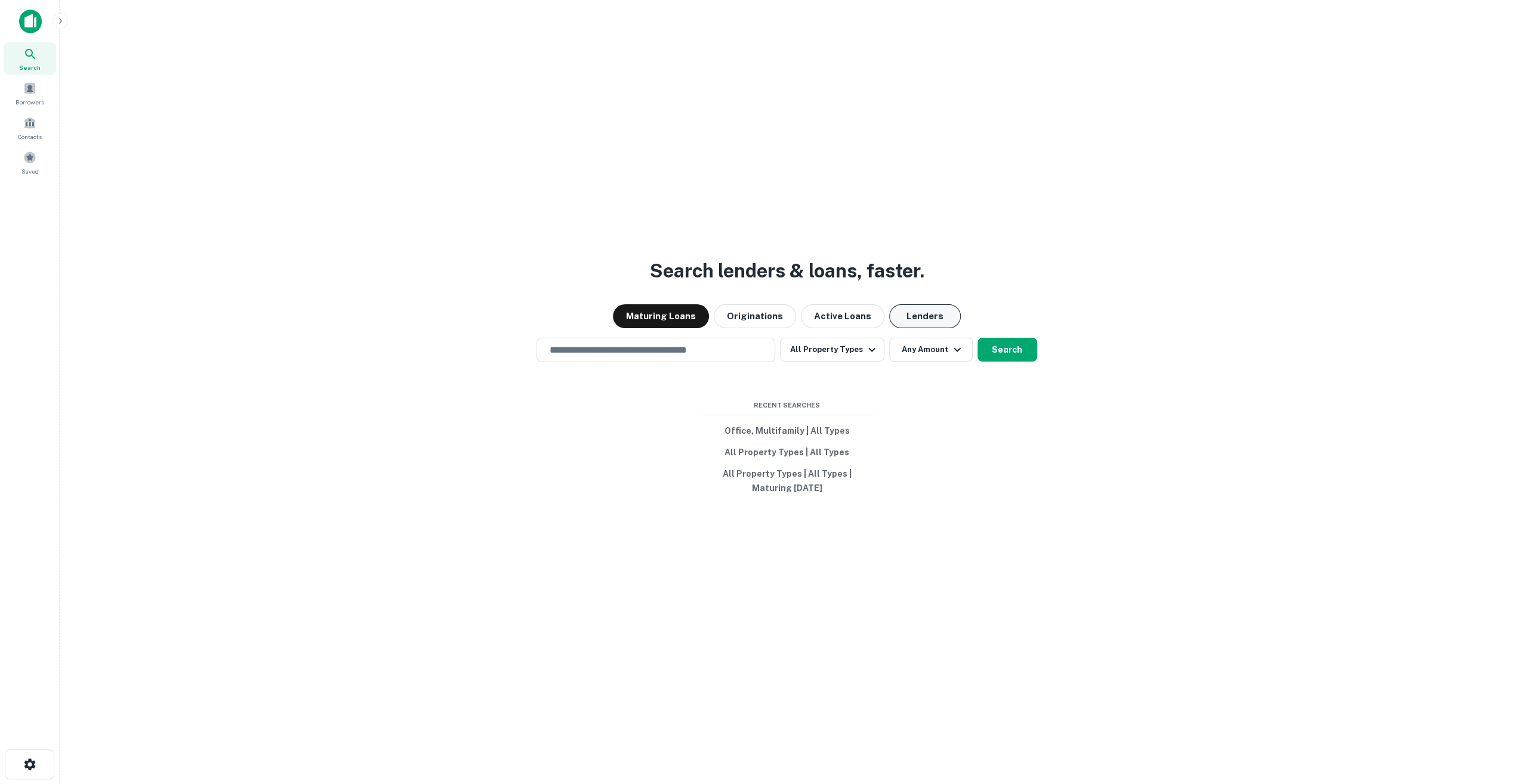
click at [913, 316] on button "Lenders" at bounding box center [925, 315] width 72 height 24
click at [662, 348] on input "text" at bounding box center [655, 349] width 228 height 13
type input "**********"
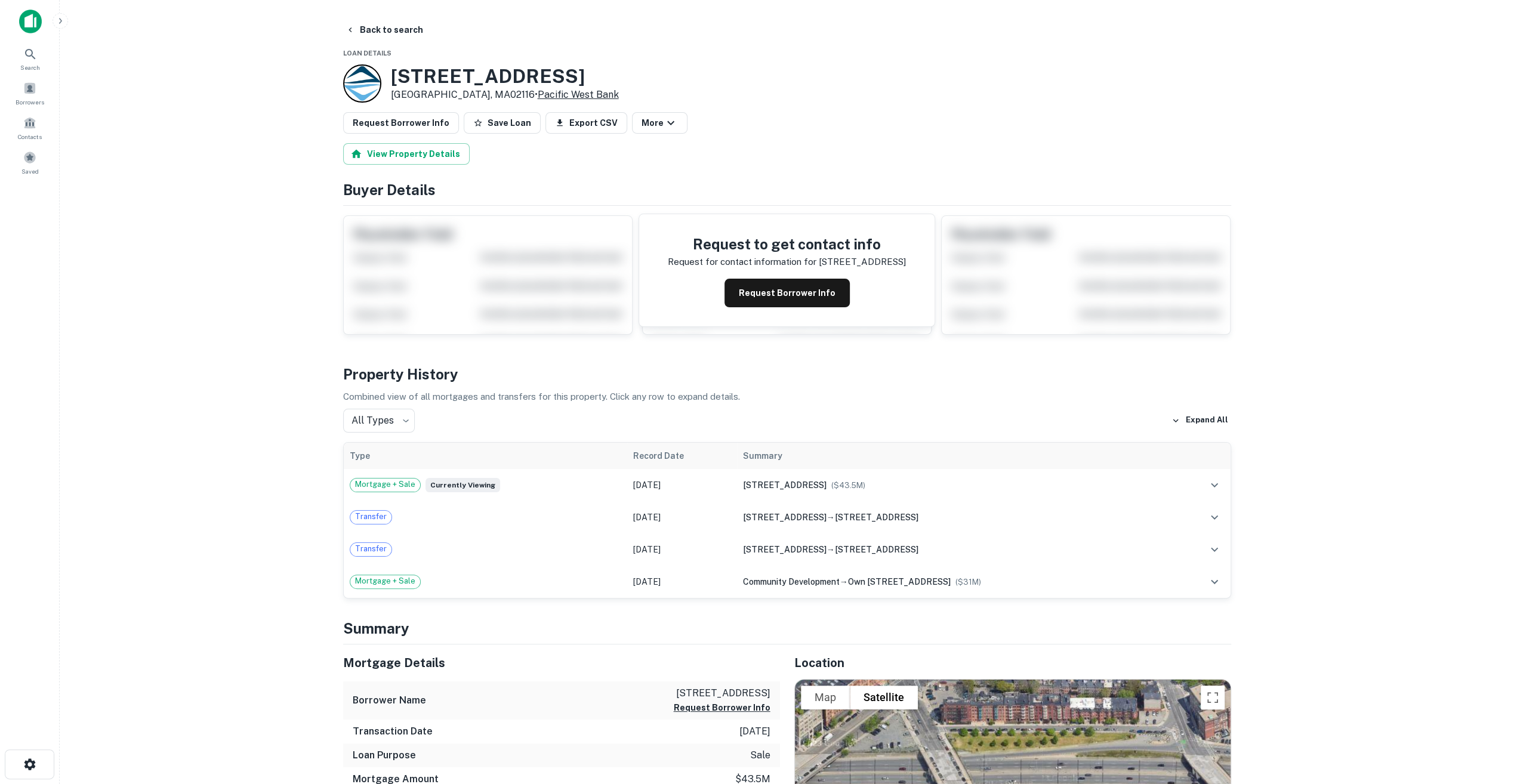
click at [538, 92] on link "Pacific West Bank" at bounding box center [579, 94] width 82 height 12
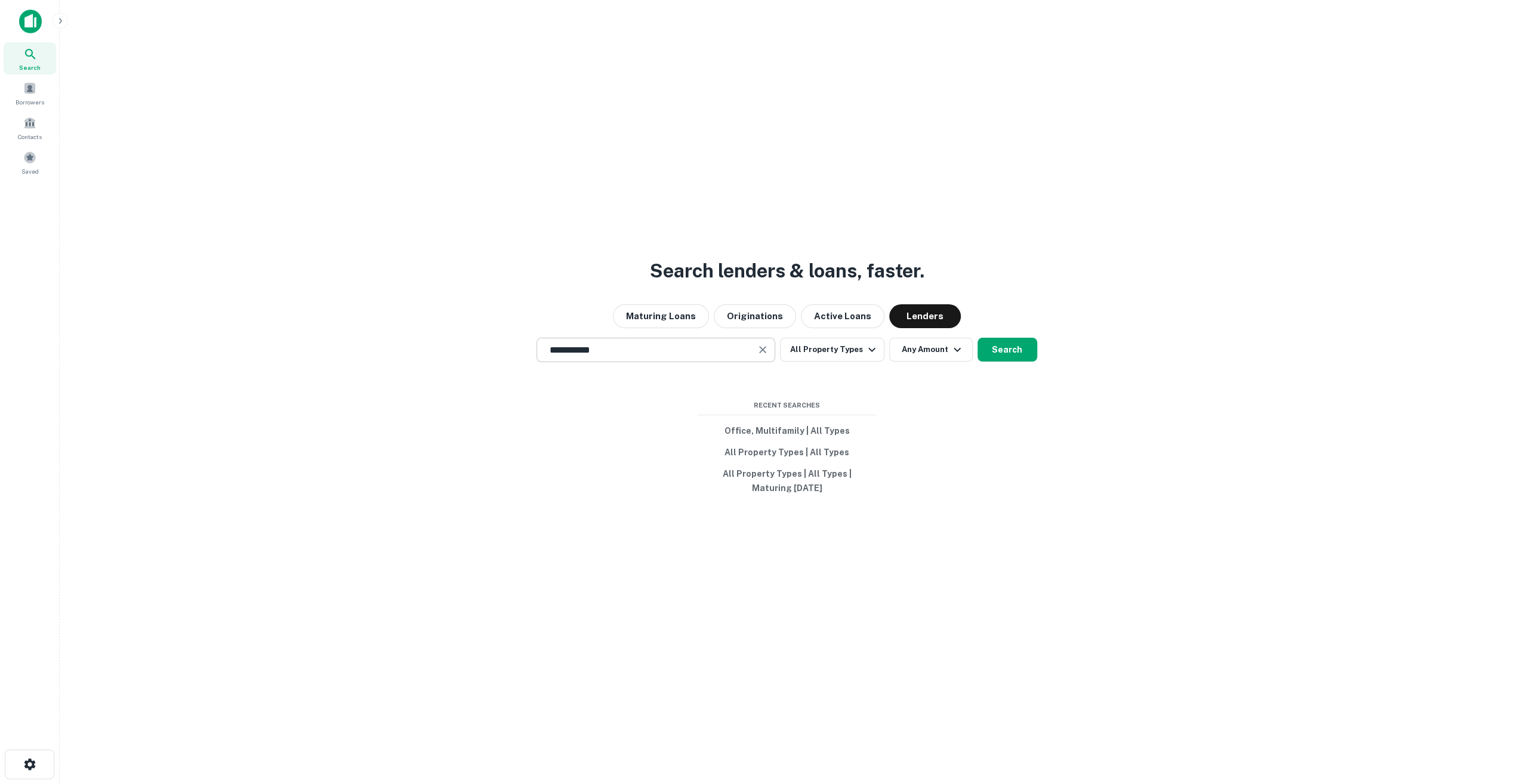
click at [712, 345] on input "**********" at bounding box center [646, 349] width 210 height 13
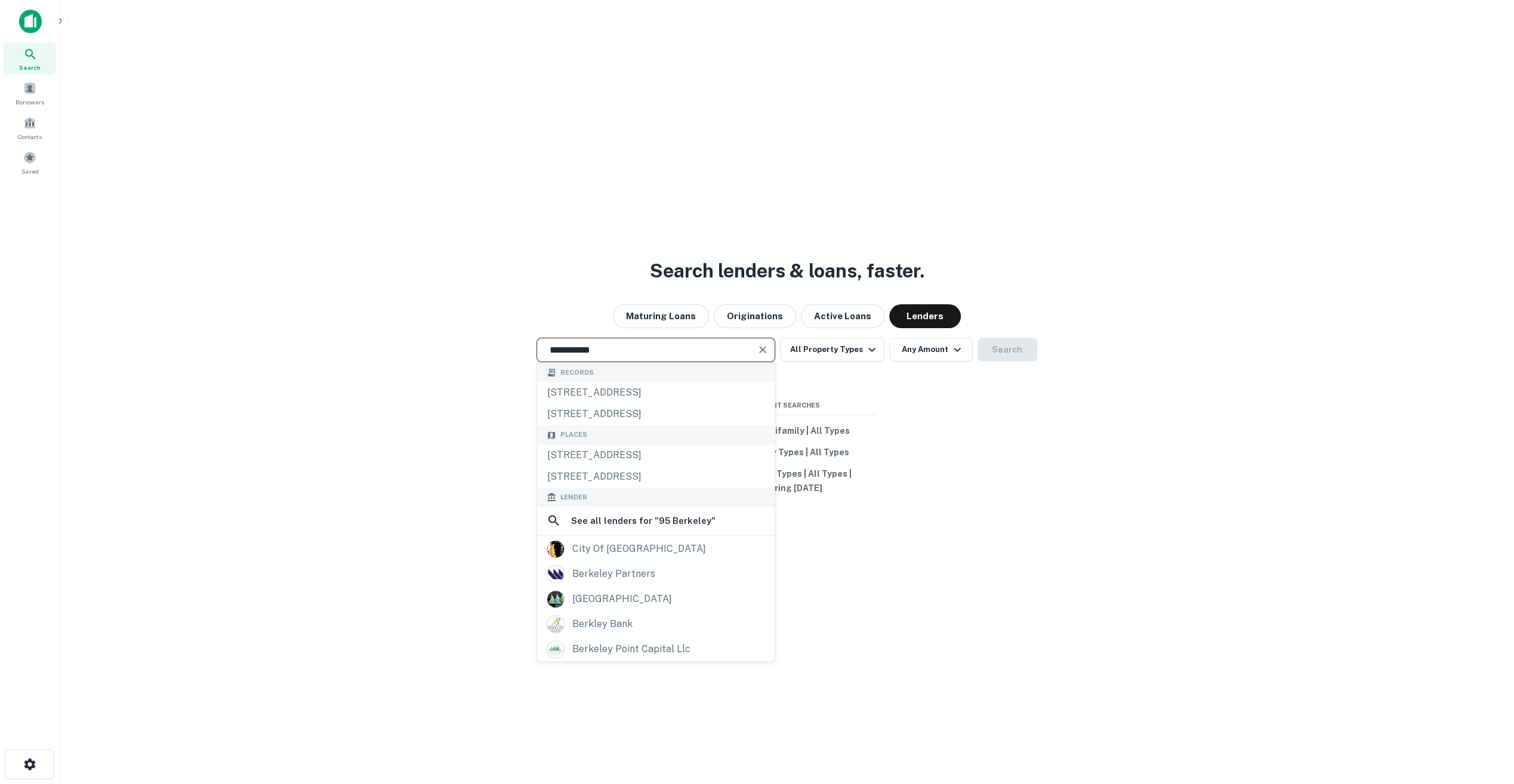
click at [608, 353] on input "**********" at bounding box center [646, 349] width 210 height 13
click at [605, 353] on input "**********" at bounding box center [646, 349] width 210 height 13
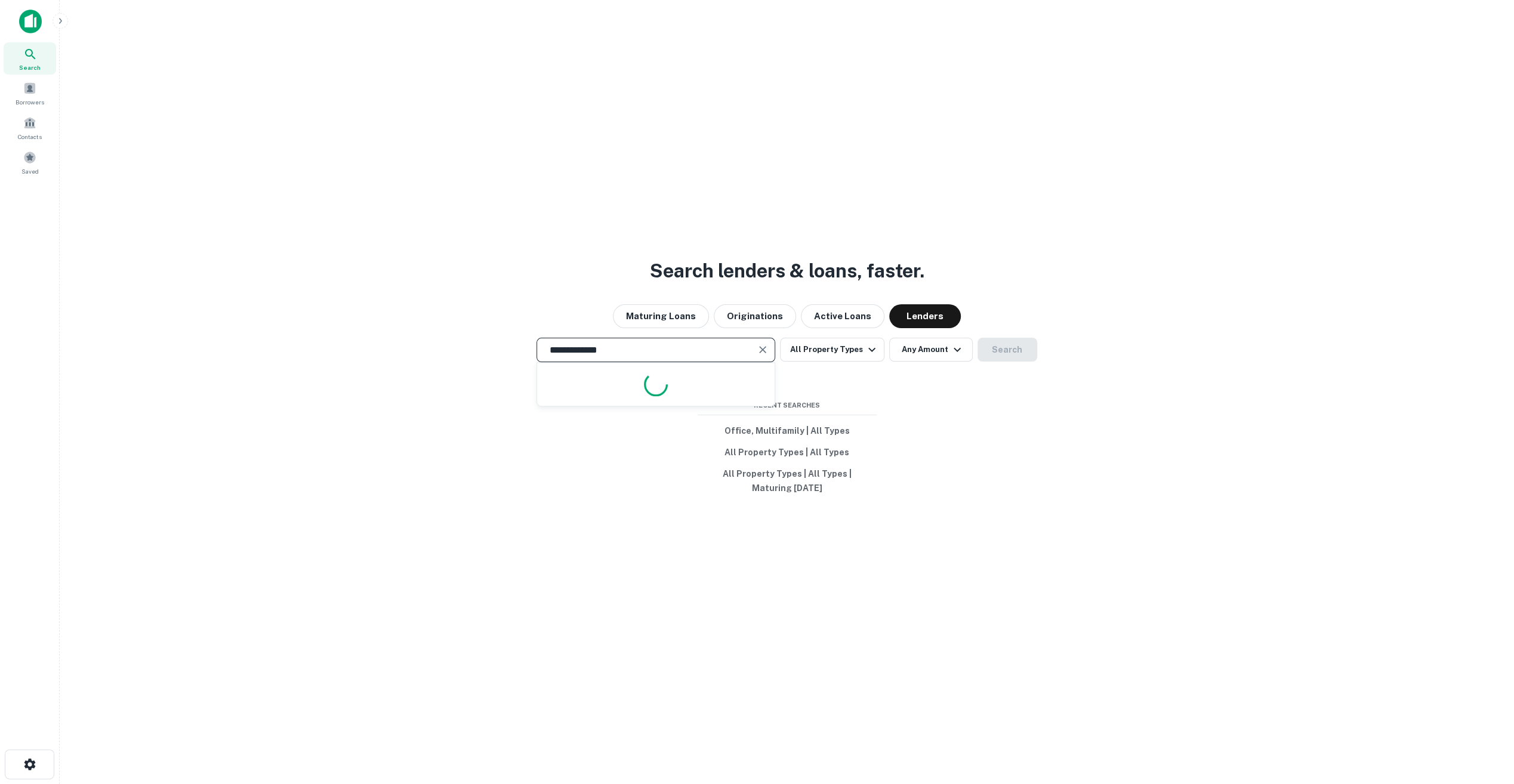
type input "**********"
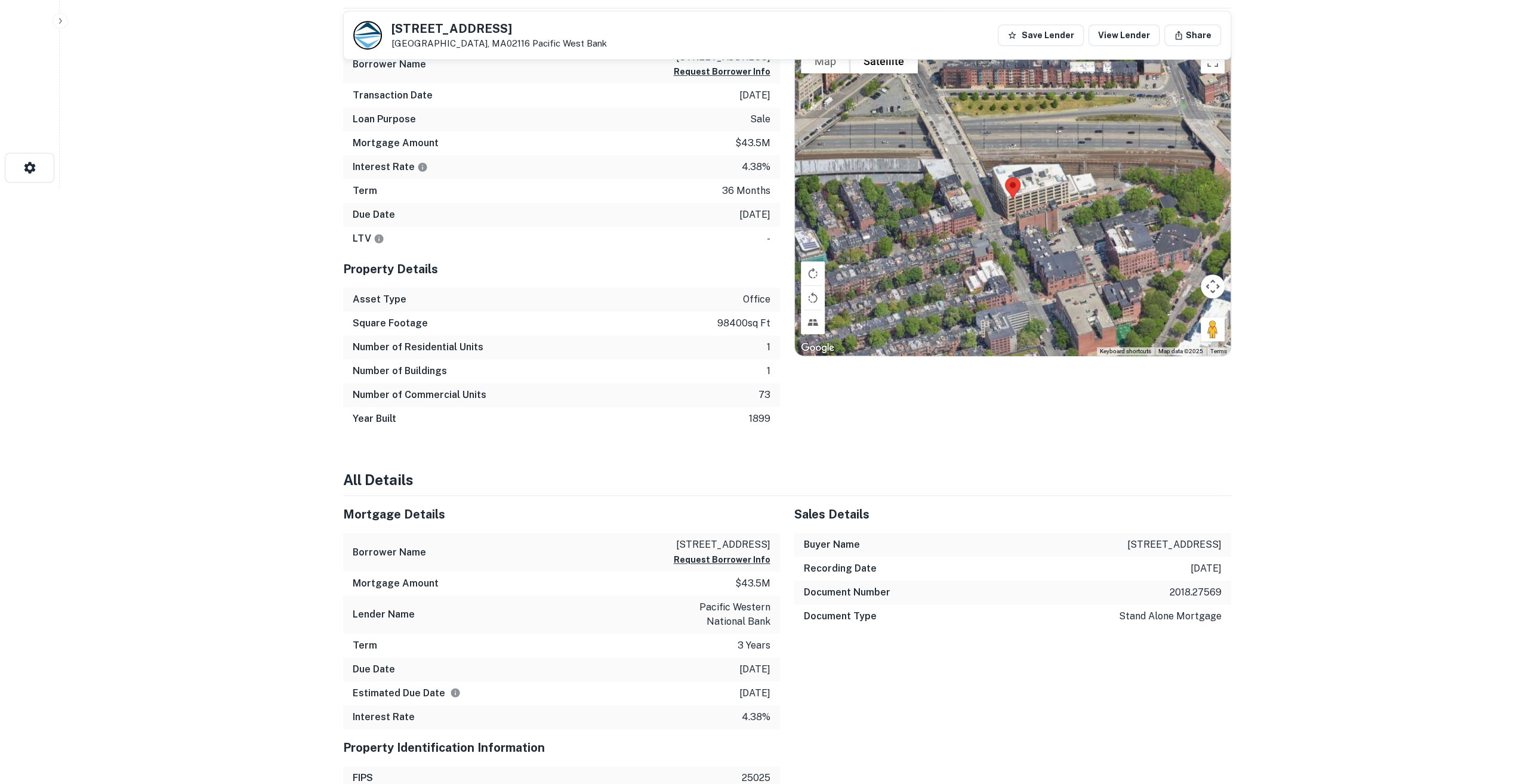
scroll to position [835, 0]
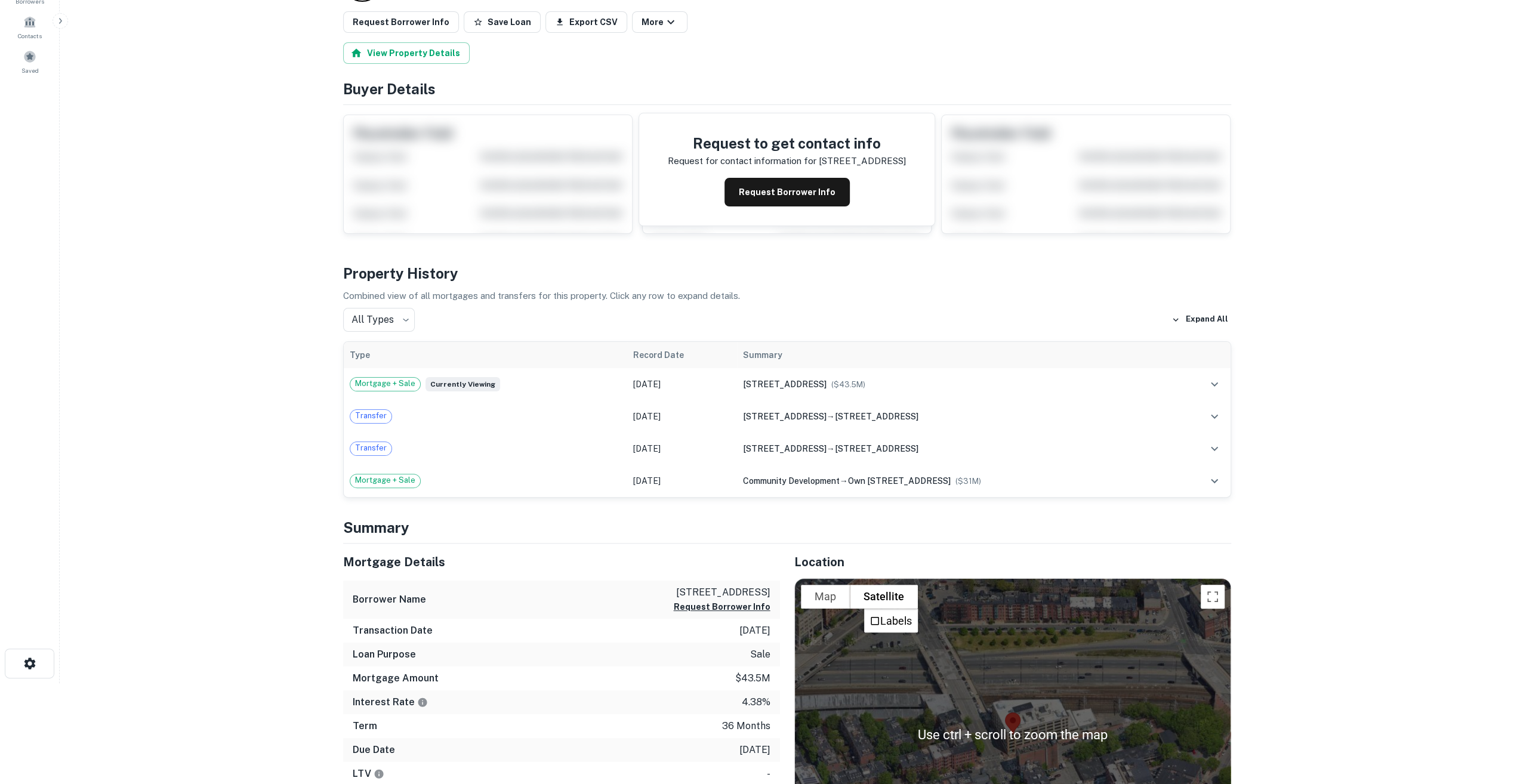
scroll to position [59, 0]
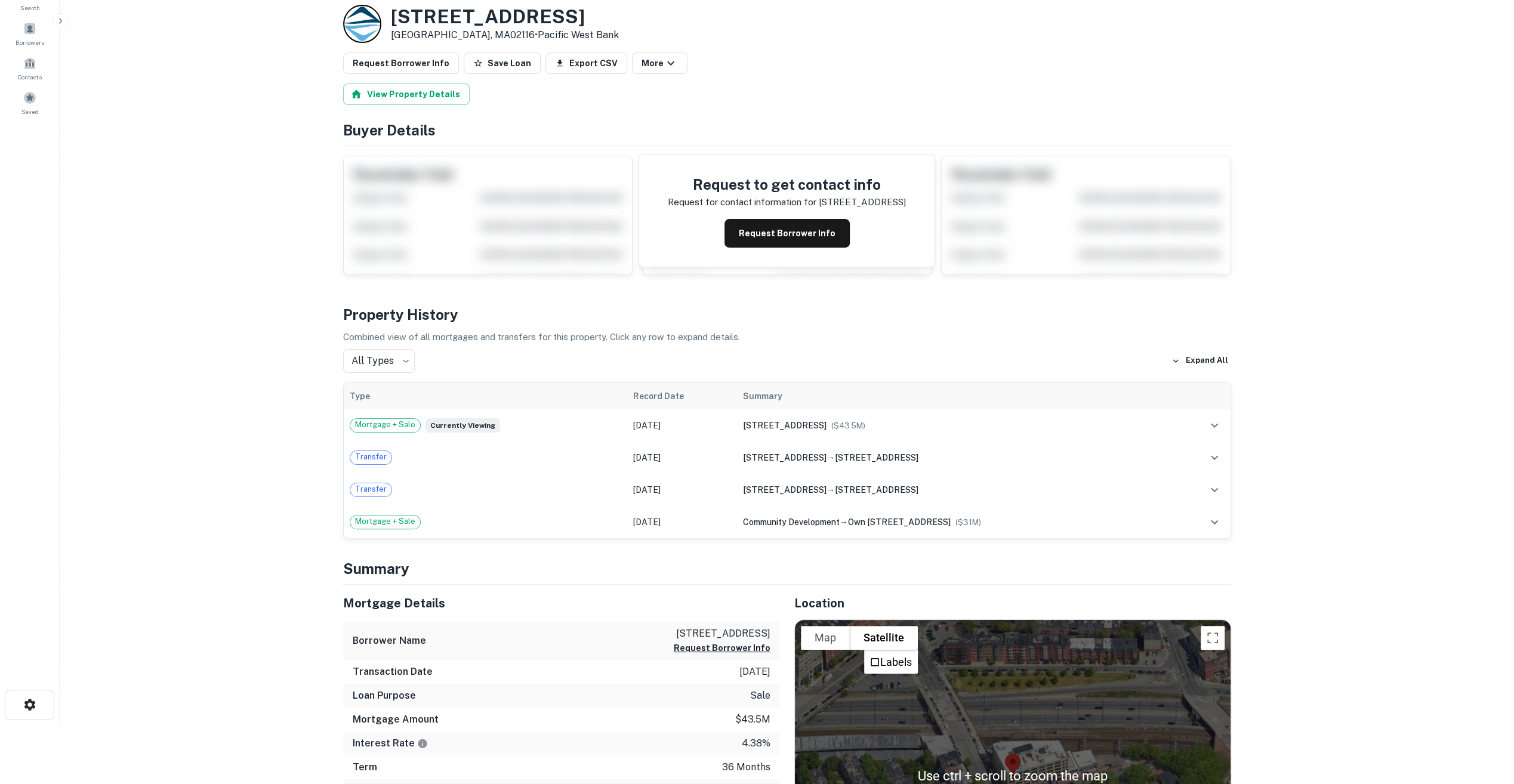
click at [84, 410] on main "Back to search Loan Details 95 Berkeley St Boston, MA02116 • Pacific West Bank …" at bounding box center [786, 332] width 1455 height 784
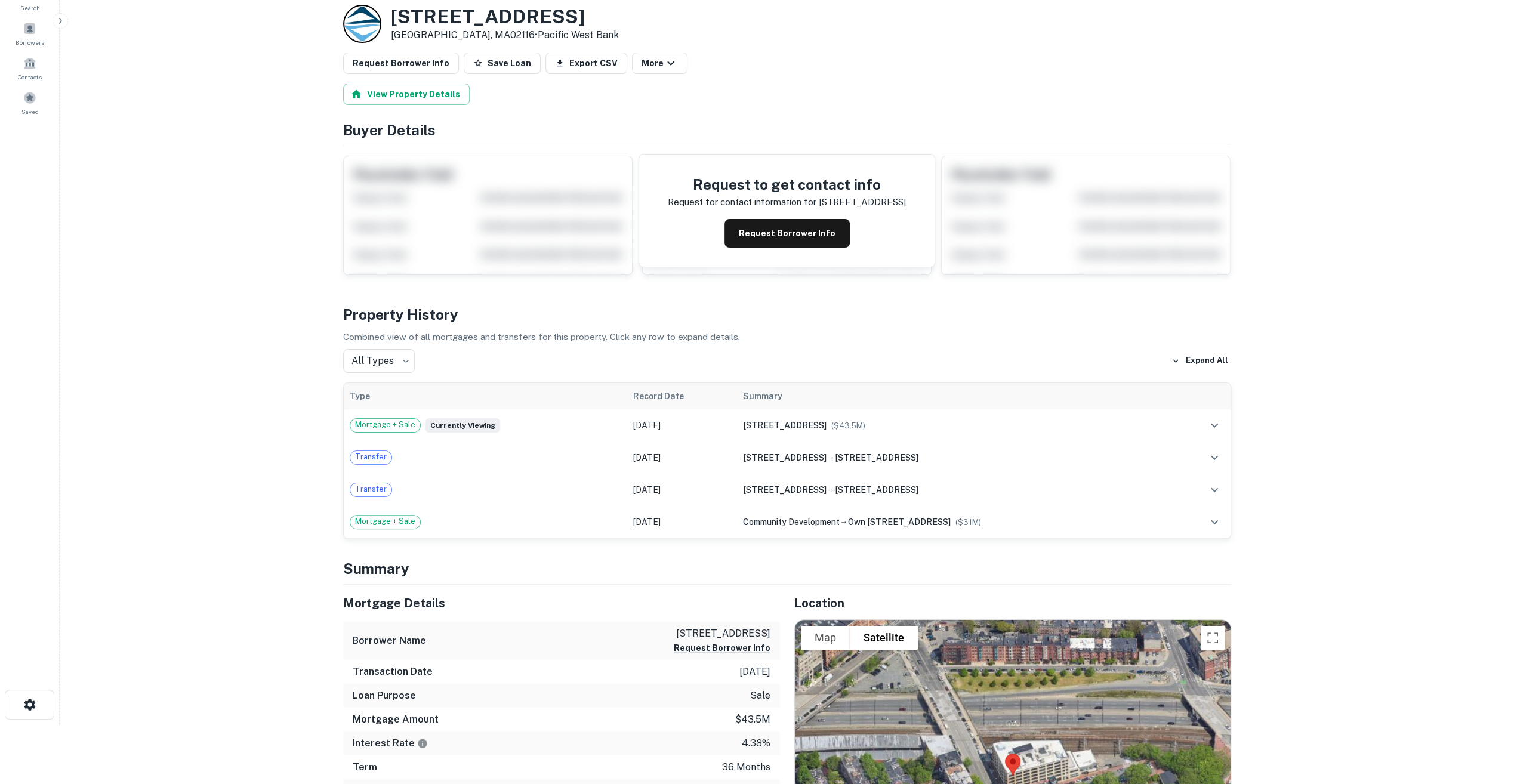
click at [223, 353] on main "Back to search Loan Details 95 Berkeley St Boston, MA02116 • Pacific West Bank …" at bounding box center [786, 332] width 1455 height 784
click at [1083, 125] on h4 "Buyer Details" at bounding box center [787, 130] width 888 height 21
